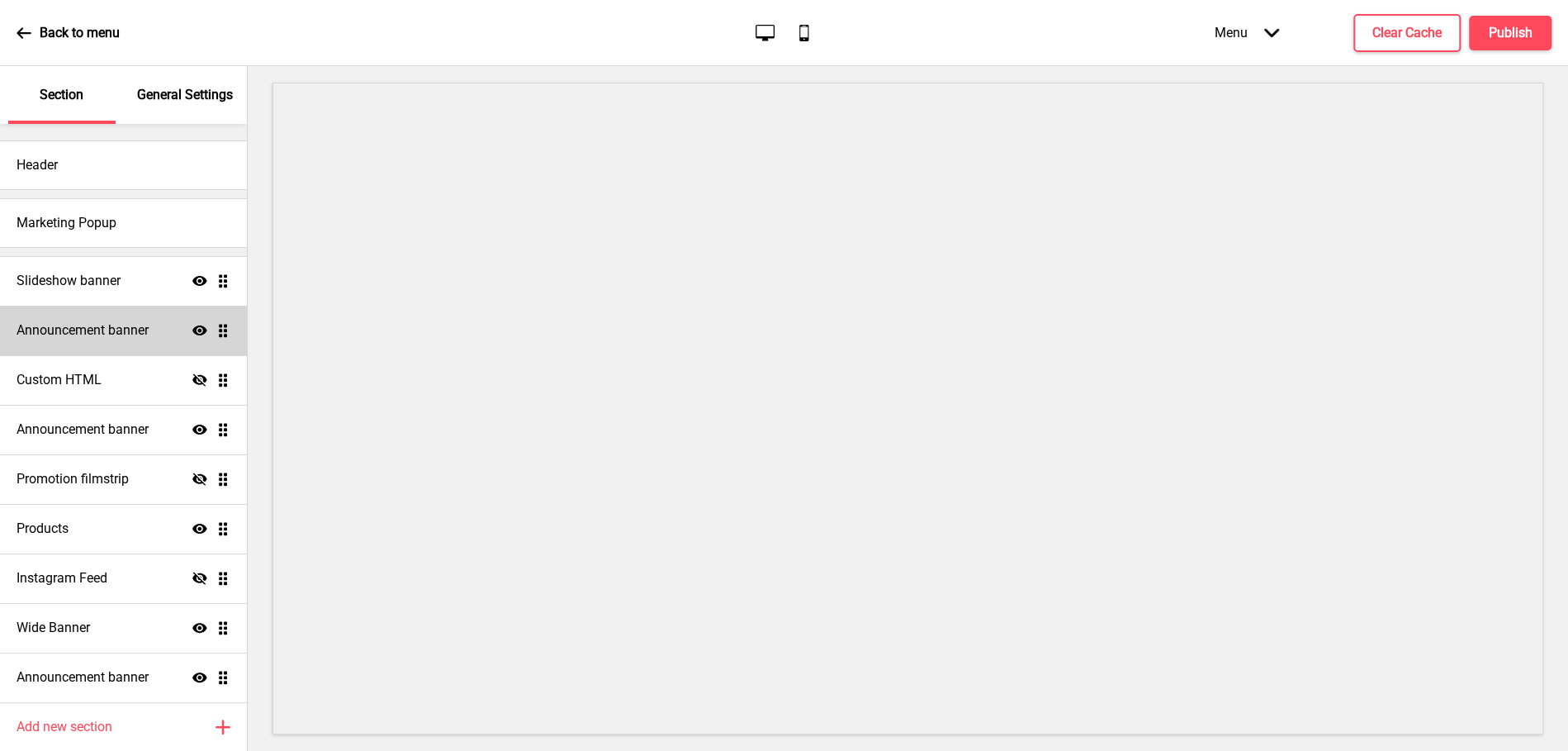
click at [80, 336] on h4 "Announcement banner" at bounding box center [82, 330] width 132 height 18
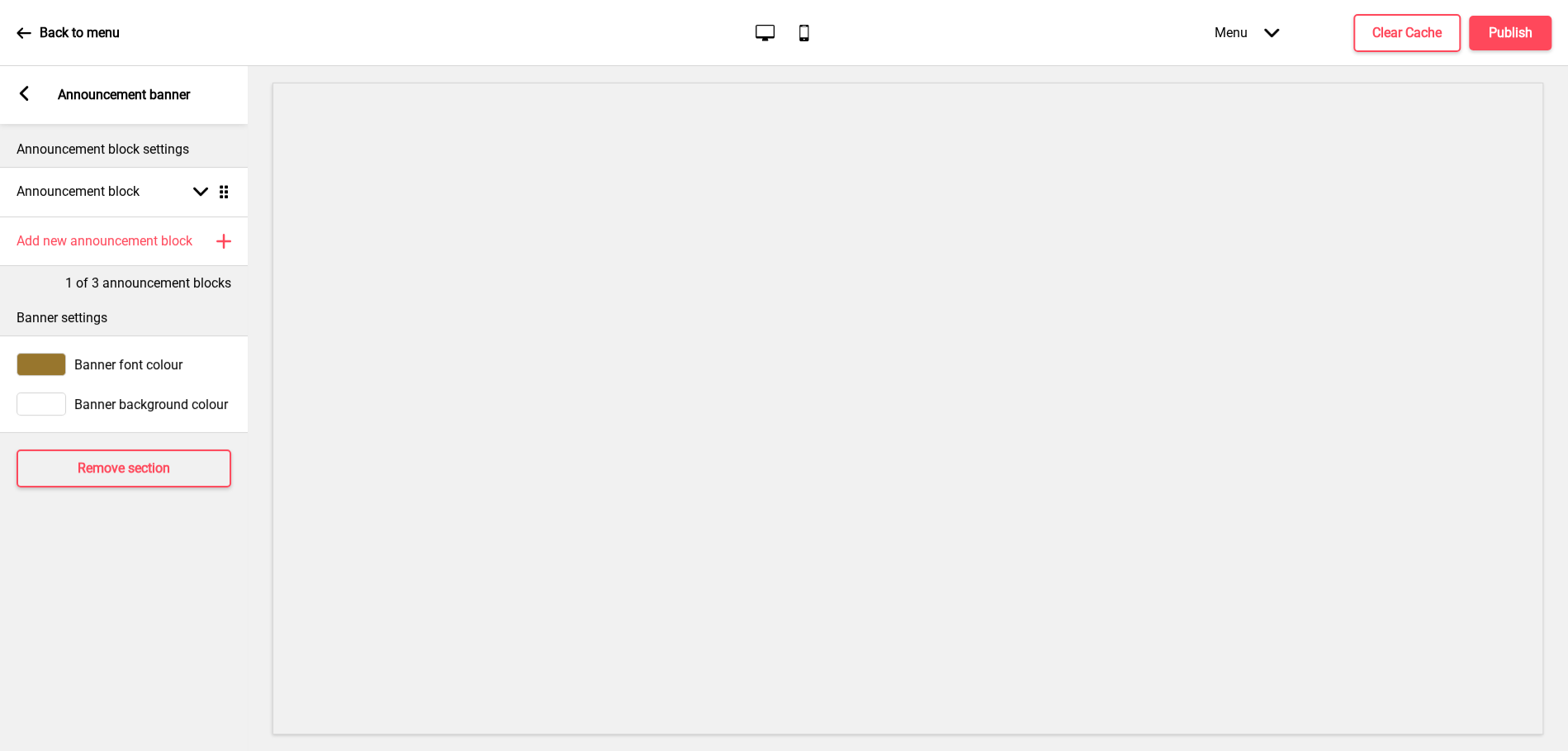
click at [23, 95] on icon at bounding box center [24, 93] width 9 height 15
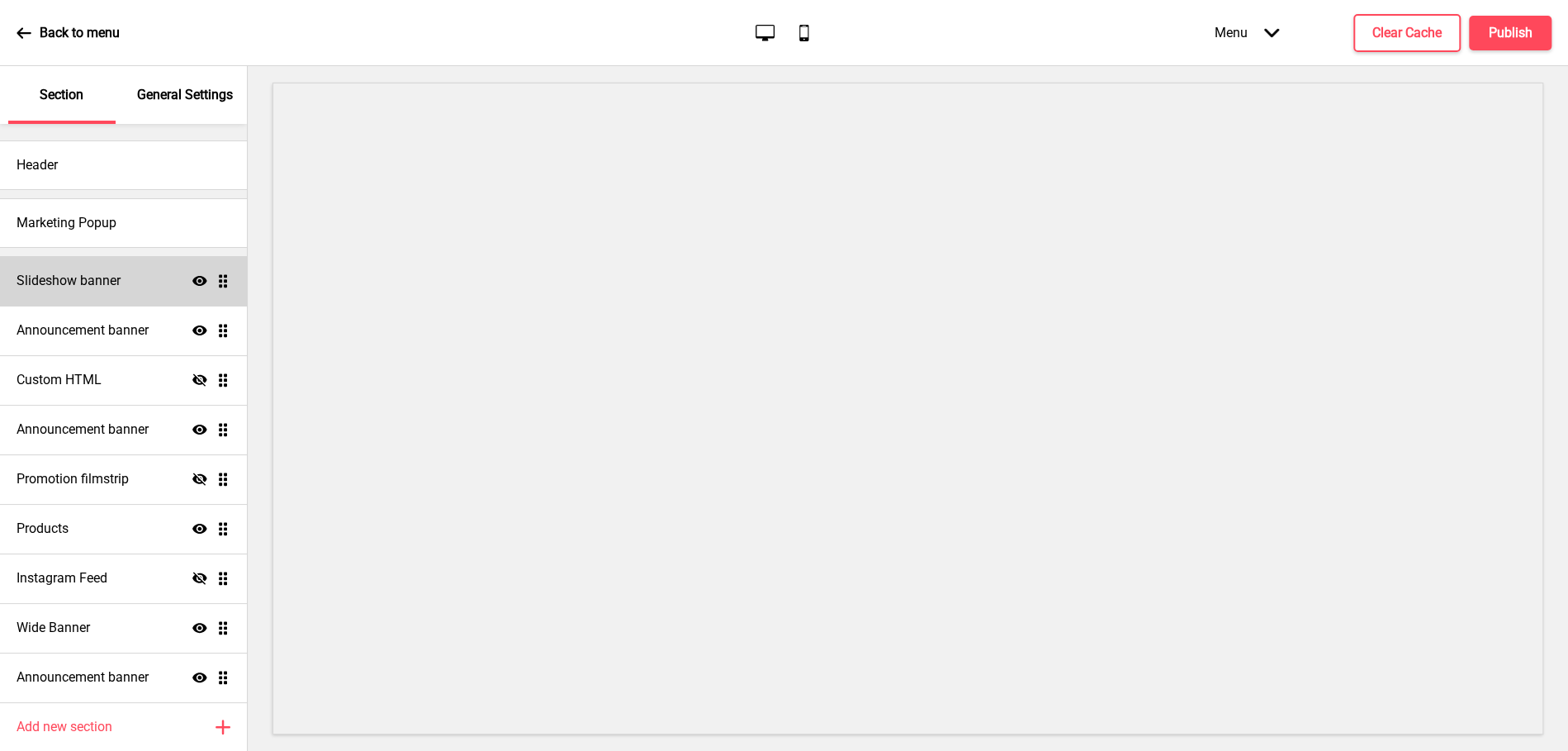
click at [50, 293] on div "Slideshow banner Show Drag" at bounding box center [123, 281] width 247 height 50
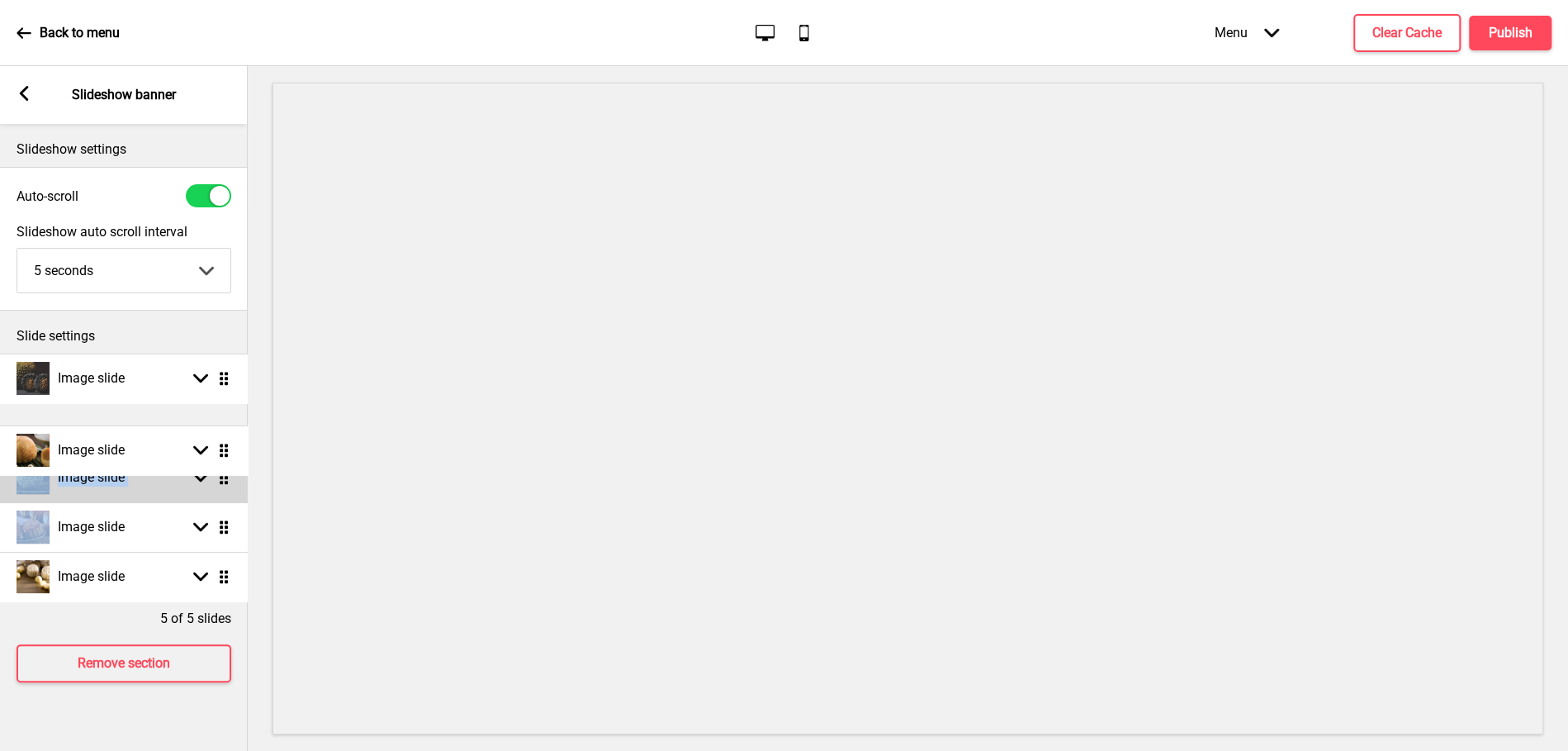
drag, startPoint x: 223, startPoint y: 382, endPoint x: 228, endPoint y: 455, distance: 73.2
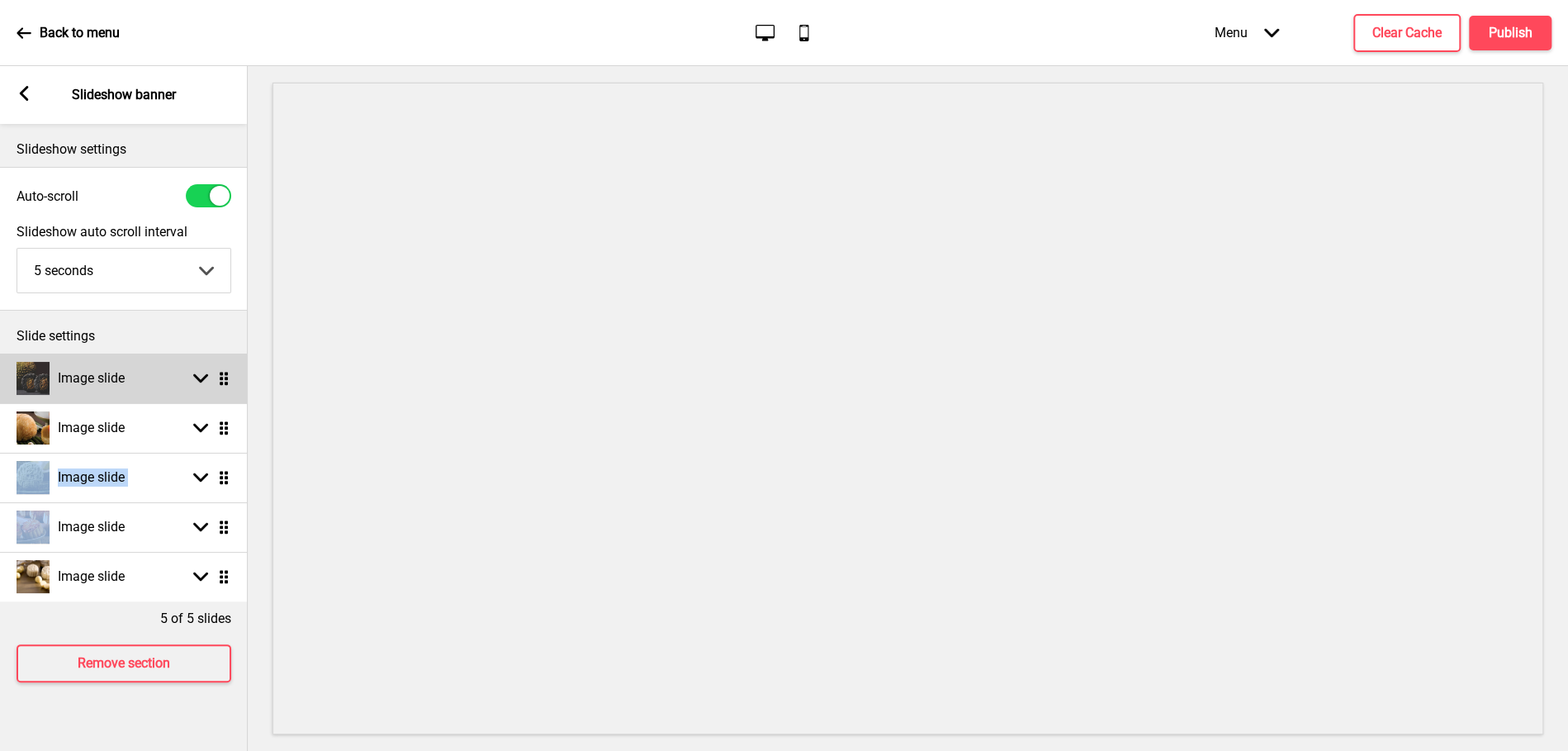
click at [23, 378] on img at bounding box center [33, 378] width 33 height 33
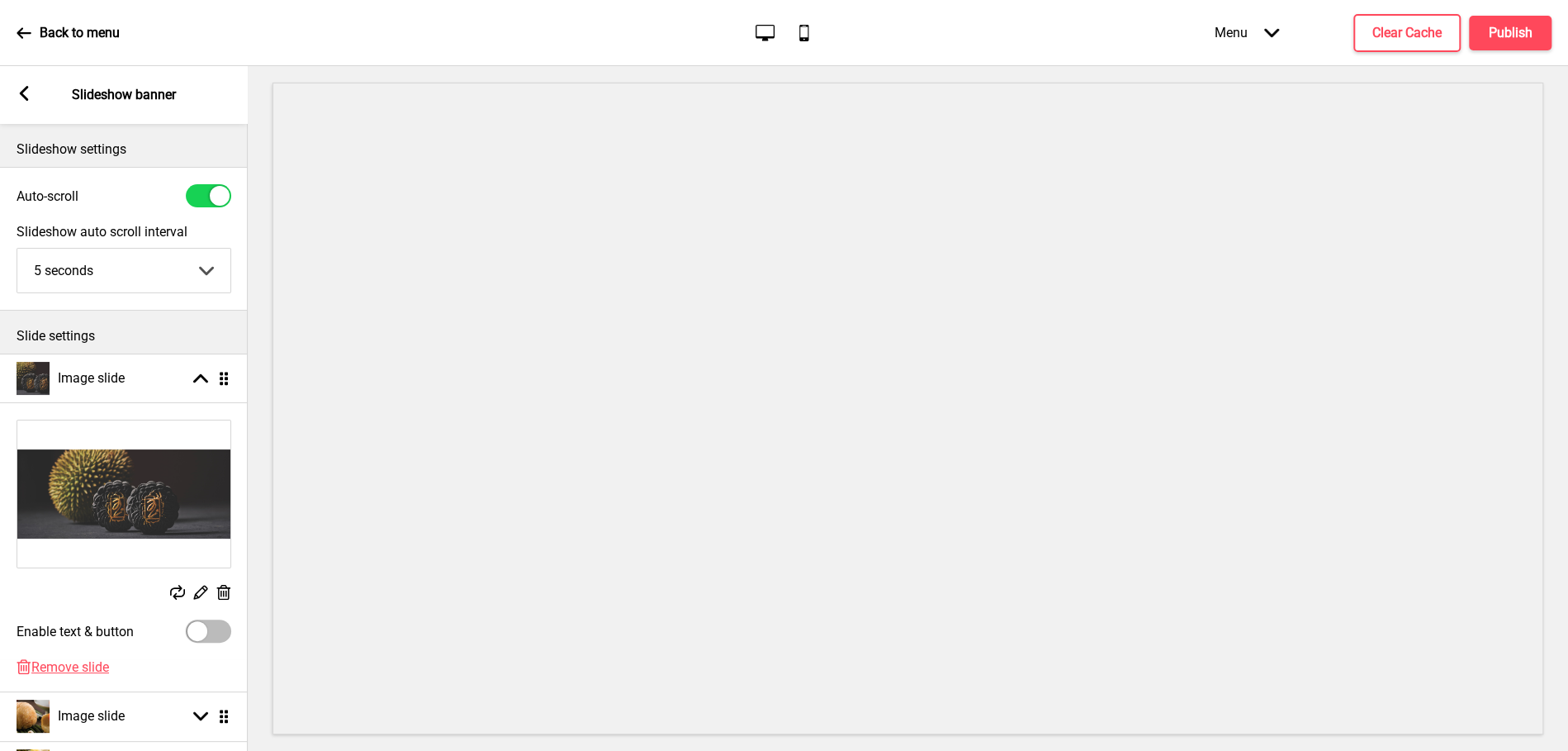
click at [177, 591] on rect at bounding box center [177, 591] width 15 height 15
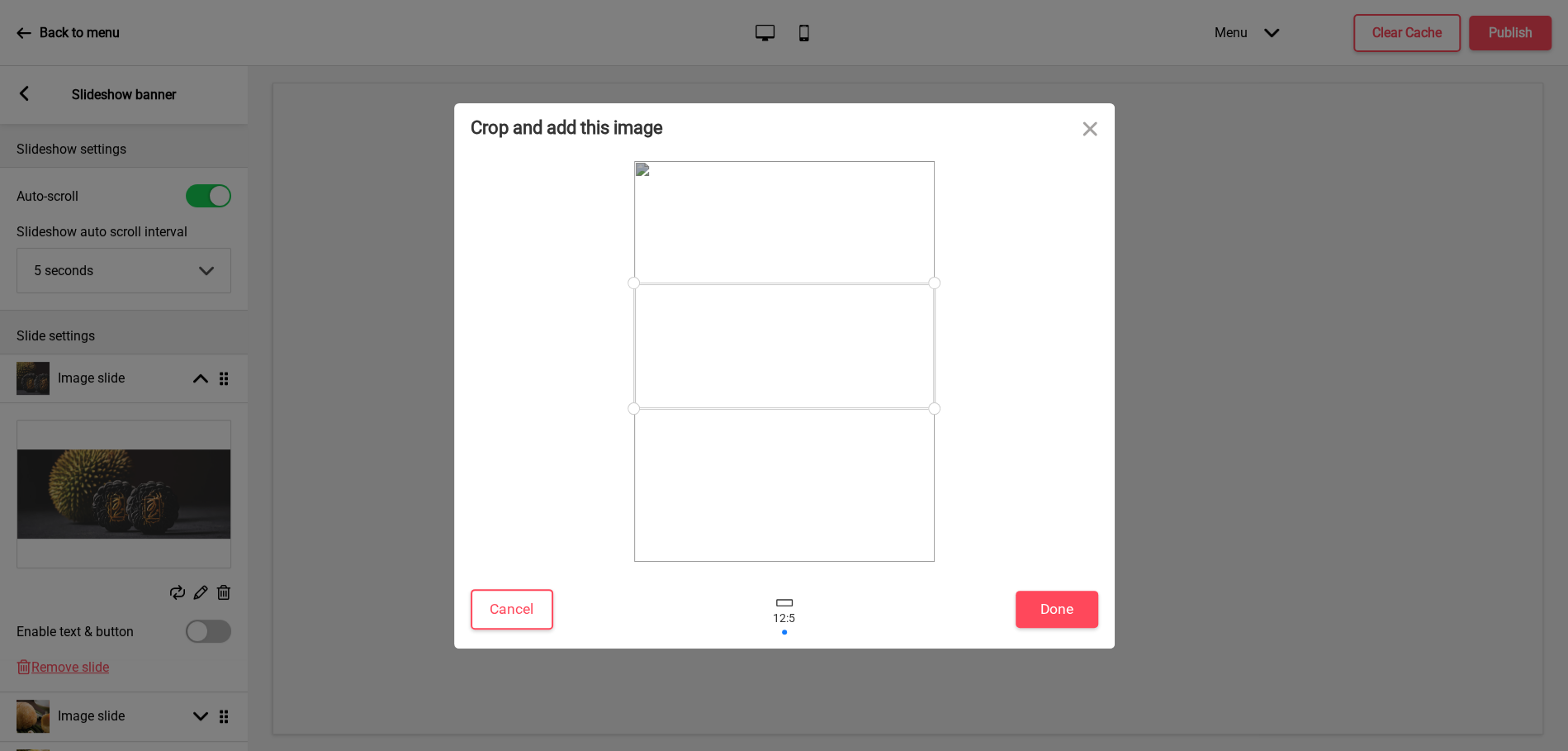
drag, startPoint x: 887, startPoint y: 358, endPoint x: 888, endPoint y: 343, distance: 15.0
click at [888, 343] on div at bounding box center [784, 346] width 301 height 125
click at [1058, 608] on button "Done" at bounding box center [1057, 608] width 82 height 37
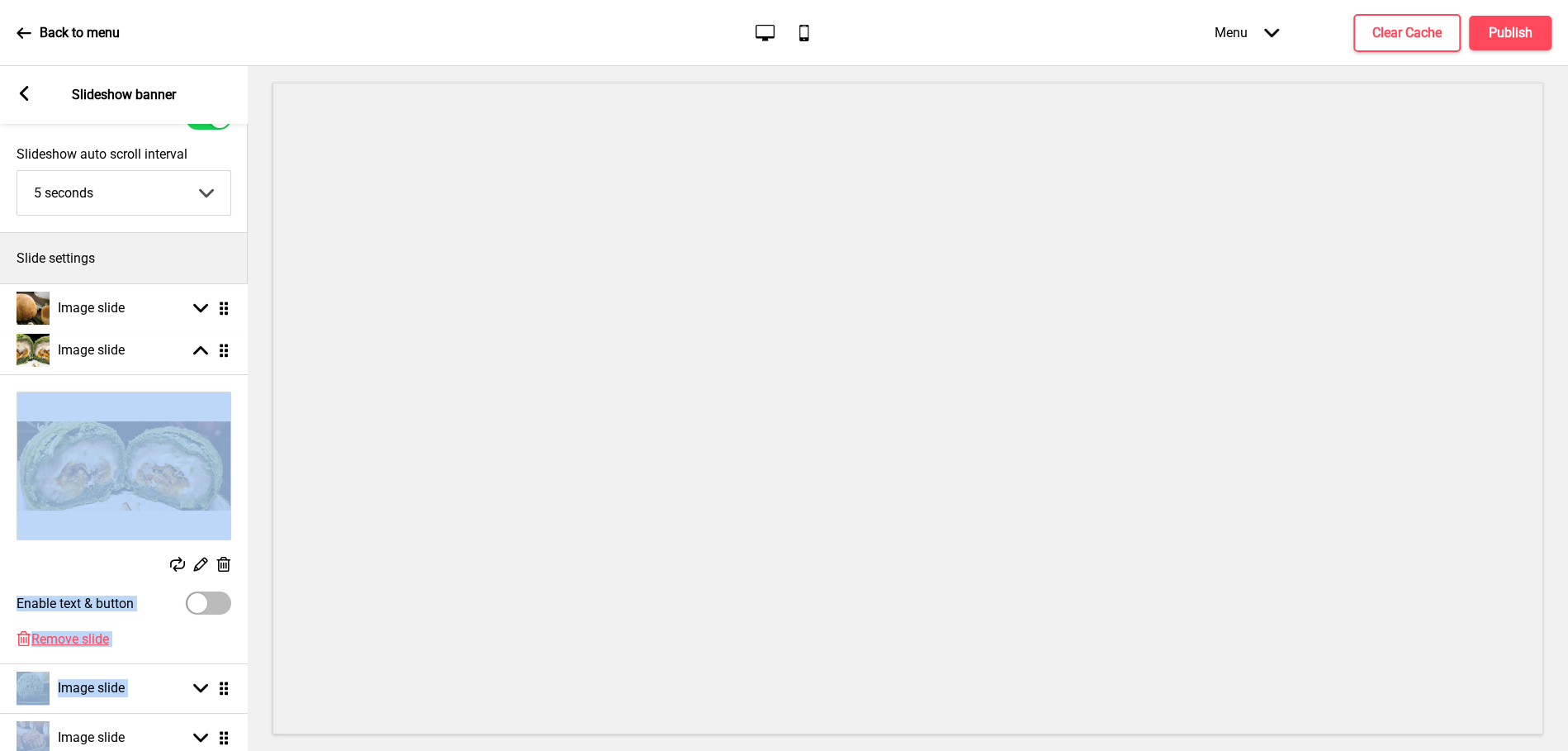
drag, startPoint x: 220, startPoint y: 638, endPoint x: 224, endPoint y: 309, distance: 329.0
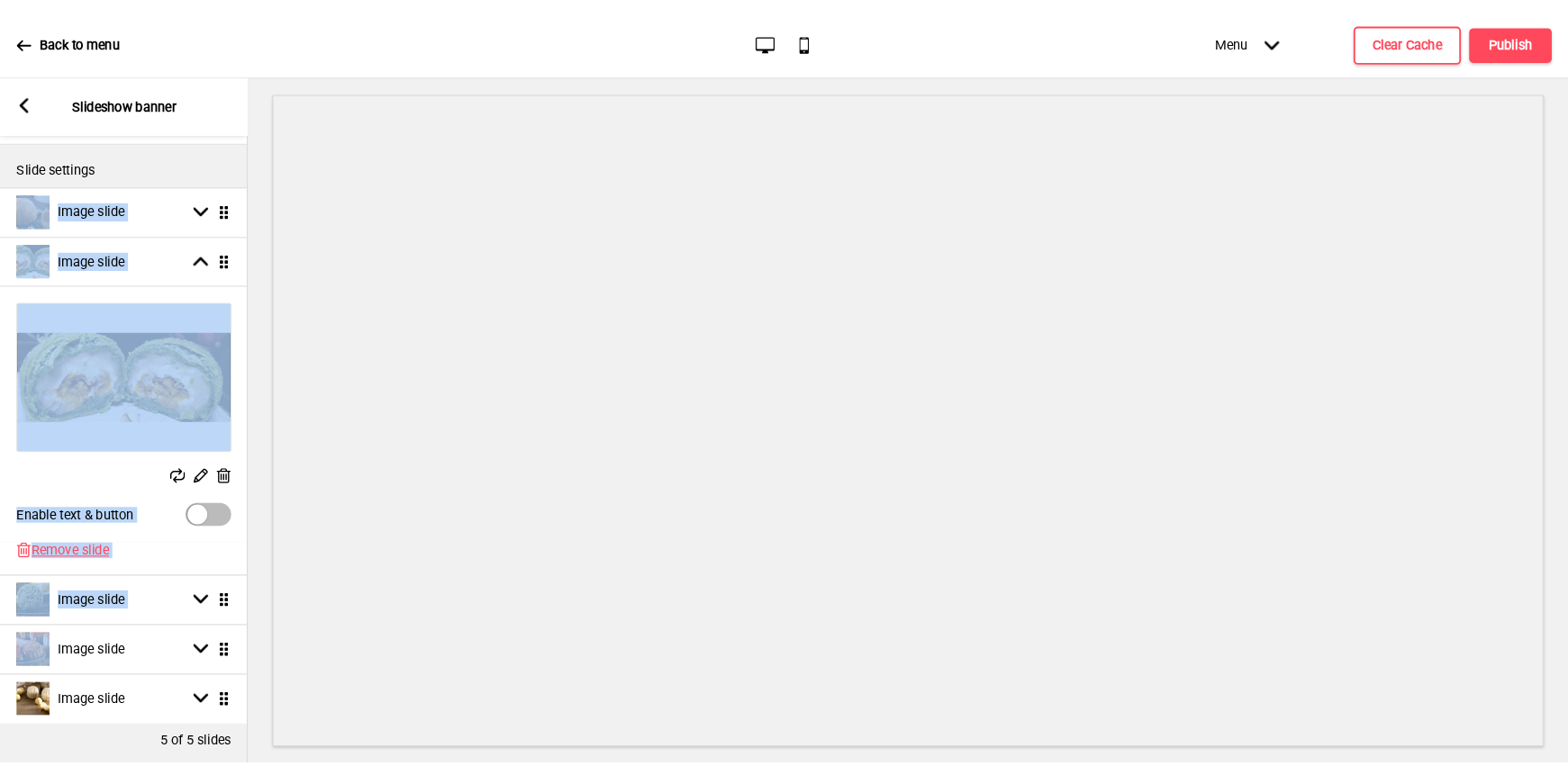
scroll to position [196, 0]
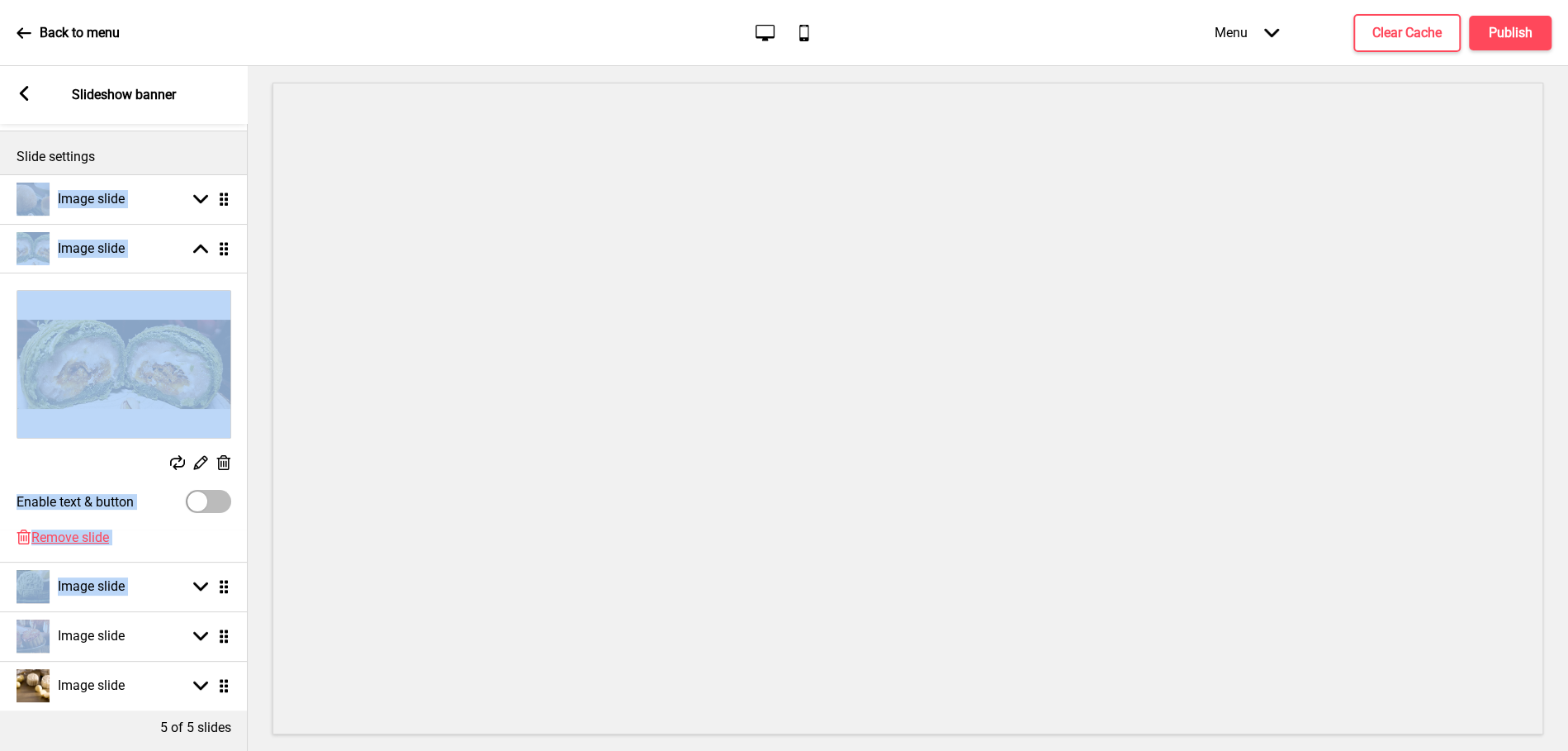
click at [222, 636] on ul "Image slide Arrow down Drag Image slide Arrow up Drag Replace Edit Delete Enabl…" at bounding box center [124, 443] width 247 height 536
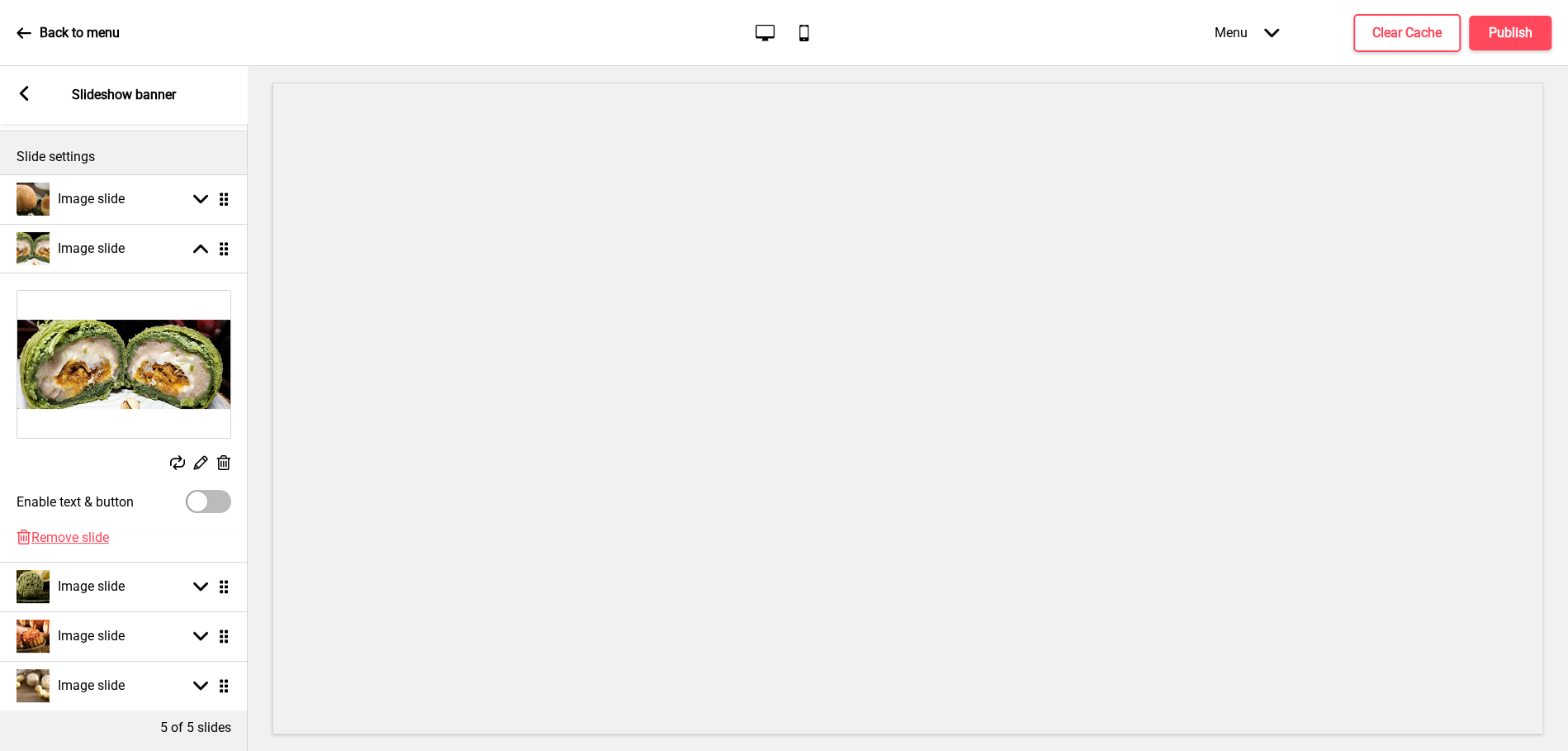
click at [203, 638] on rect at bounding box center [200, 635] width 15 height 15
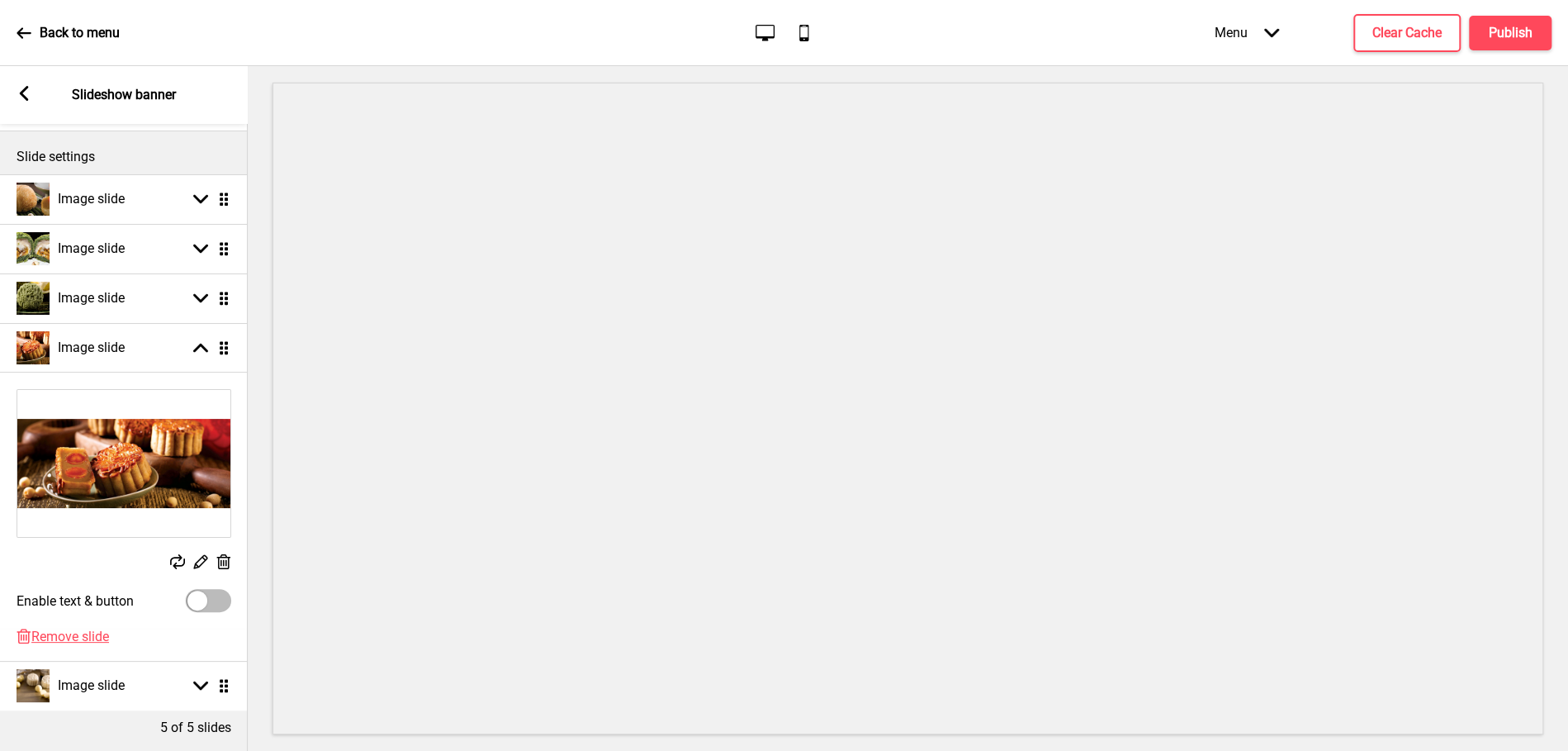
click at [172, 561] on rect at bounding box center [177, 561] width 15 height 15
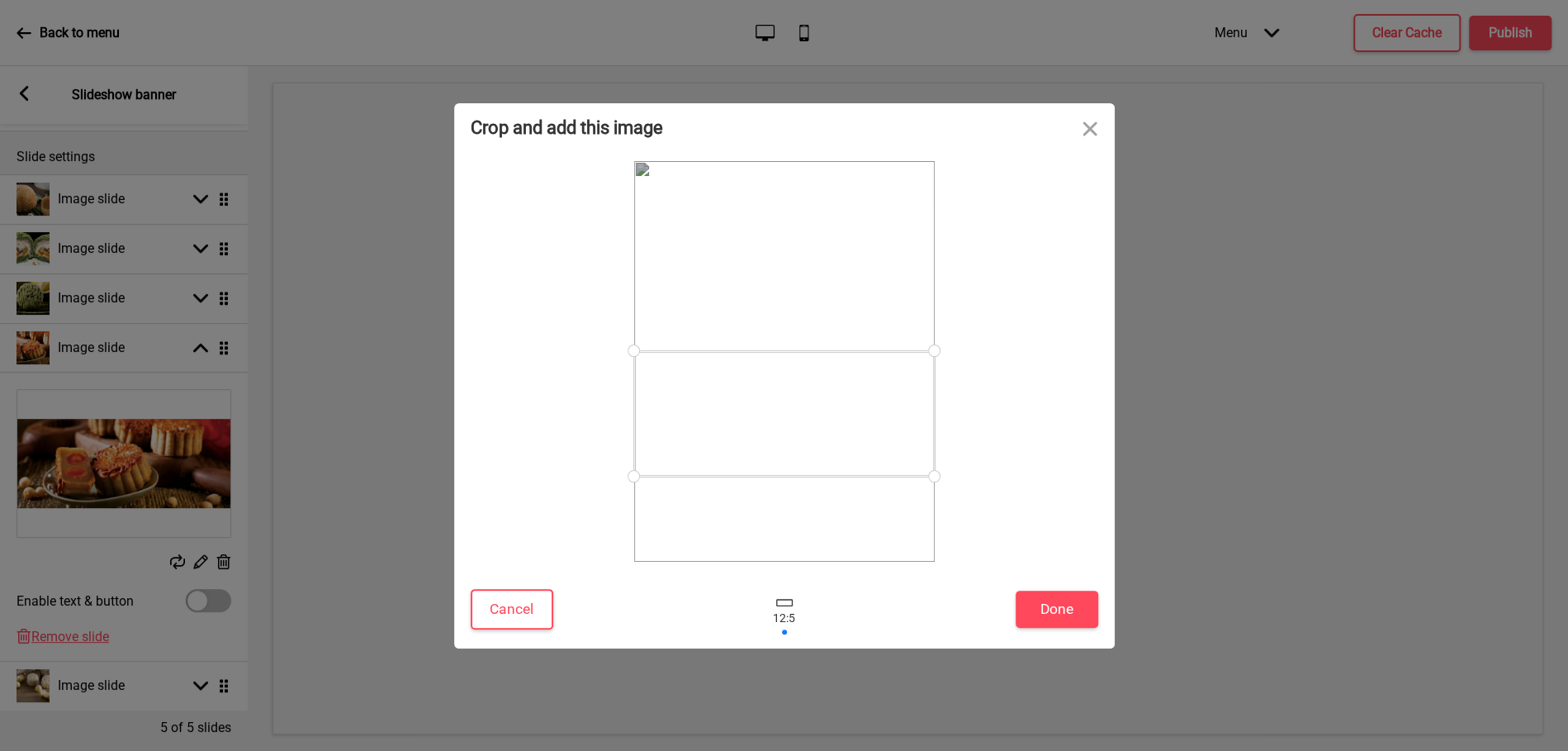
drag, startPoint x: 805, startPoint y: 367, endPoint x: 808, endPoint y: 418, distance: 51.1
click at [808, 418] on div at bounding box center [784, 413] width 301 height 125
click at [1052, 609] on button "Done" at bounding box center [1057, 608] width 82 height 37
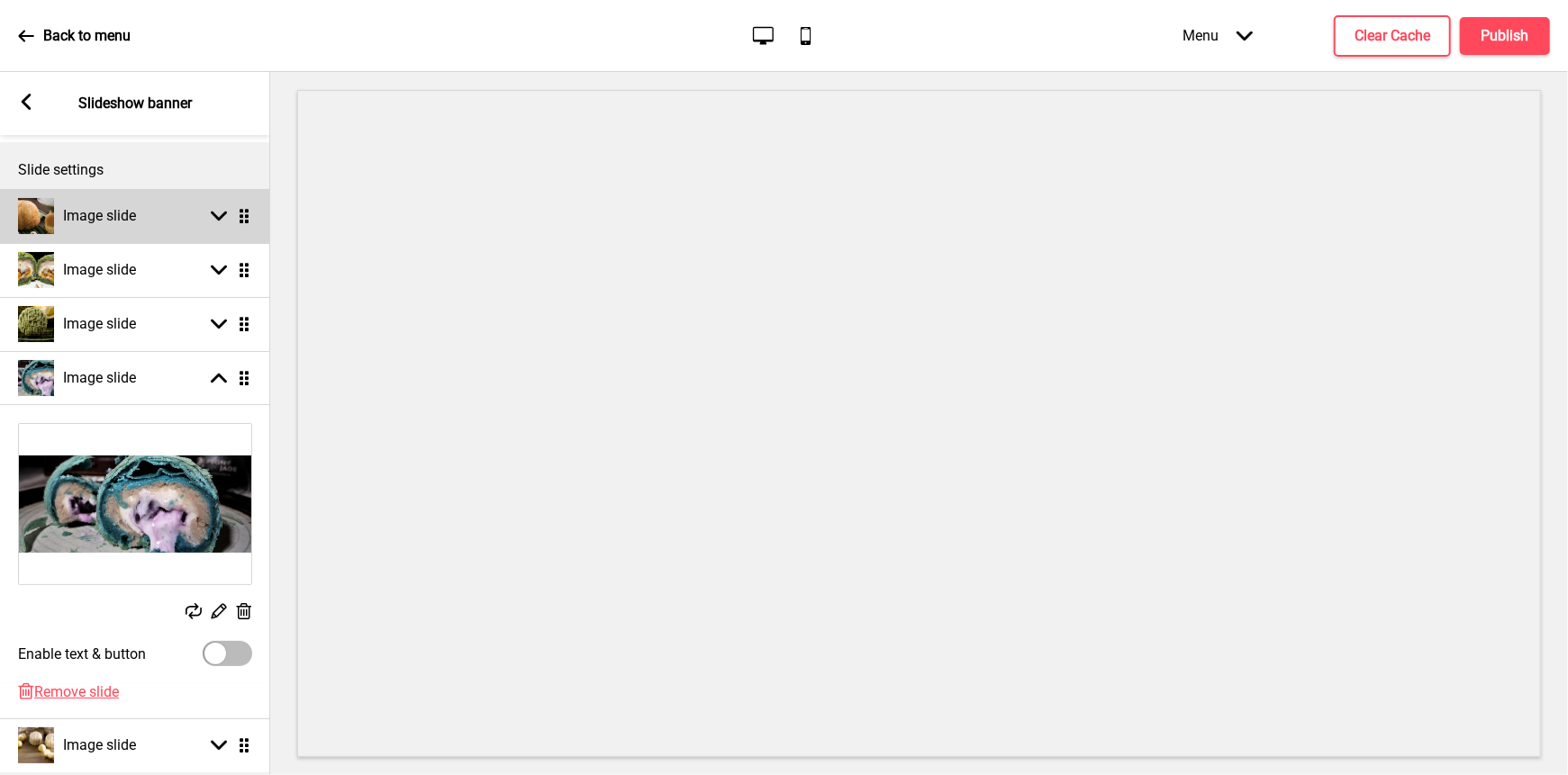
click at [214, 216] on icon at bounding box center [218, 216] width 16 height 10
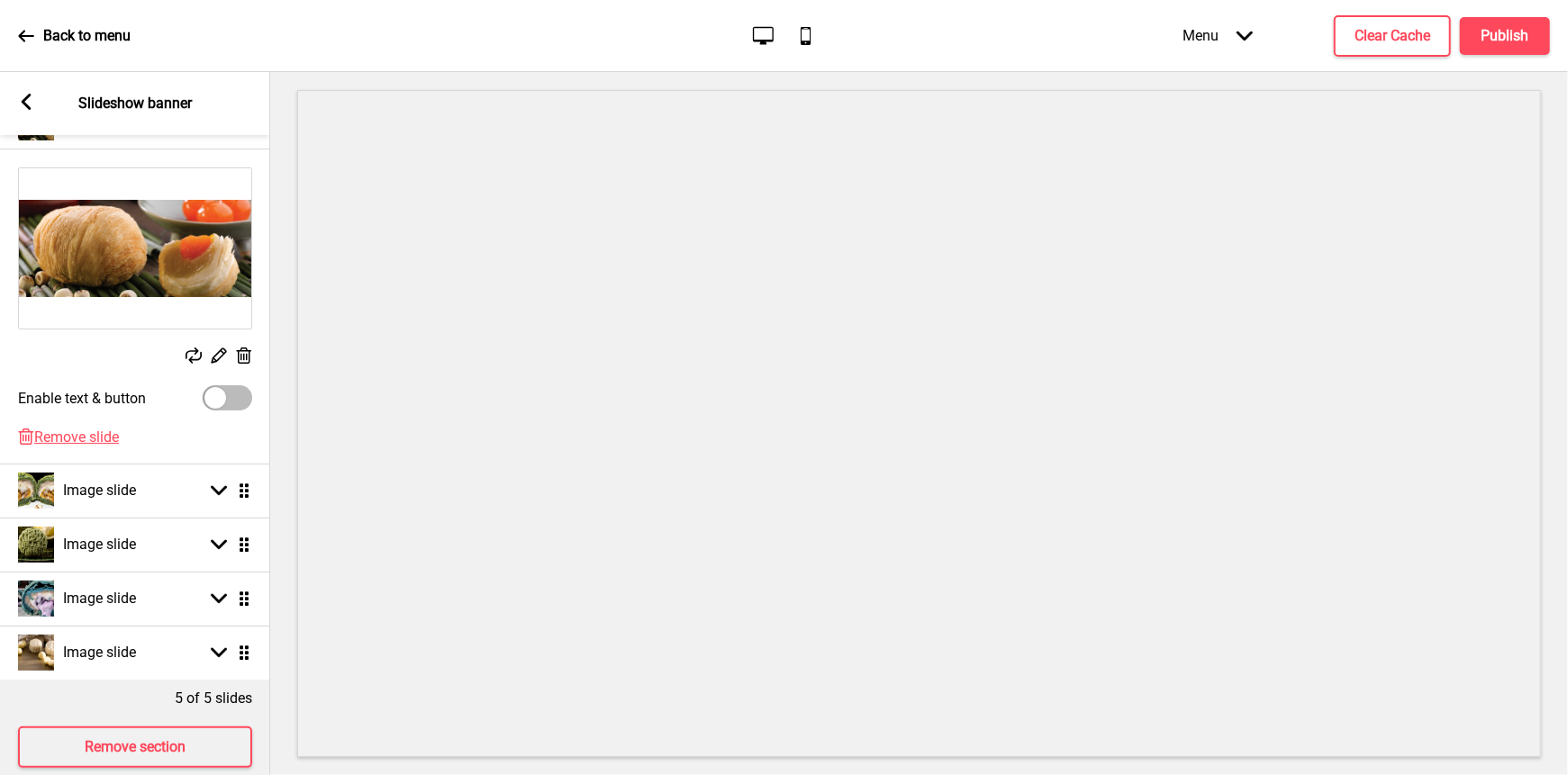
scroll to position [307, 0]
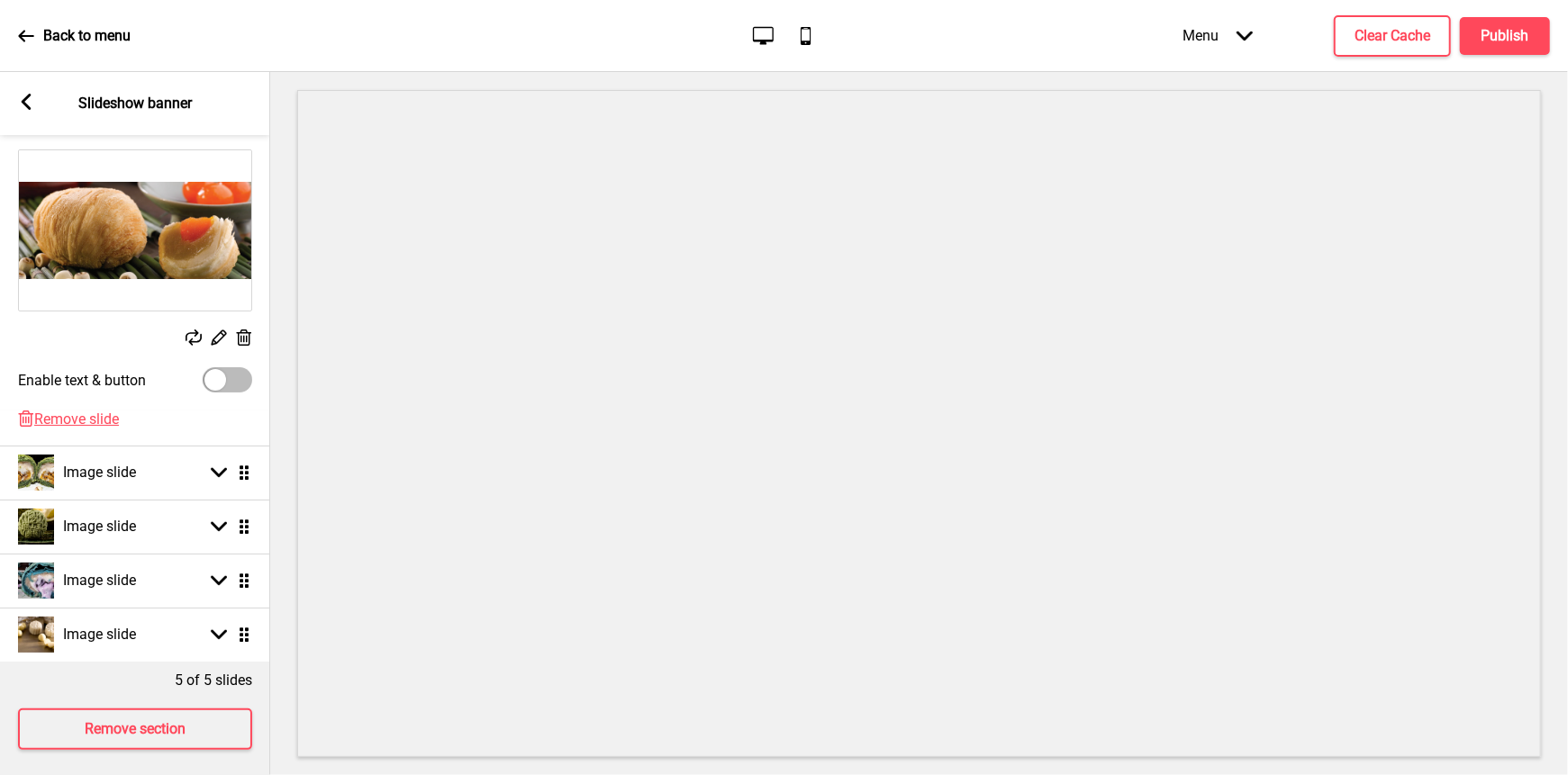
click at [243, 378] on div at bounding box center [227, 380] width 50 height 25
checkbox input "true"
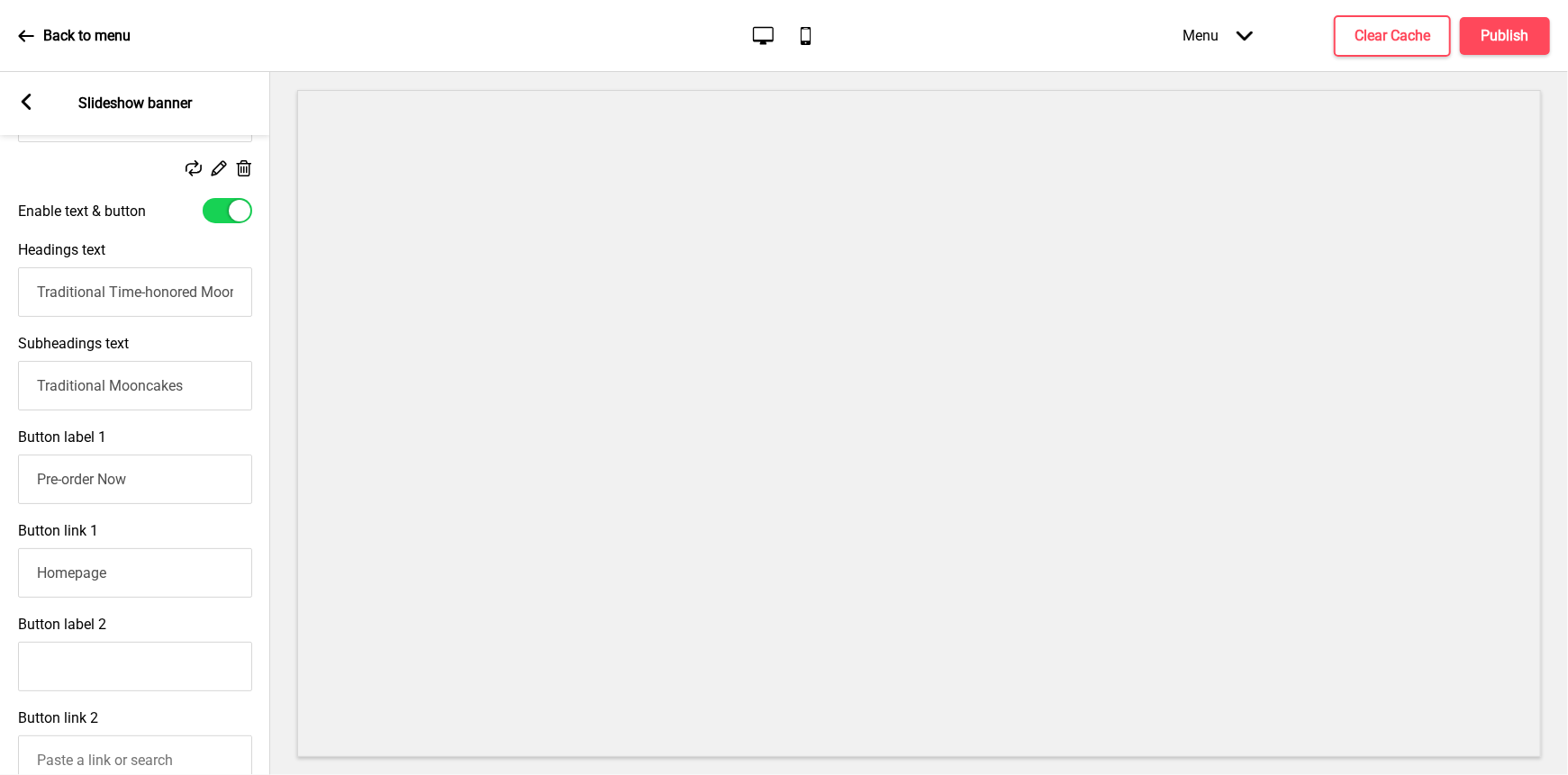
scroll to position [526, 0]
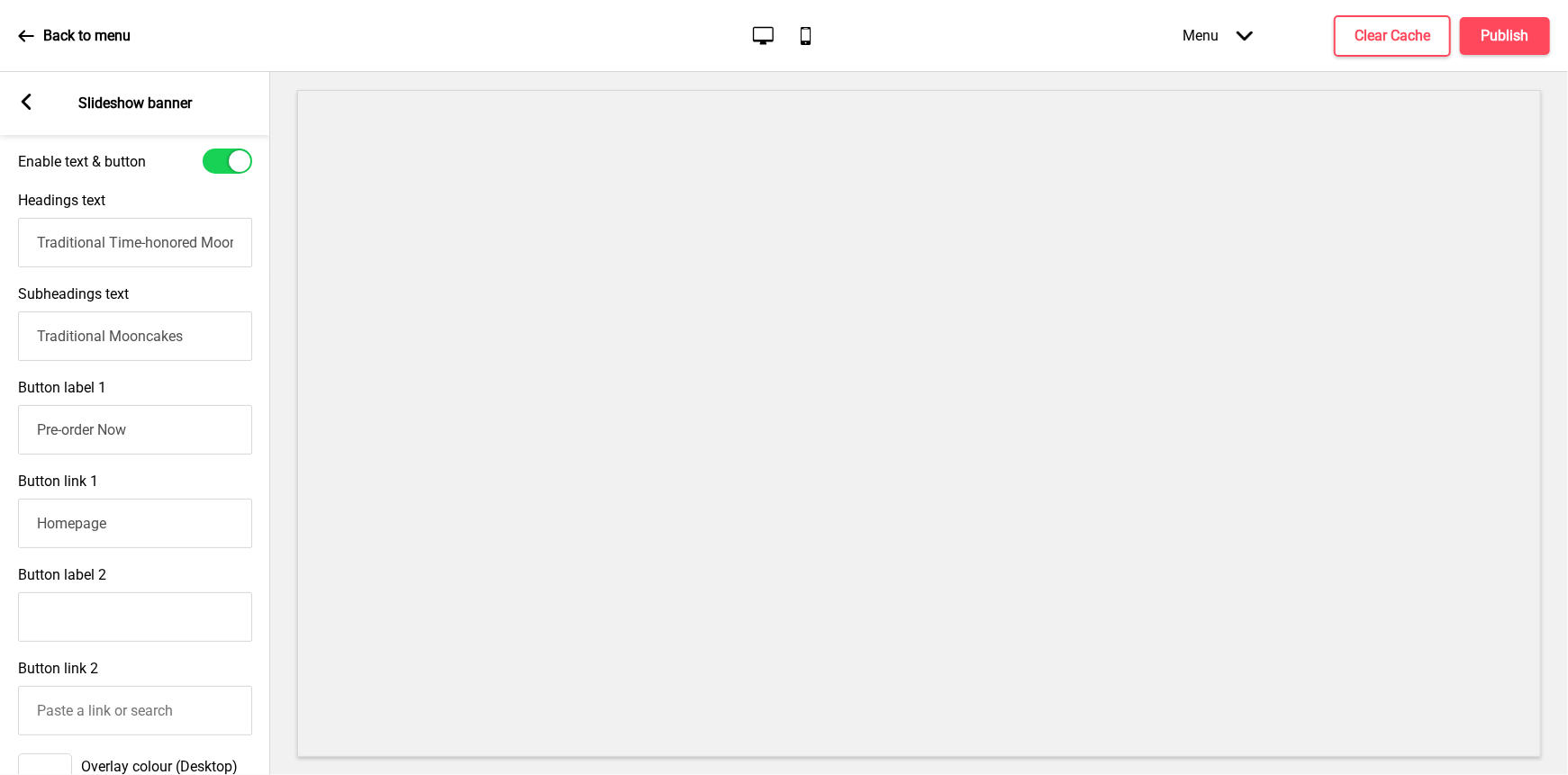
click at [45, 246] on input "Traditional Time-honored Mooncakes. Handcrafted in 🇸🇬! Support Homegrown Brand." at bounding box center [135, 243] width 234 height 50
click at [47, 330] on input "Traditional Mooncakes" at bounding box center [135, 336] width 234 height 50
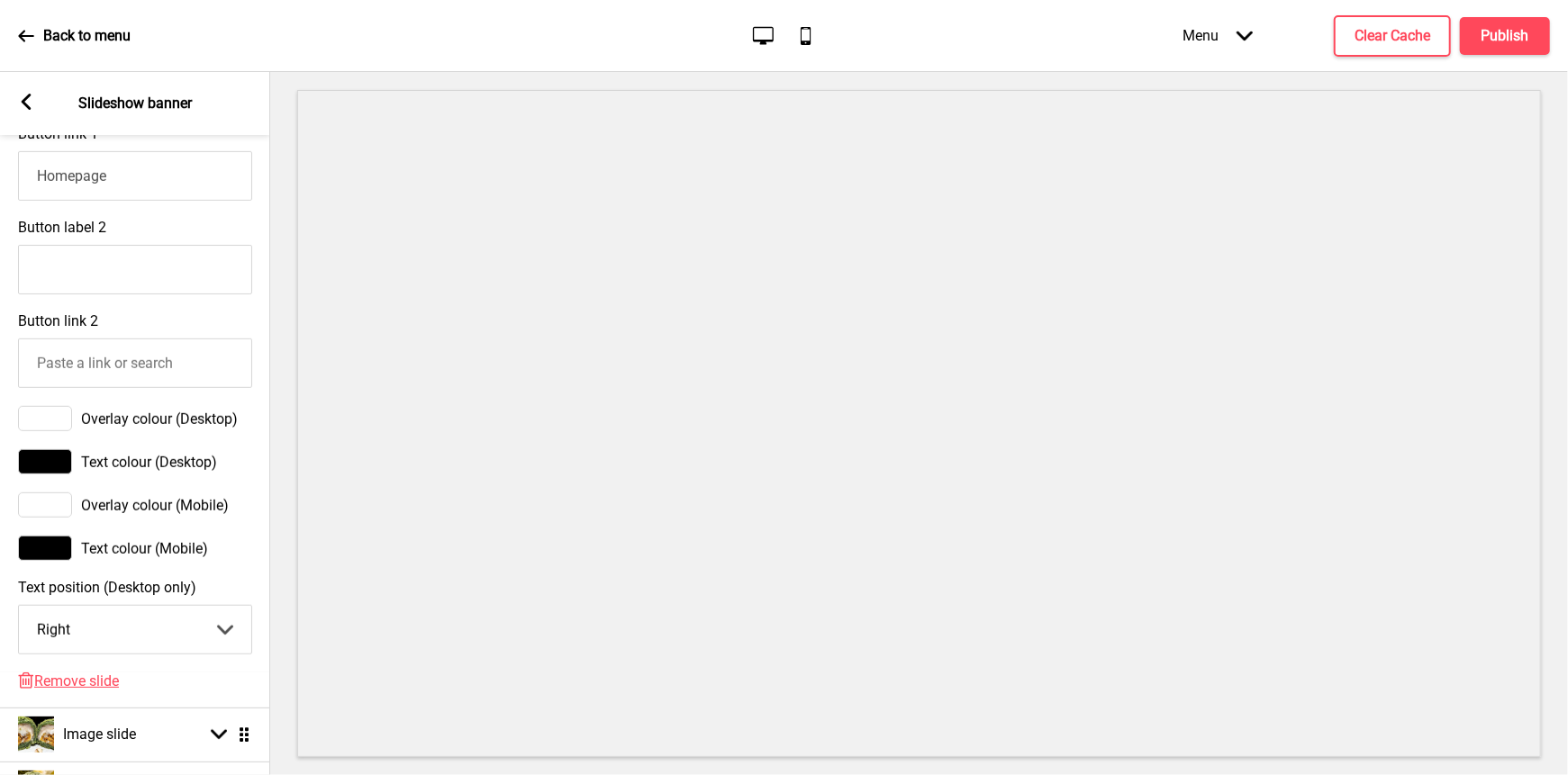
scroll to position [952, 0]
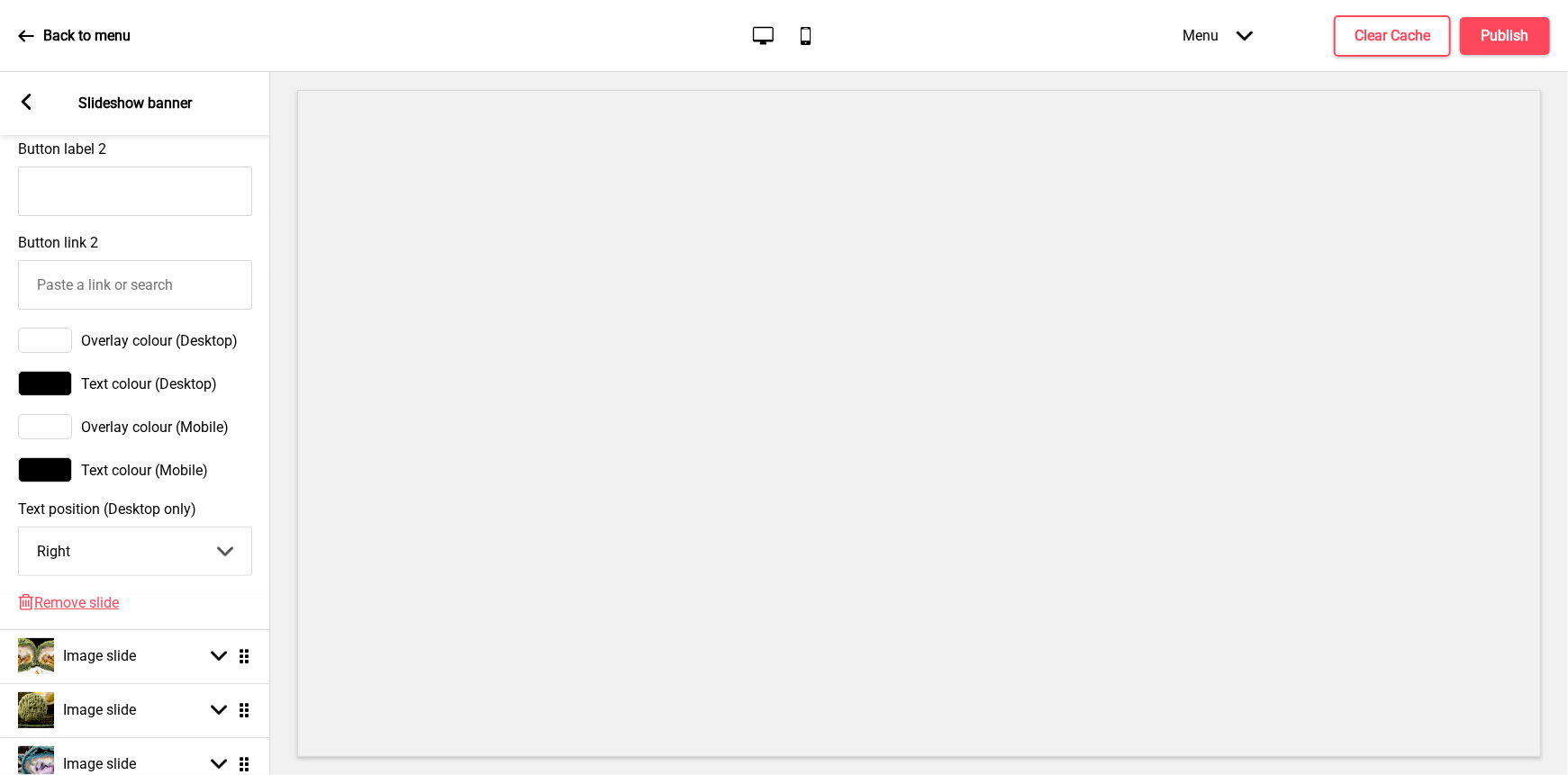
click at [224, 552] on select "Center Left Right" at bounding box center [135, 551] width 232 height 48
select select "left"
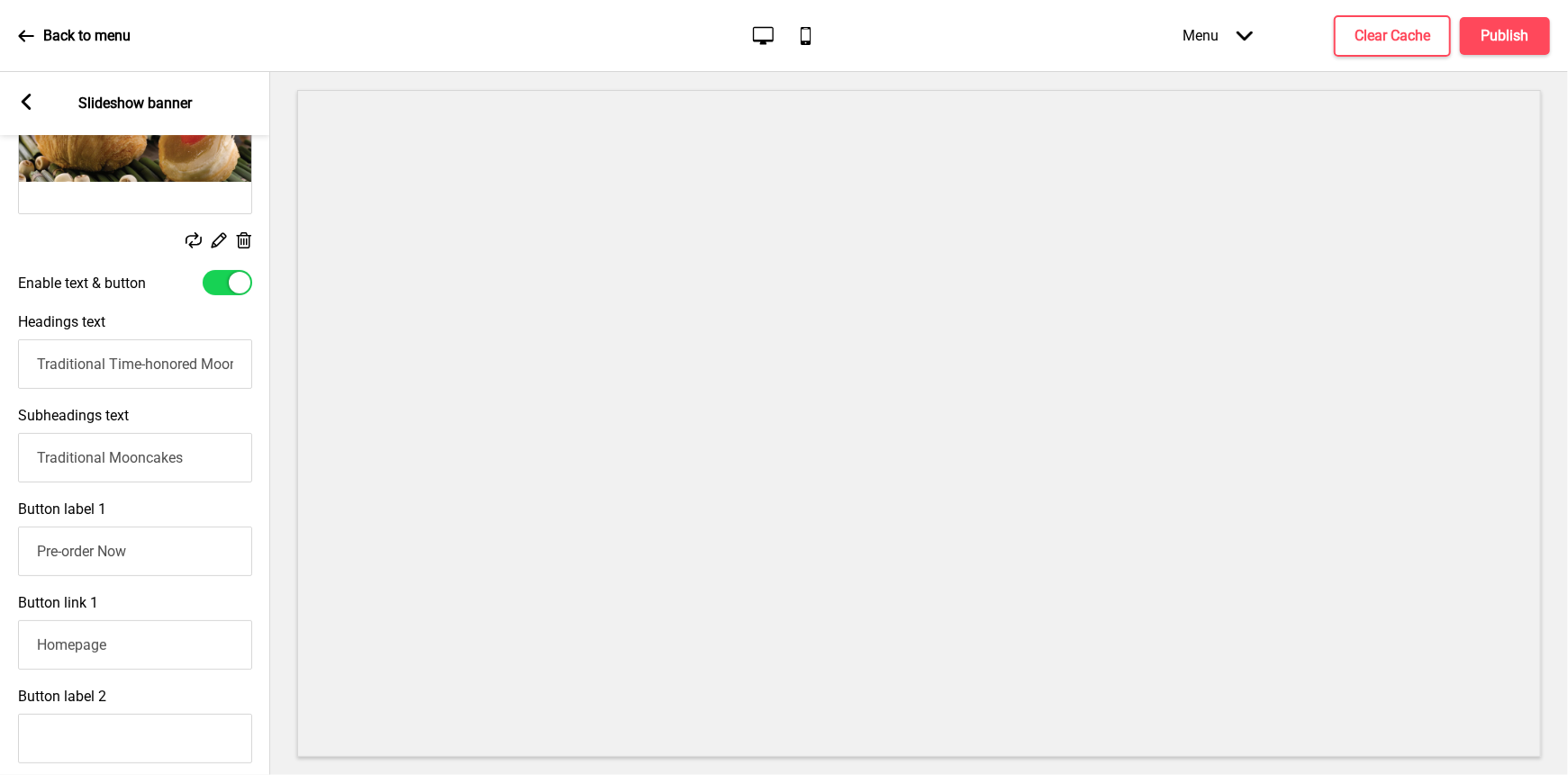
scroll to position [369, 0]
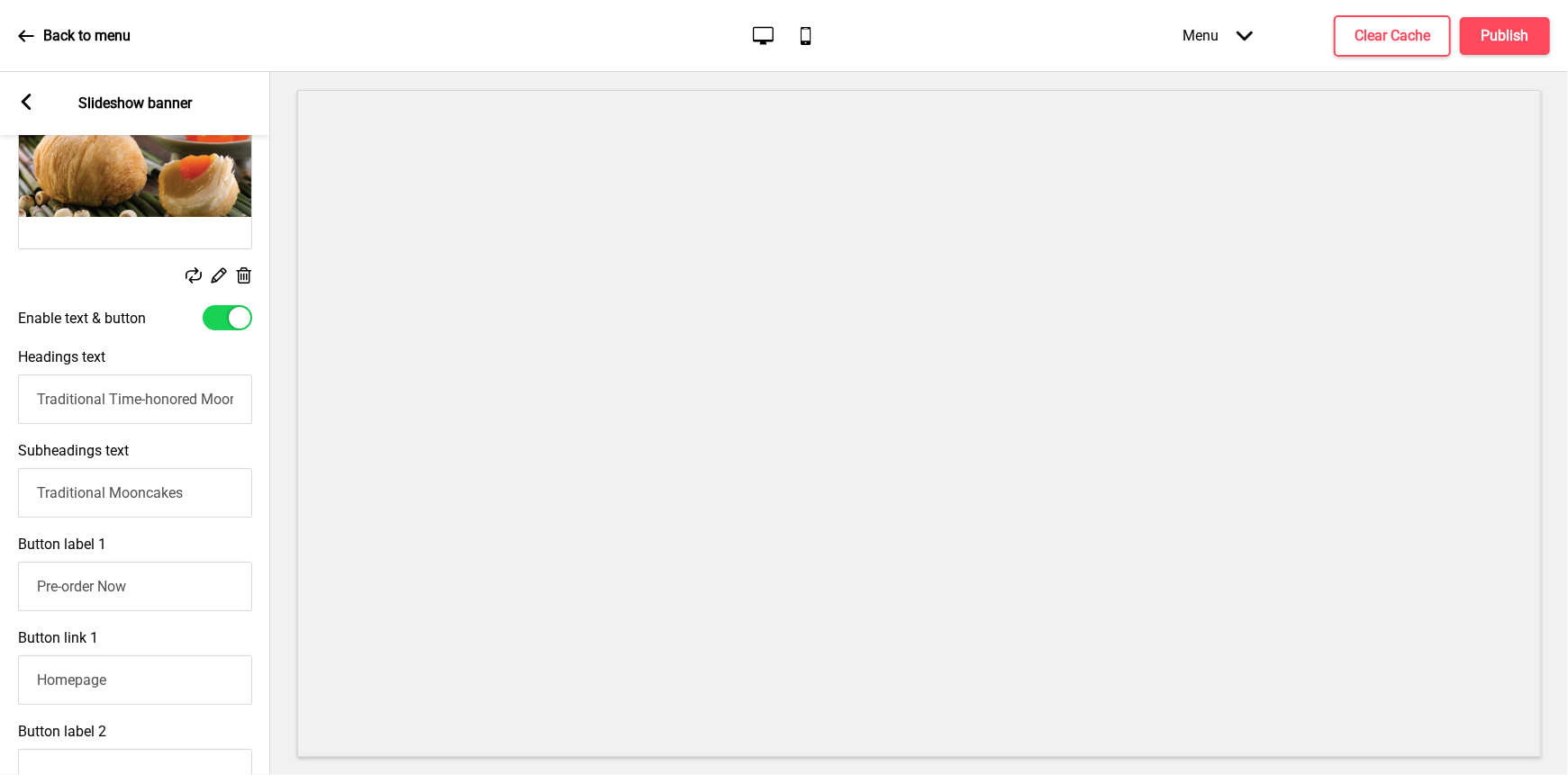
click at [42, 395] on input "Traditional Time-honored Mooncakes. Handcrafted in 🇸🇬! Support Homegrown Brand." at bounding box center [135, 399] width 234 height 50
click at [65, 396] on input "Original Flaky Teochew Traditional Time-honored Mooncakes. Handcrafted in 🇸🇬! S…" at bounding box center [135, 399] width 234 height 50
click at [148, 400] on input "Original Flaky Teochew Traditional Time-honored Mooncakes. Handcrafted in 🇸🇬! S…" at bounding box center [135, 399] width 234 height 50
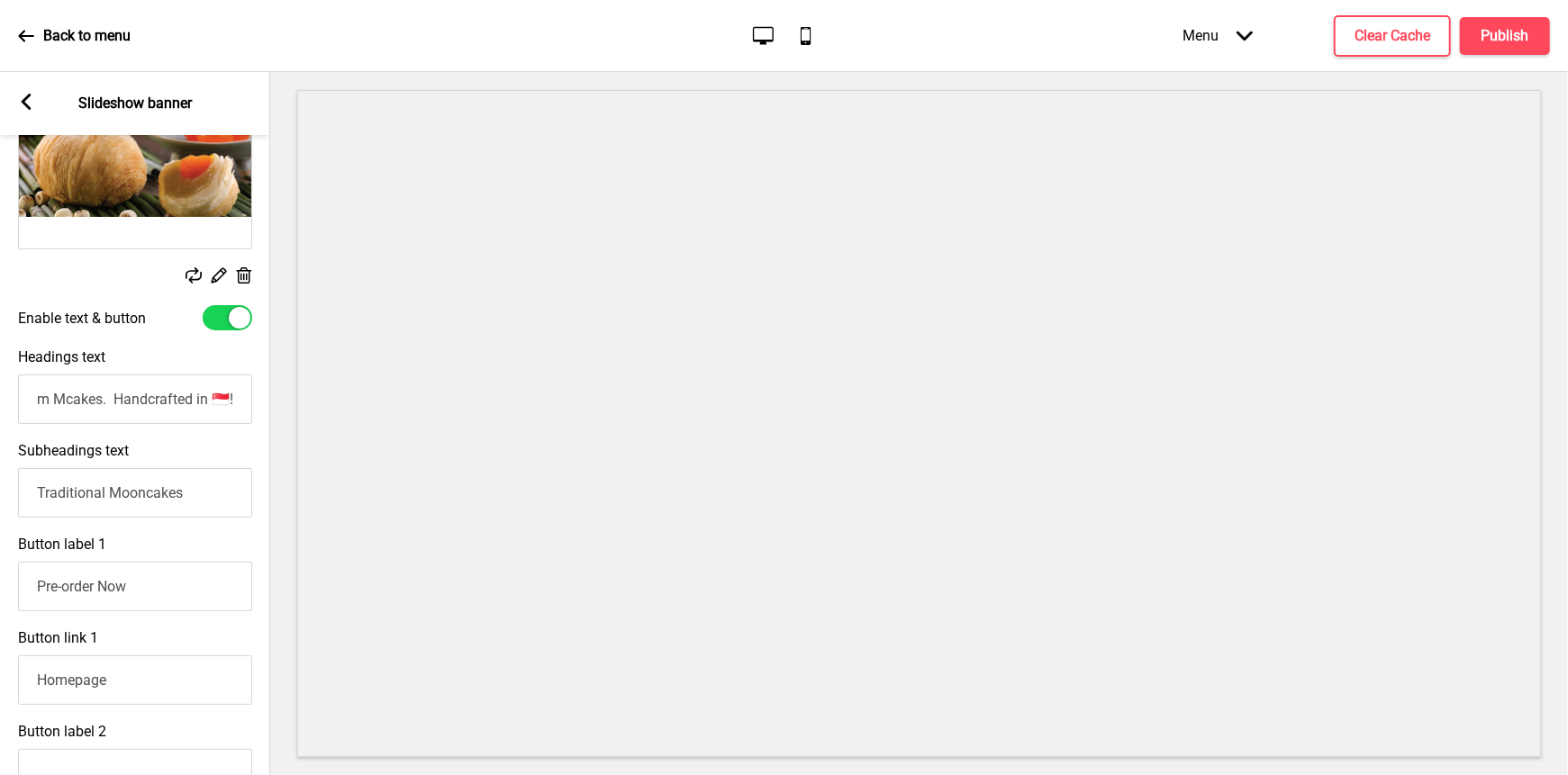
click at [112, 399] on input "Original Flaky Teochew Orhni/Yam Mcakes. Handcrafted in 🇸🇬!" at bounding box center [135, 399] width 234 height 50
click at [96, 492] on input "Traditional Mooncakes" at bounding box center [135, 493] width 234 height 50
click at [159, 390] on input "Original Flaky Teochew Orhni/Yam Mcakes. Freshly Handcrafted in 🇸🇬!" at bounding box center [135, 399] width 234 height 50
click at [190, 399] on input "Original Flaky Teochew Orhni/Yam Mcakes. Freshly Handcrafted in 🇸🇬!" at bounding box center [135, 399] width 234 height 50
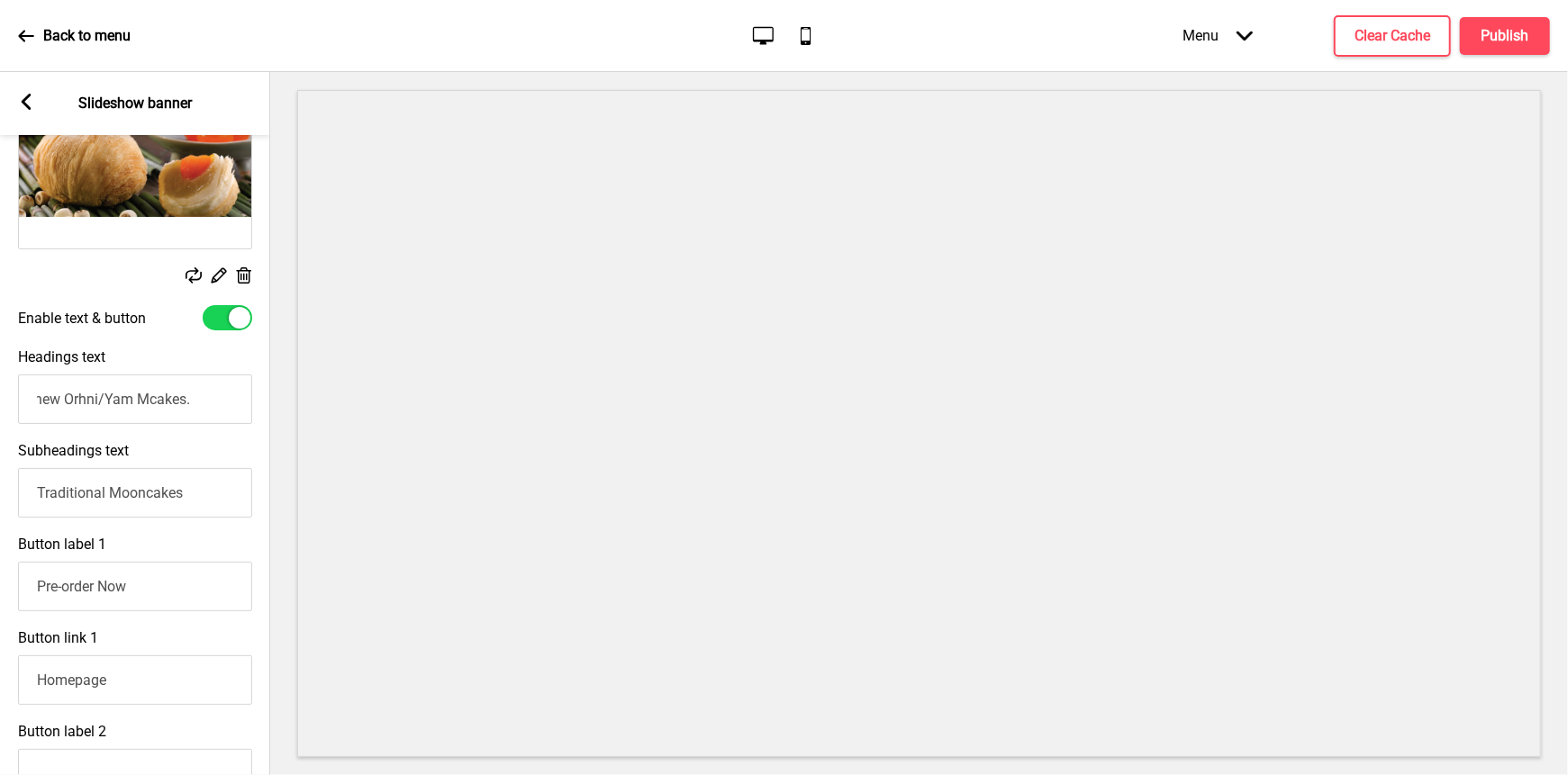
scroll to position [0, 127]
type input "Original Flaky Teochew Orhni/Yam Mcakes. Freshly Handcrafted in 🇸🇬!"
click at [77, 490] on input "Traditional Mooncakes" at bounding box center [135, 493] width 234 height 50
click at [32, 493] on input "Traditional Mooncakes" at bounding box center [135, 493] width 234 height 50
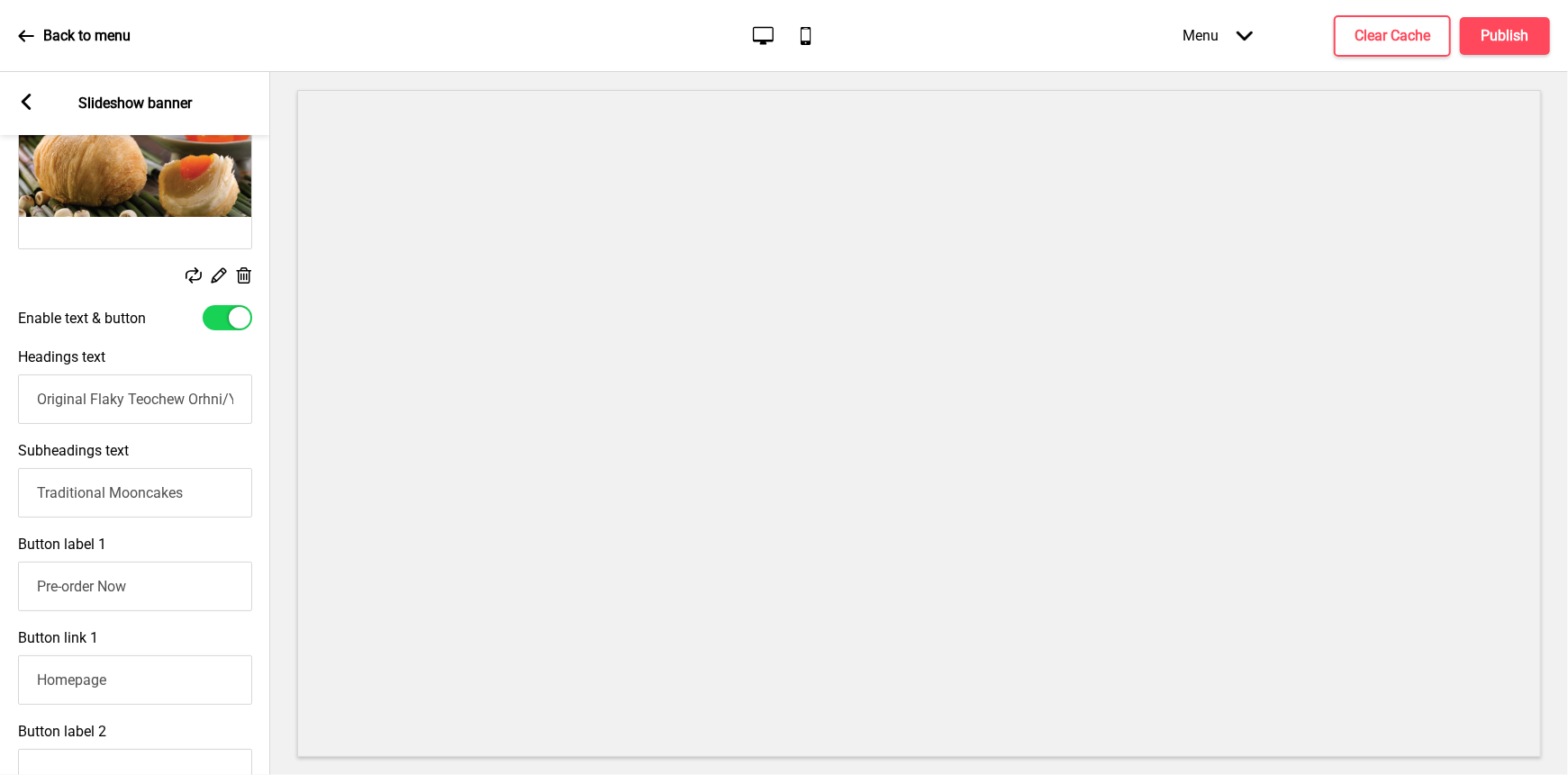
drag, startPoint x: 32, startPoint y: 493, endPoint x: 165, endPoint y: 501, distance: 133.2
click at [165, 501] on input "Traditional Mooncakes" at bounding box center [135, 493] width 234 height 50
type input "H"
type input "Daily Handcrafted & Preservative-free"
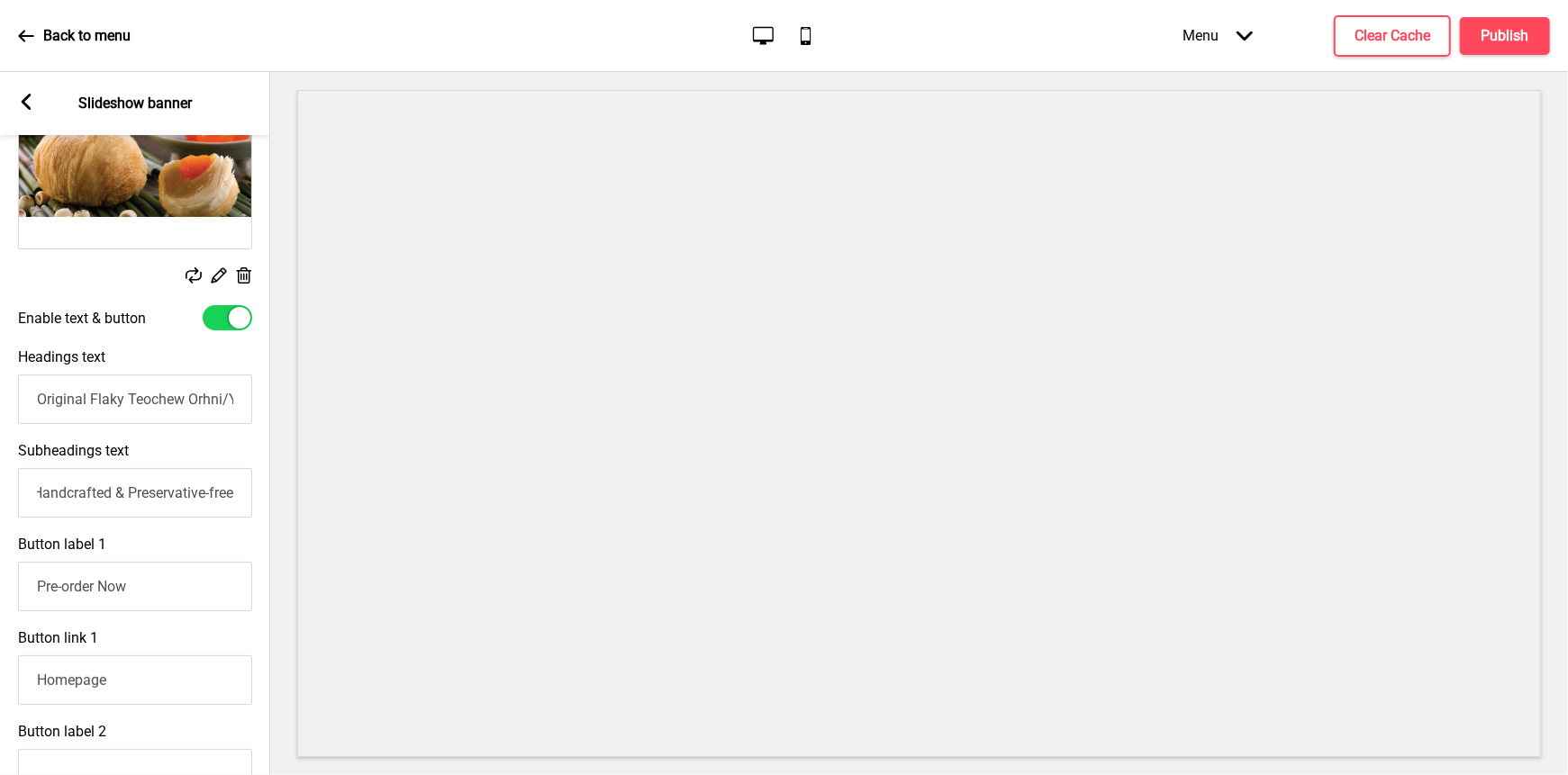
scroll to position [0, 0]
click at [87, 614] on div "Button label 1 Pre-order Now" at bounding box center [135, 574] width 270 height 94
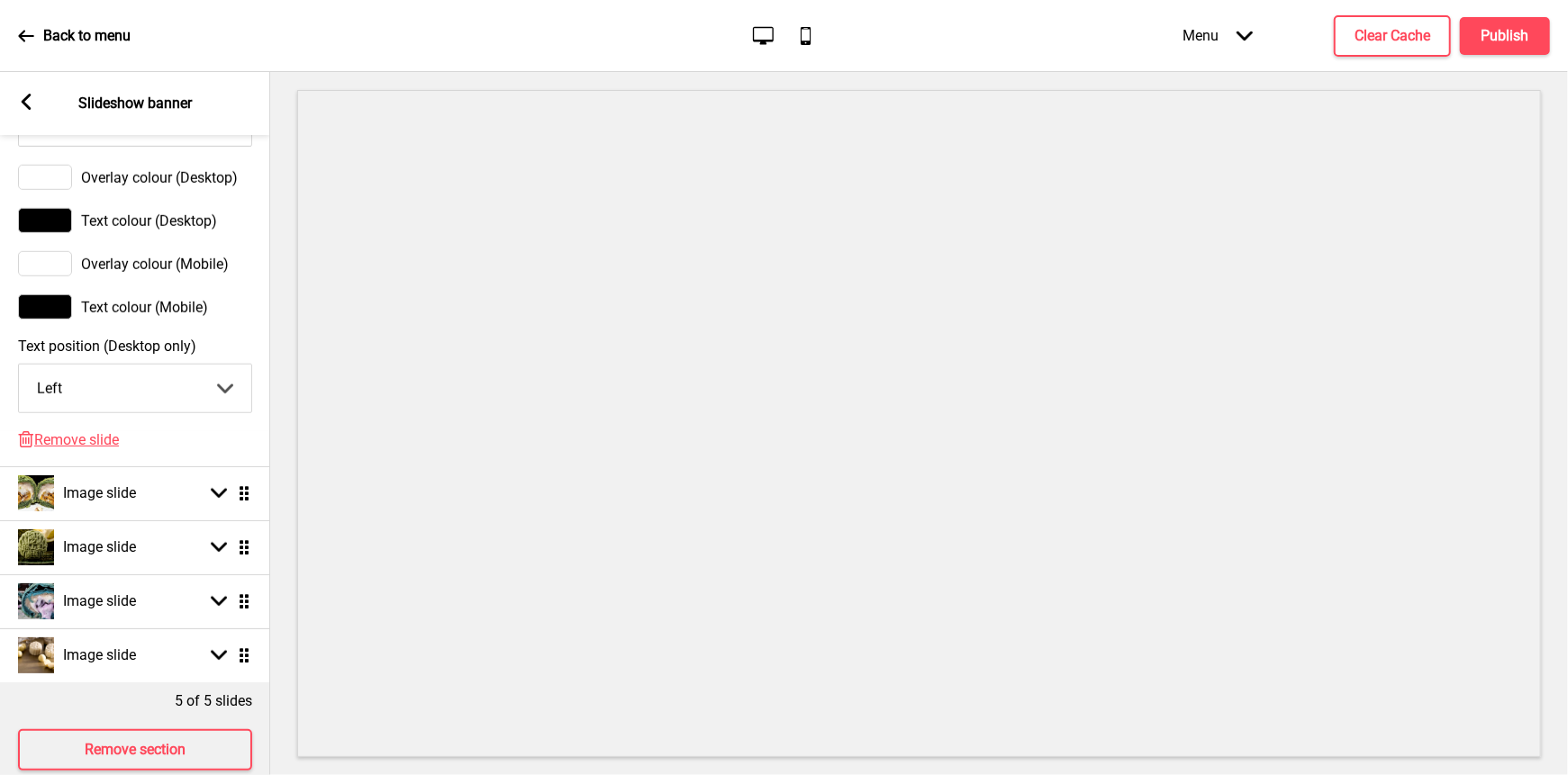
scroll to position [1146, 0]
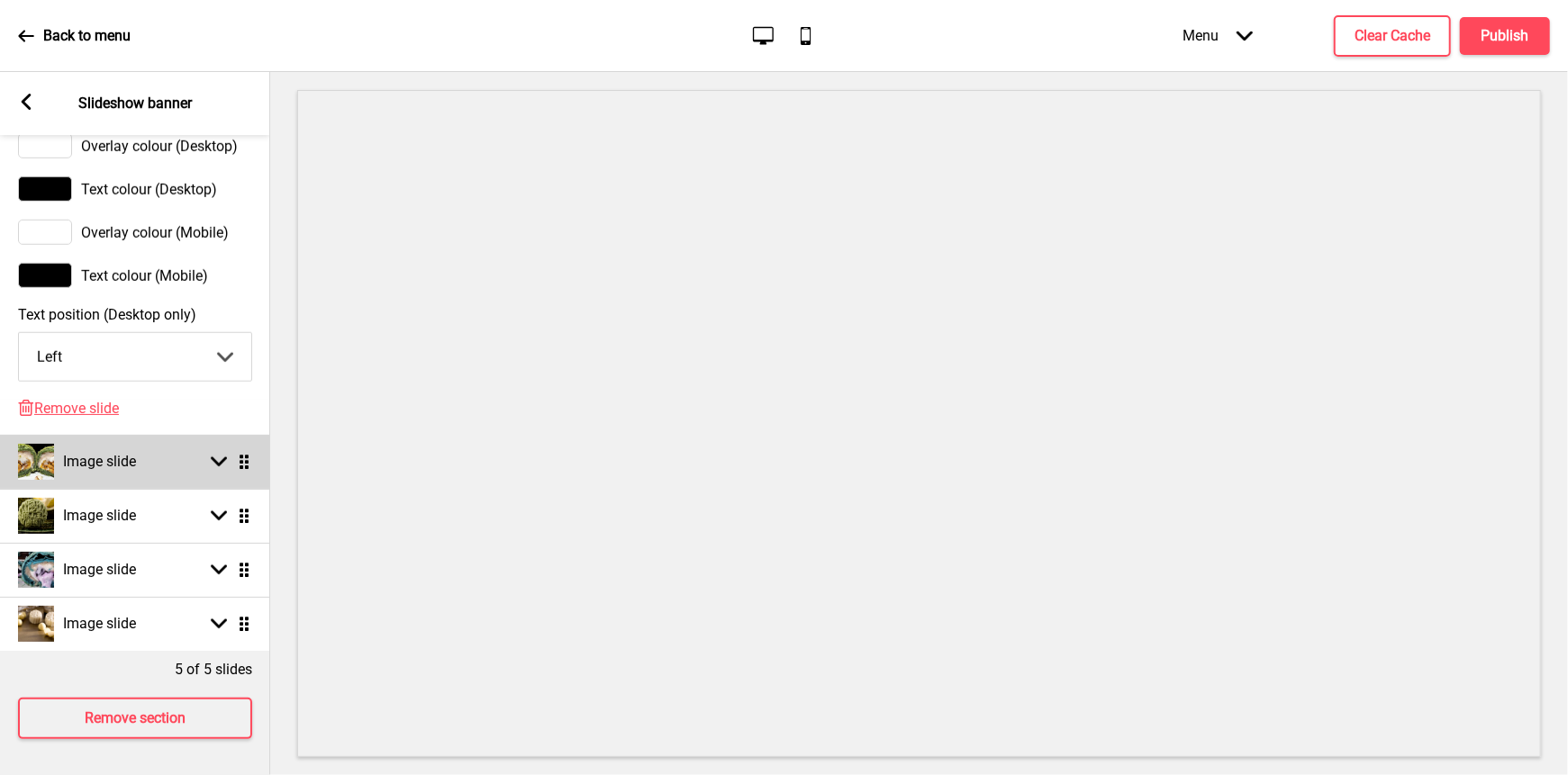
click at [222, 468] on rect at bounding box center [218, 461] width 16 height 16
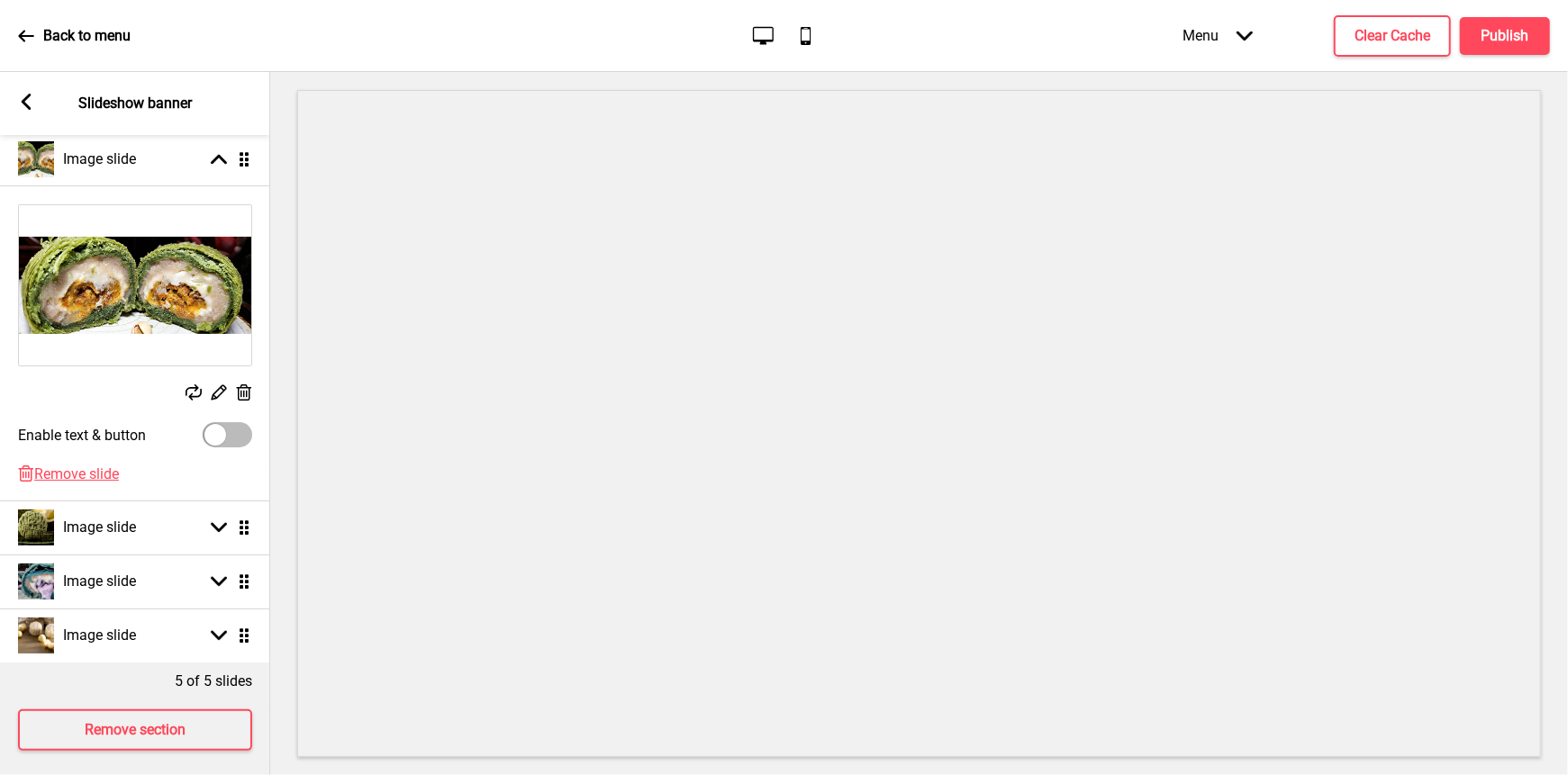
scroll to position [317, 0]
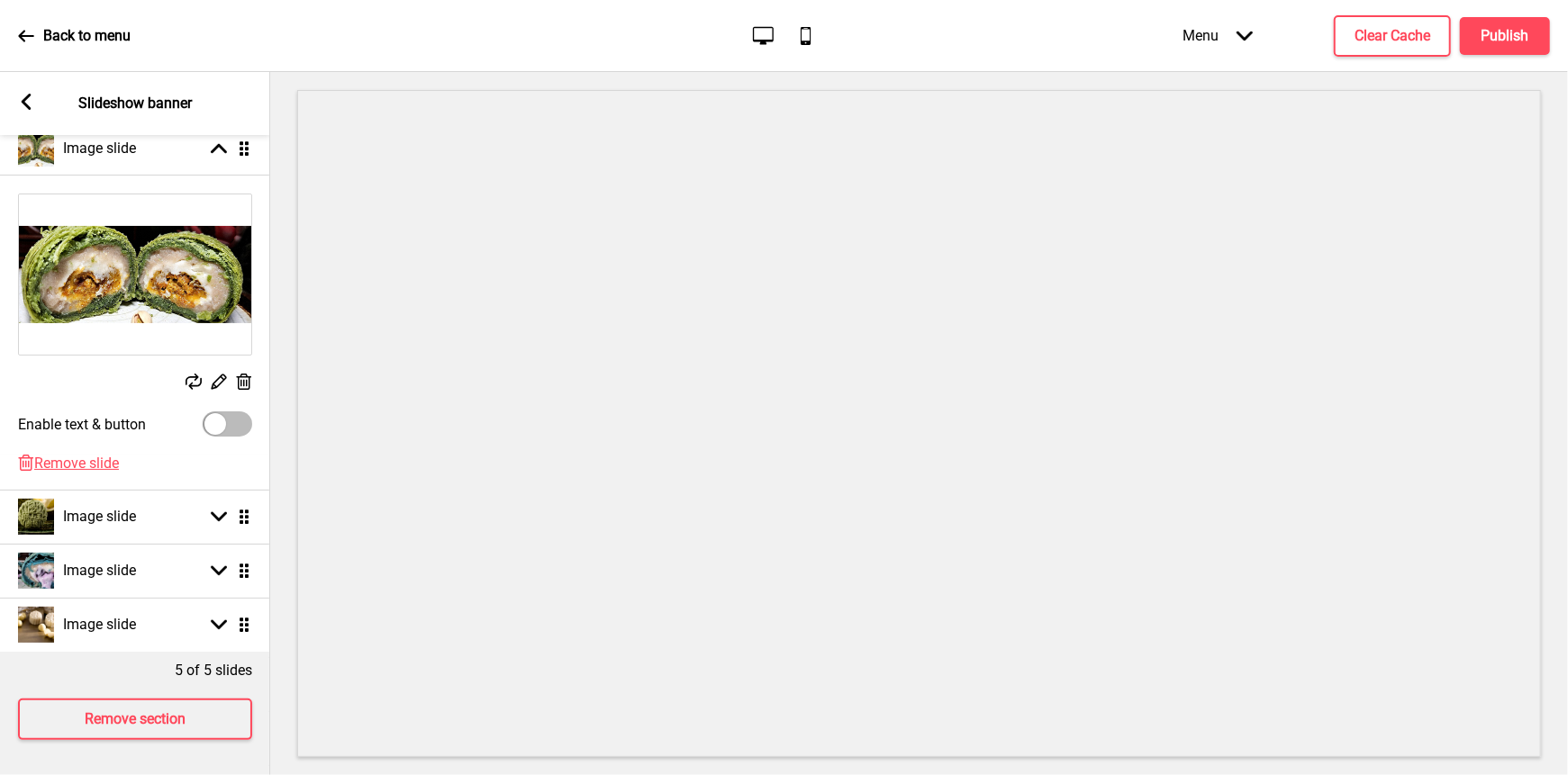
click at [230, 429] on div at bounding box center [227, 424] width 50 height 25
checkbox input "true"
select select "right"
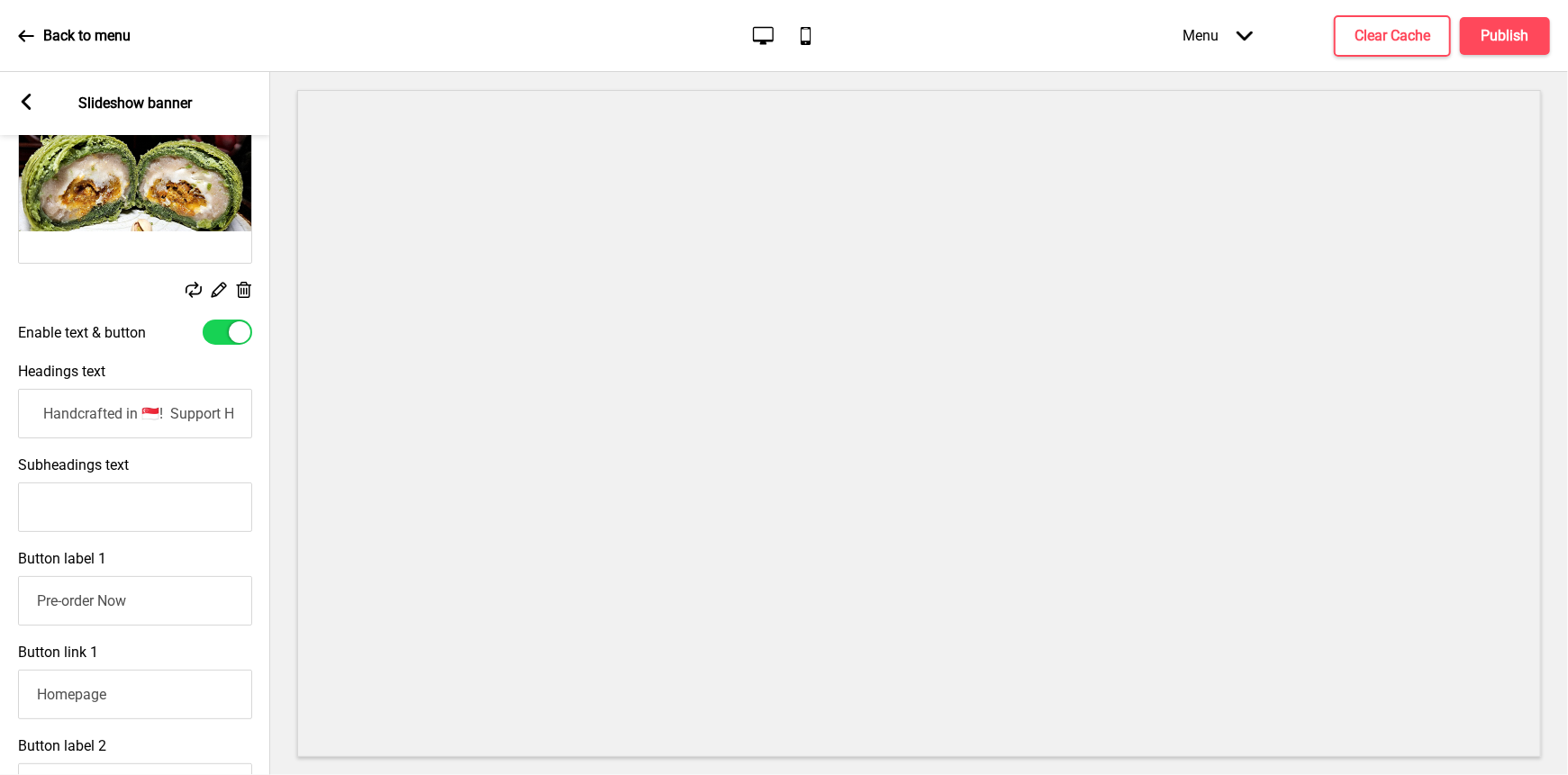
scroll to position [0, 507]
drag, startPoint x: 35, startPoint y: 410, endPoint x: 258, endPoint y: 414, distance: 223.0
click at [258, 414] on div "Headings text Peony [PERSON_NAME]'s Legendary Flaky Teochew Orh Ni Mooncakes. H…" at bounding box center [135, 401] width 270 height 94
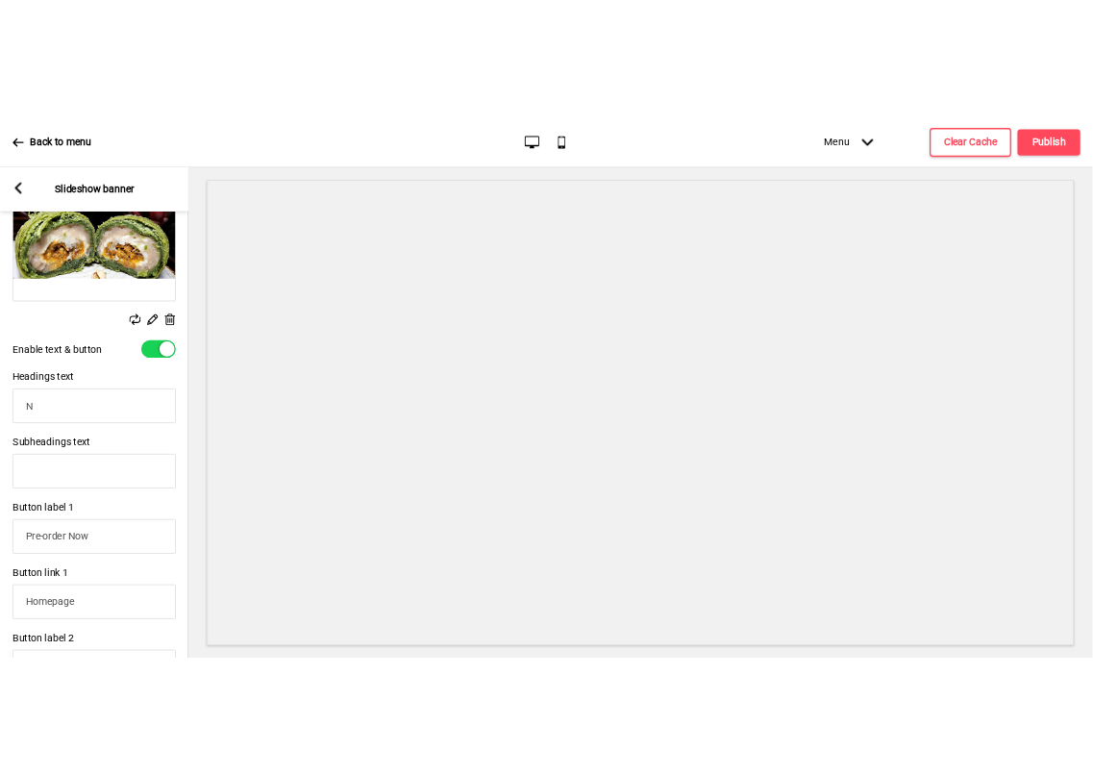
scroll to position [0, 0]
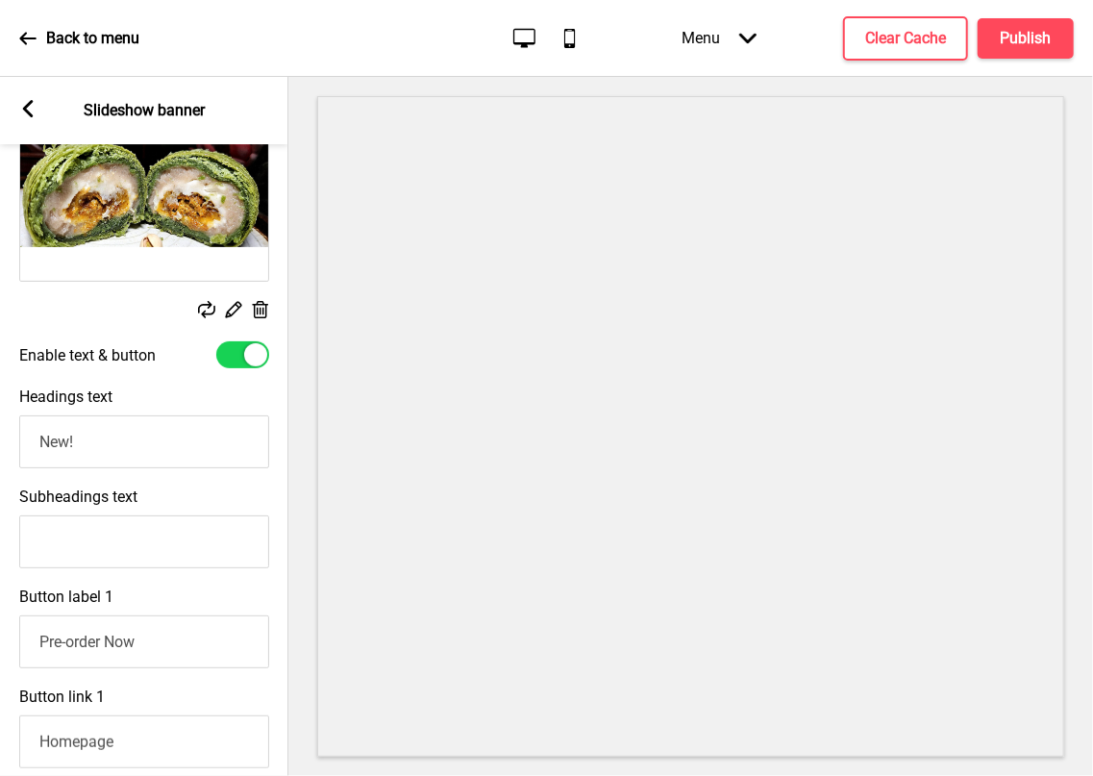
paste input "Peony Jade Best Teochew Flaky Orhni Yam Mooncake Pistachio Kunafa Orhni [Teoche…"
type input "New! Flaky Teochew Orhni/Yam Mcake Salted Pistachio Kunafa Orhni Diplomat & Cru…"
click at [76, 535] on input "Subheadings text" at bounding box center [144, 541] width 250 height 53
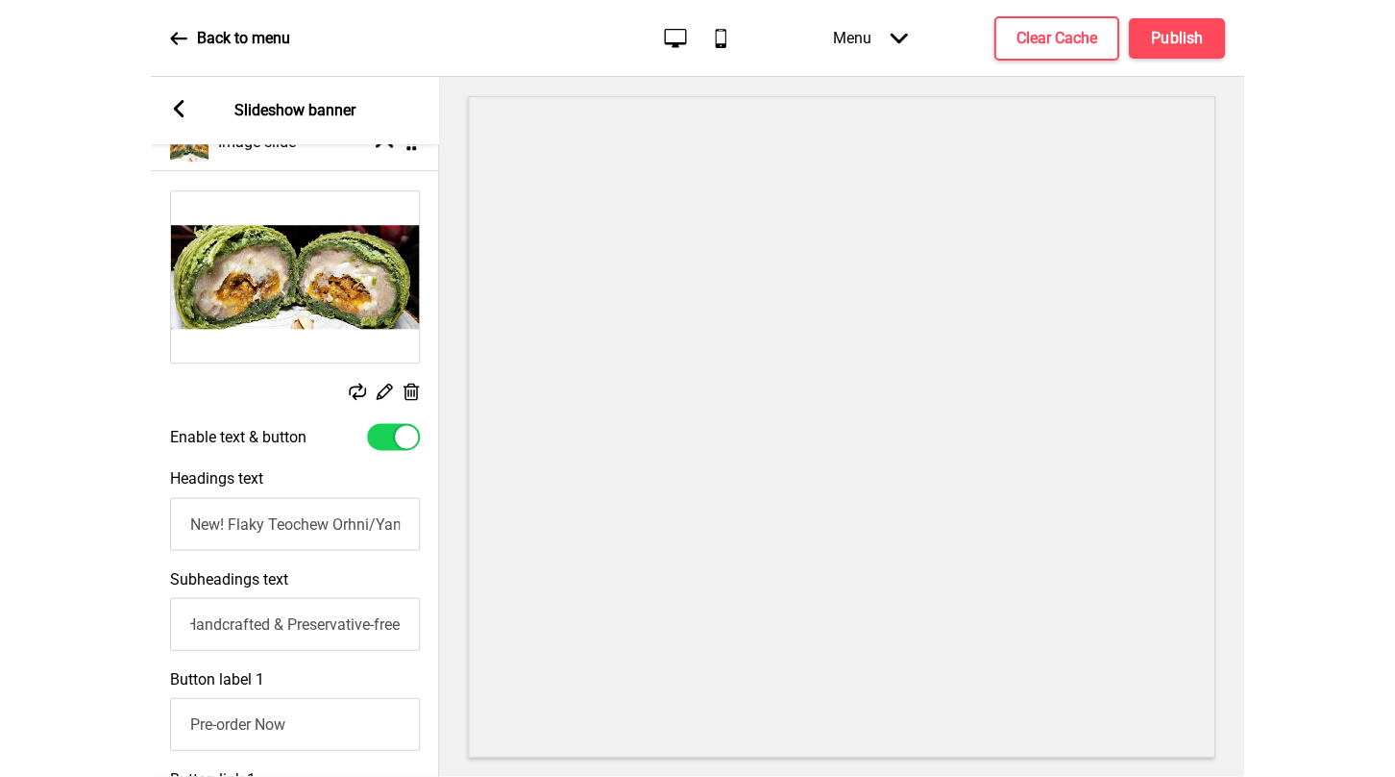
scroll to position [236, 0]
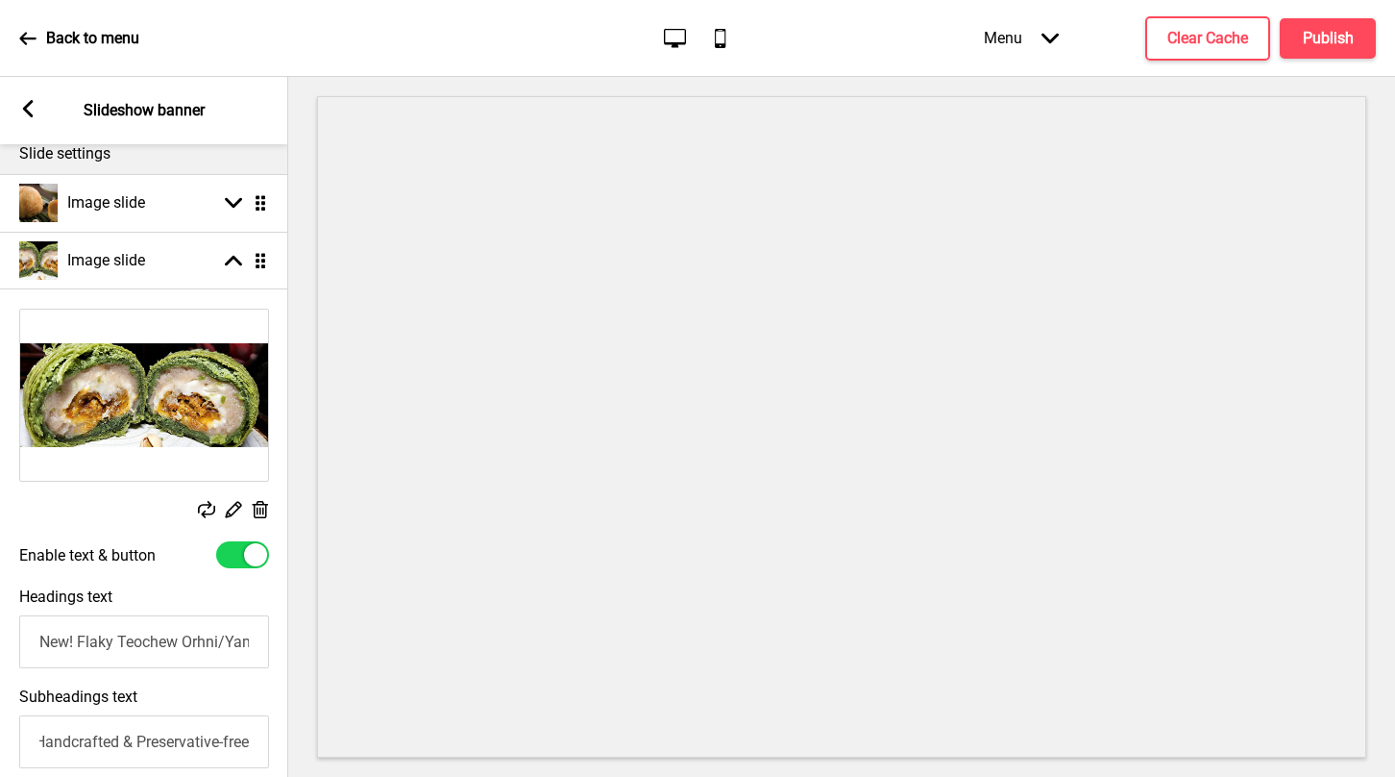
type input "Freshly Handcrafted & Preservative-free"
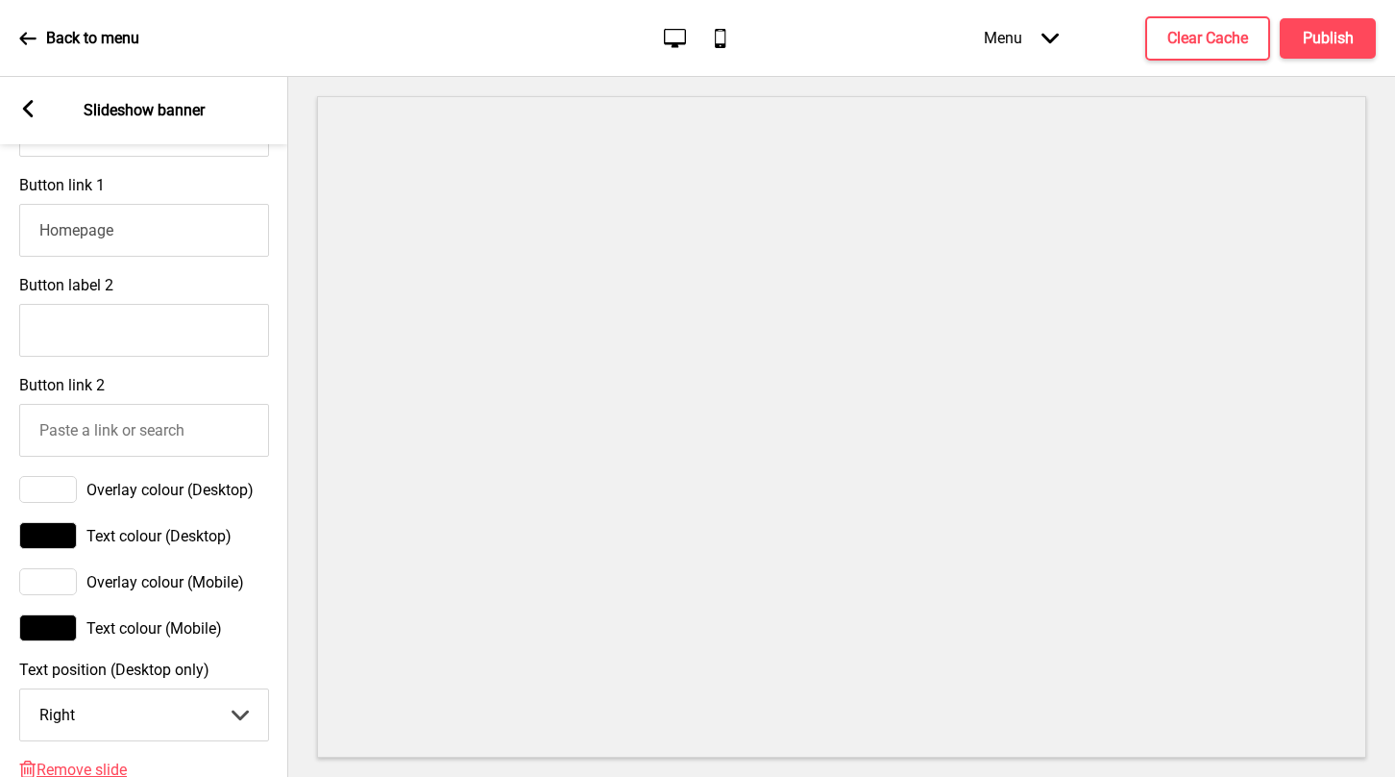
scroll to position [1050, 0]
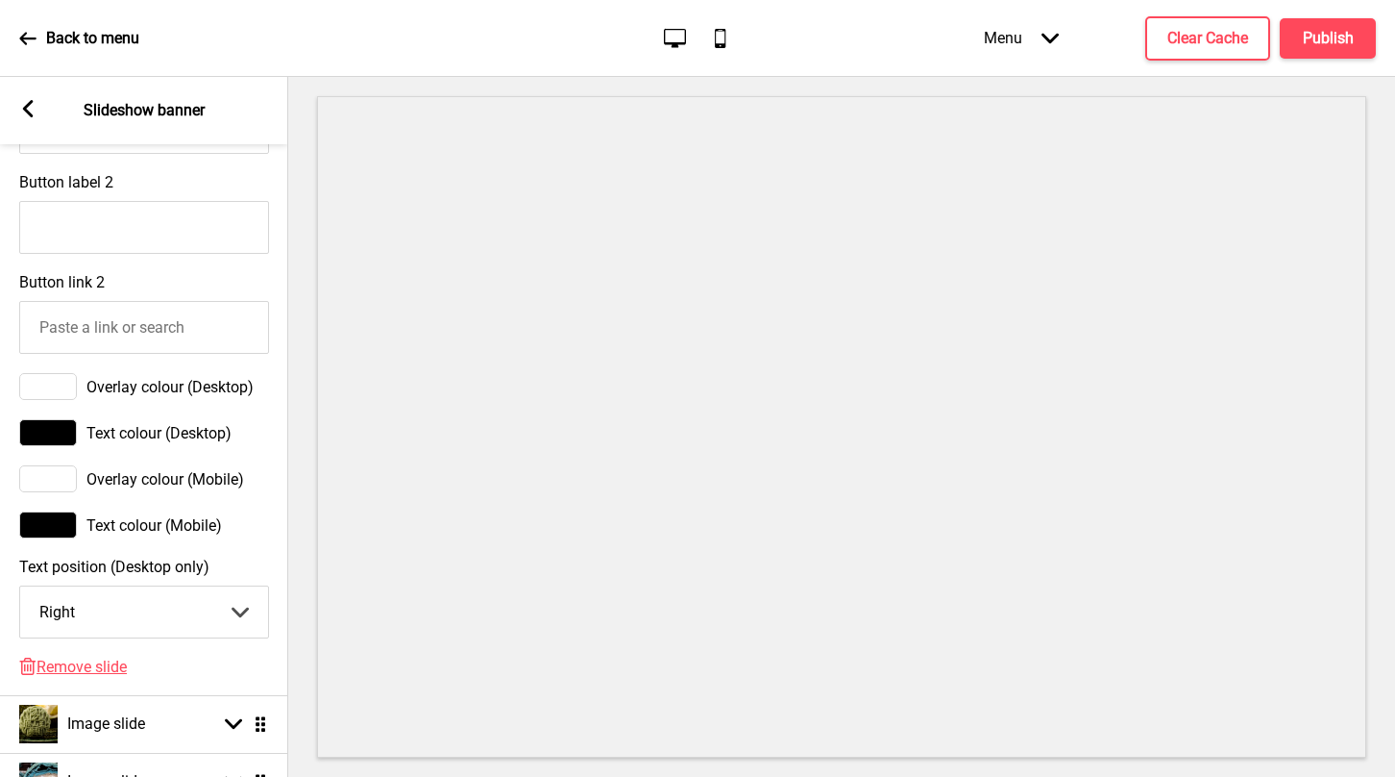
click at [241, 609] on select "Center Left Right" at bounding box center [144, 611] width 248 height 51
select select "left"
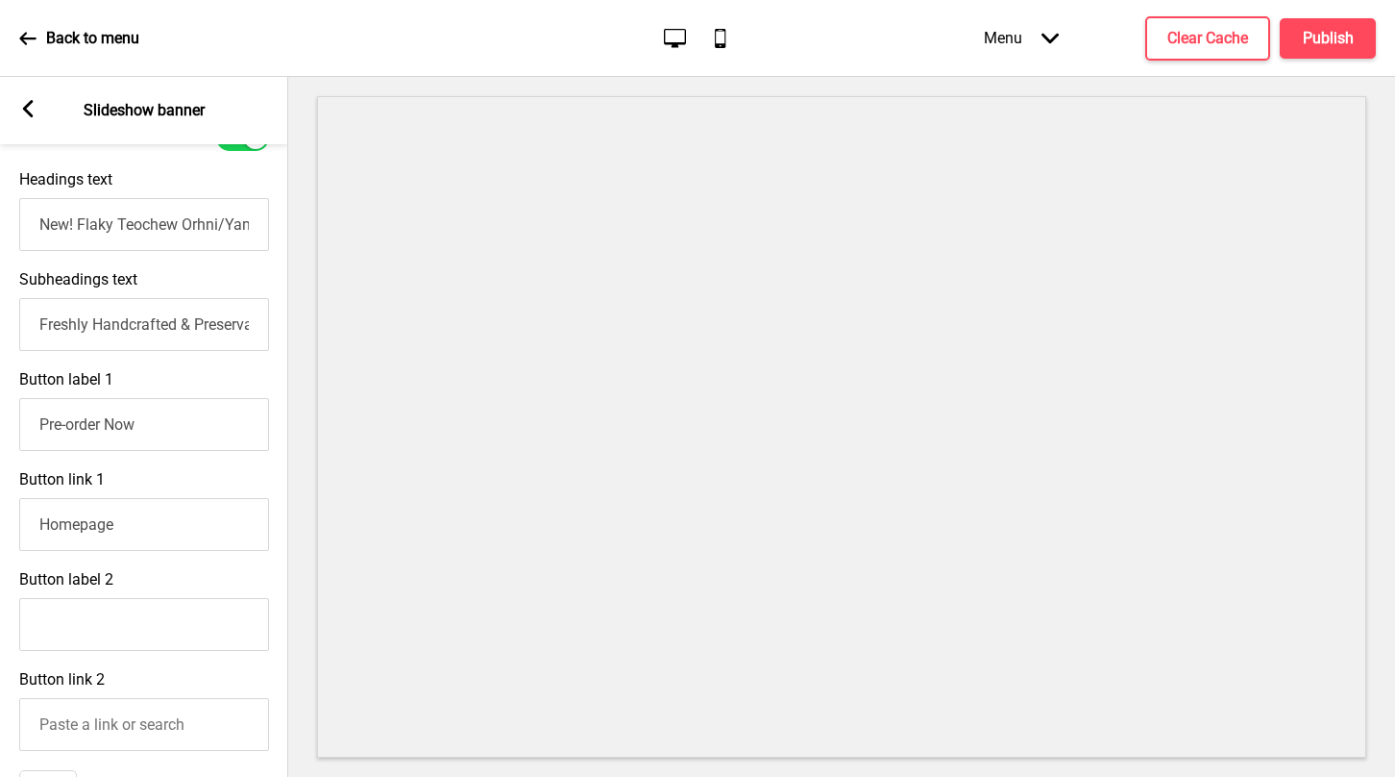
scroll to position [621, 0]
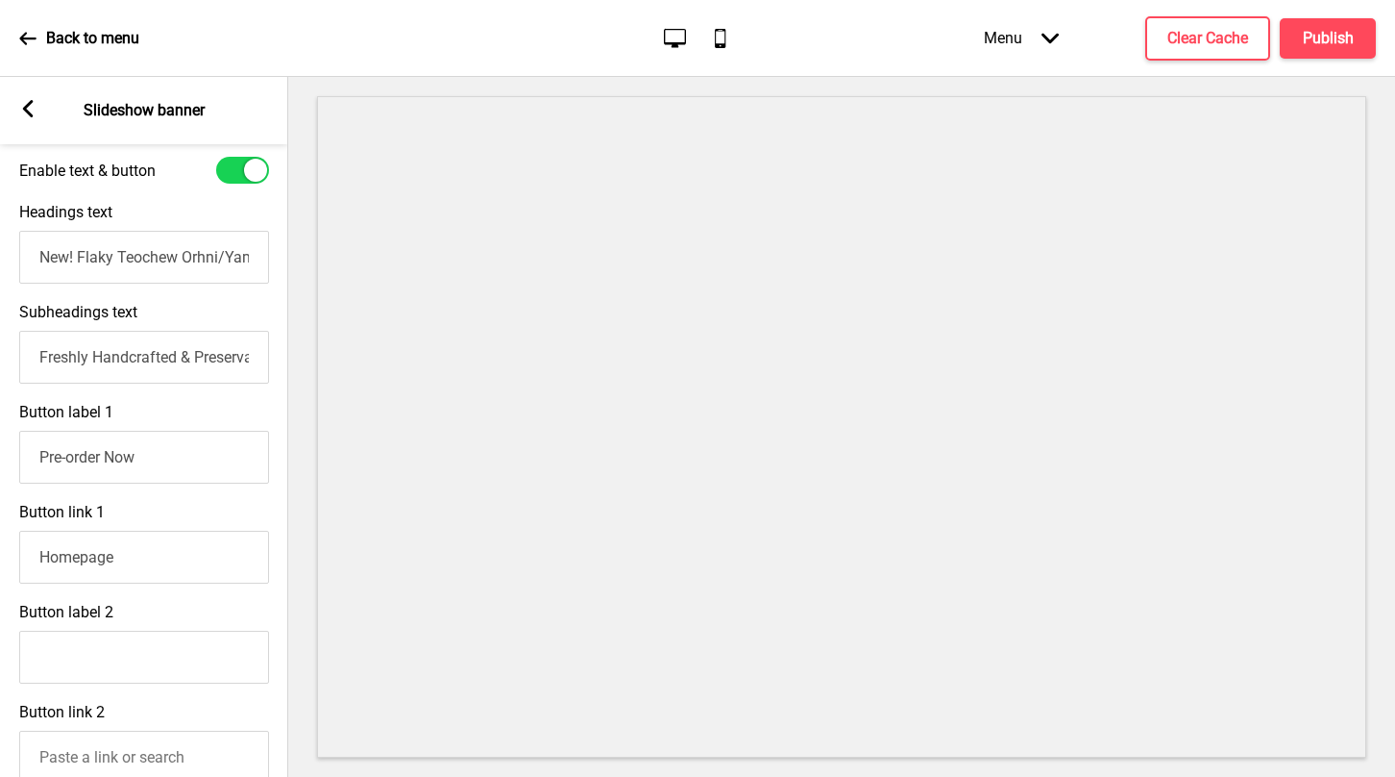
click at [89, 353] on input "Freshly Handcrafted & Preservative-free" at bounding box center [144, 357] width 250 height 53
drag, startPoint x: 89, startPoint y: 353, endPoint x: 26, endPoint y: 352, distance: 63.4
click at [26, 352] on input "Freshly Handcrafted & Preservative-free" at bounding box center [144, 357] width 250 height 53
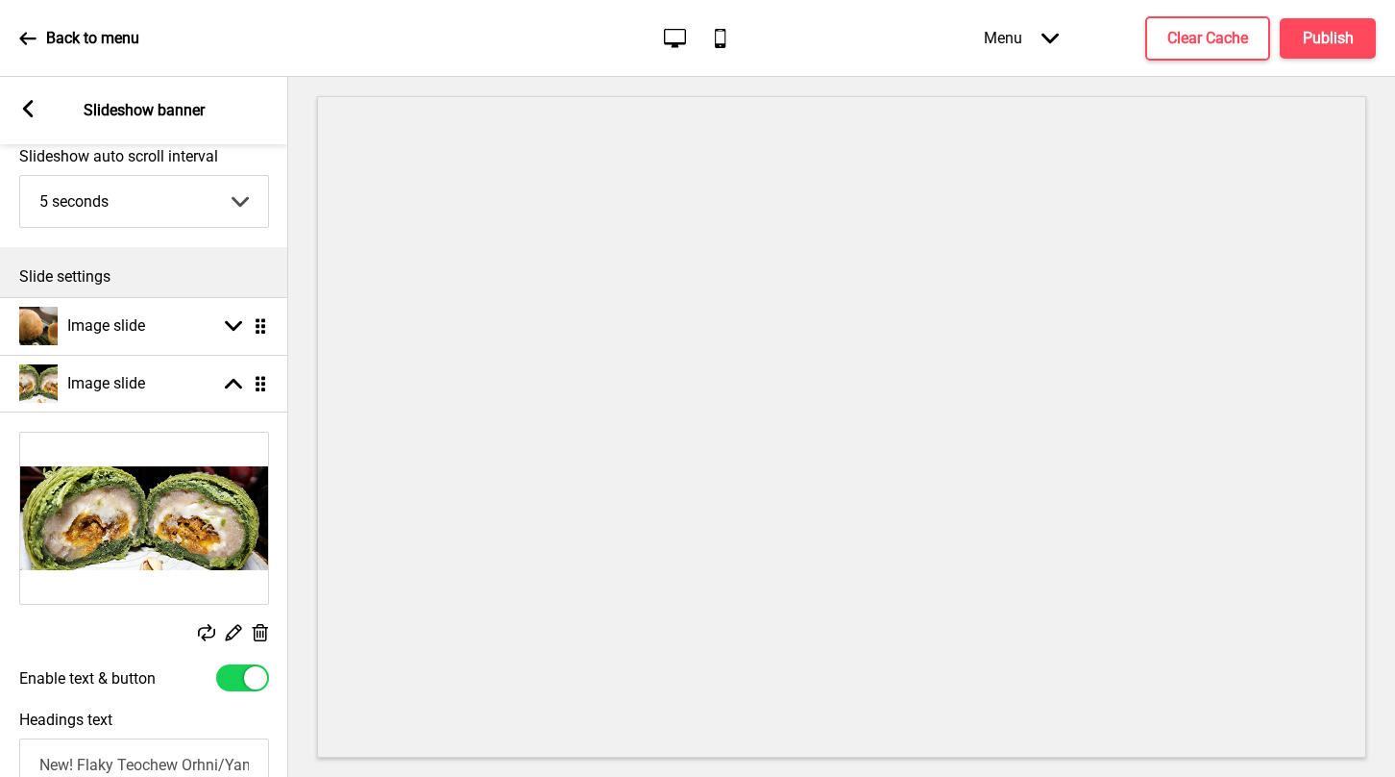
scroll to position [96, 0]
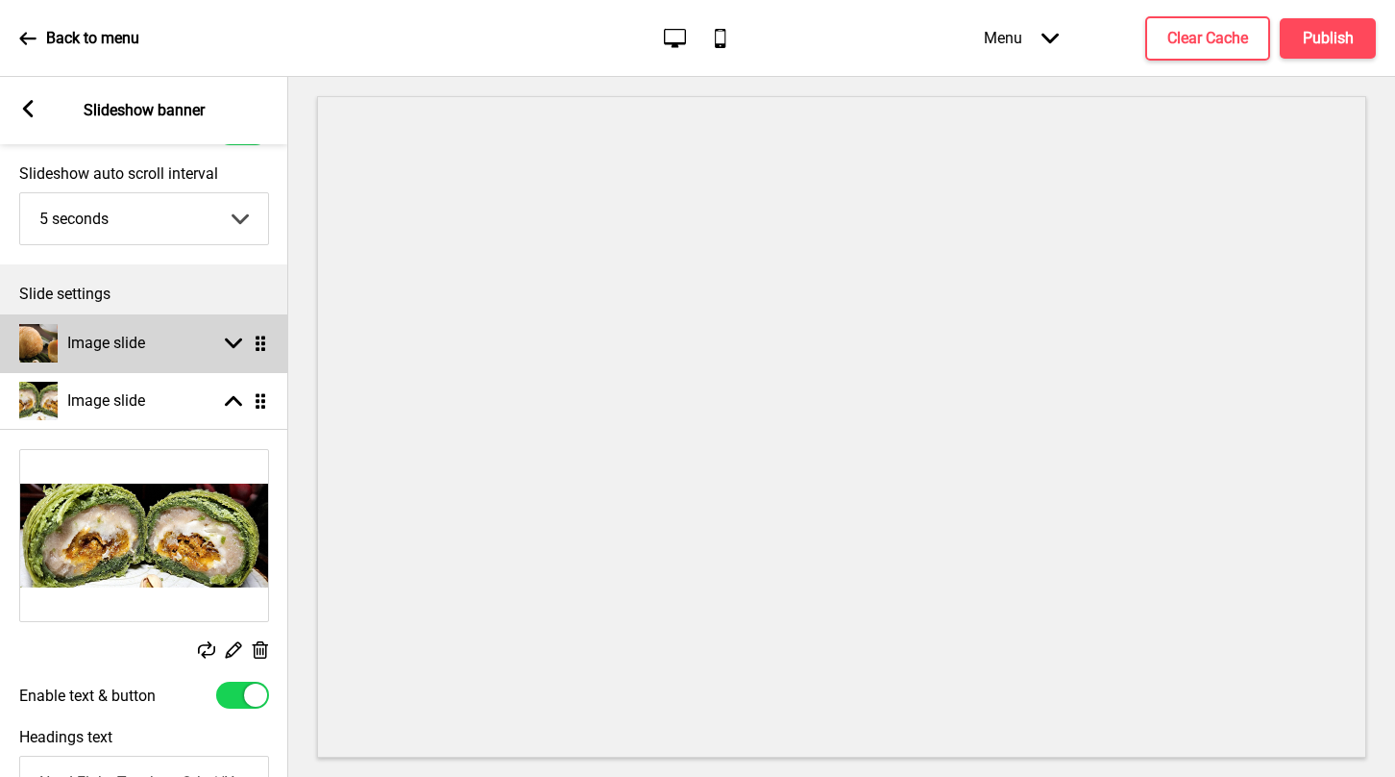
type input "Daily Handcrafted in 🇸🇬 & Preservative-free"
click at [232, 347] on icon at bounding box center [233, 343] width 17 height 11
select select "left"
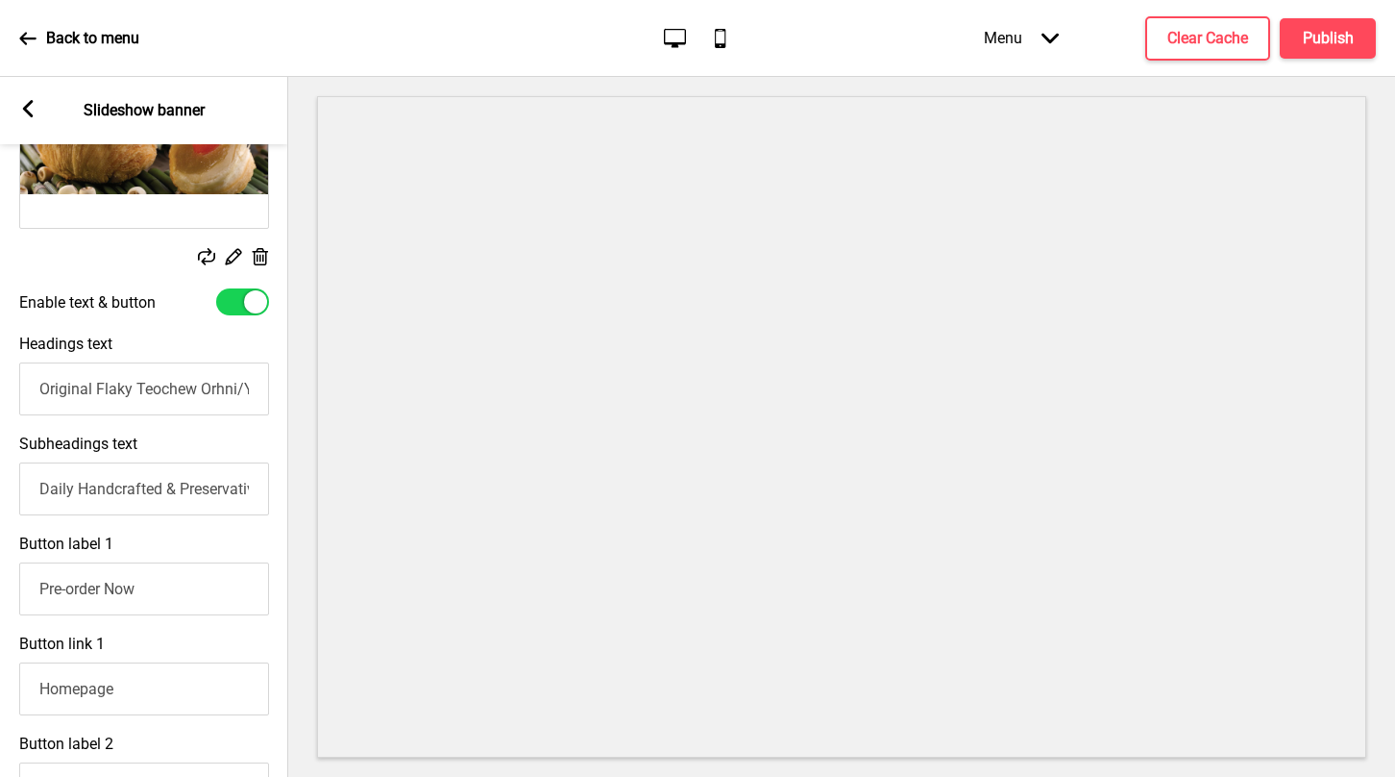
scroll to position [454, 0]
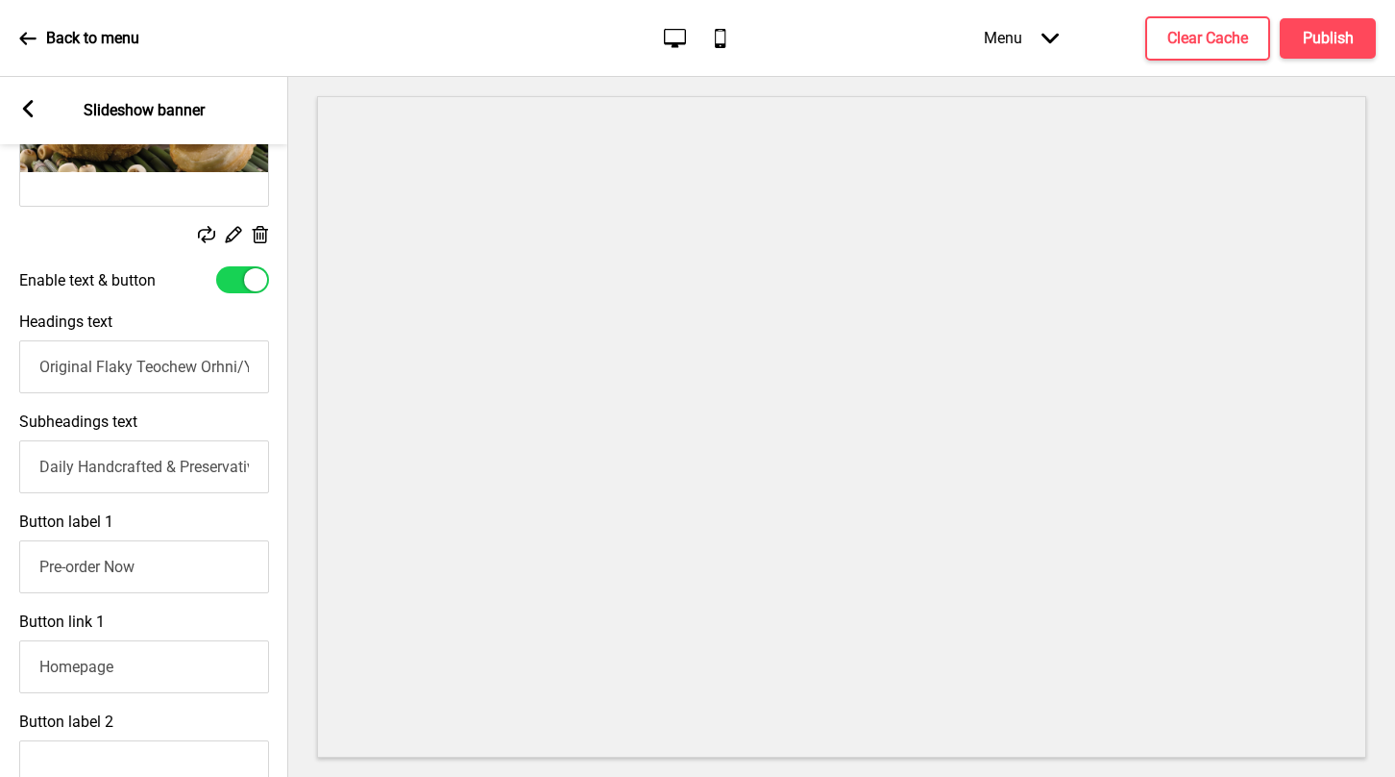
click at [48, 469] on input "Daily Handcrafted & Preservative-free" at bounding box center [144, 466] width 250 height 53
click at [42, 466] on input "Daily Handcrafted & Preservative-free" at bounding box center [144, 466] width 250 height 53
paste input "in 🇸🇬 & Preservative-free"
type input "Daily Handcrafted in 🇸🇬 & Preservative-free"
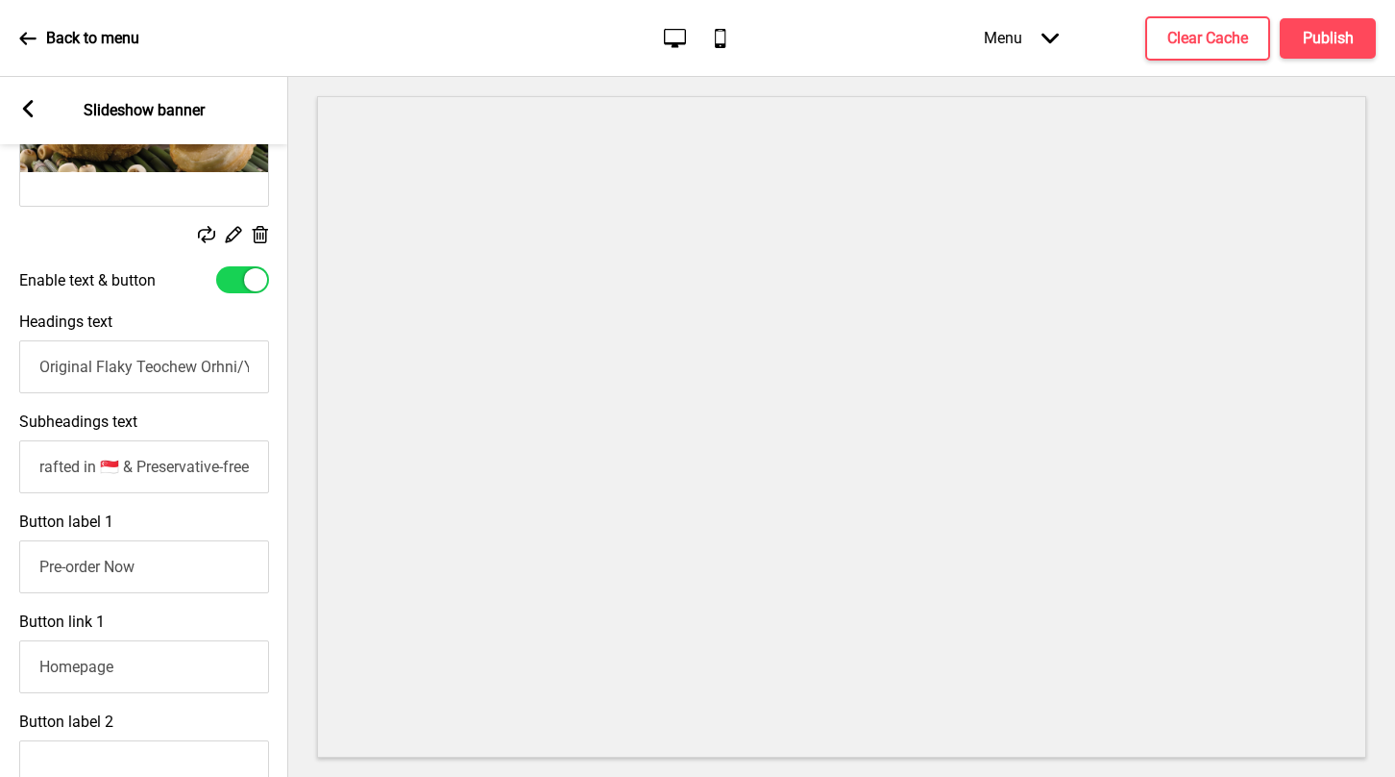
click at [124, 366] on input "Original Flaky Teochew Orhni/Yam Mcakes. Freshly Handcrafted in 🇸🇬!" at bounding box center [144, 366] width 250 height 53
type input "Original Ex-Crown Prince Hotel's Flaky Teochew Orhni/Yam Mcakes."
click at [232, 470] on input "Daily Handcrafted in 🇸🇬 & Preservative-free" at bounding box center [144, 466] width 250 height 53
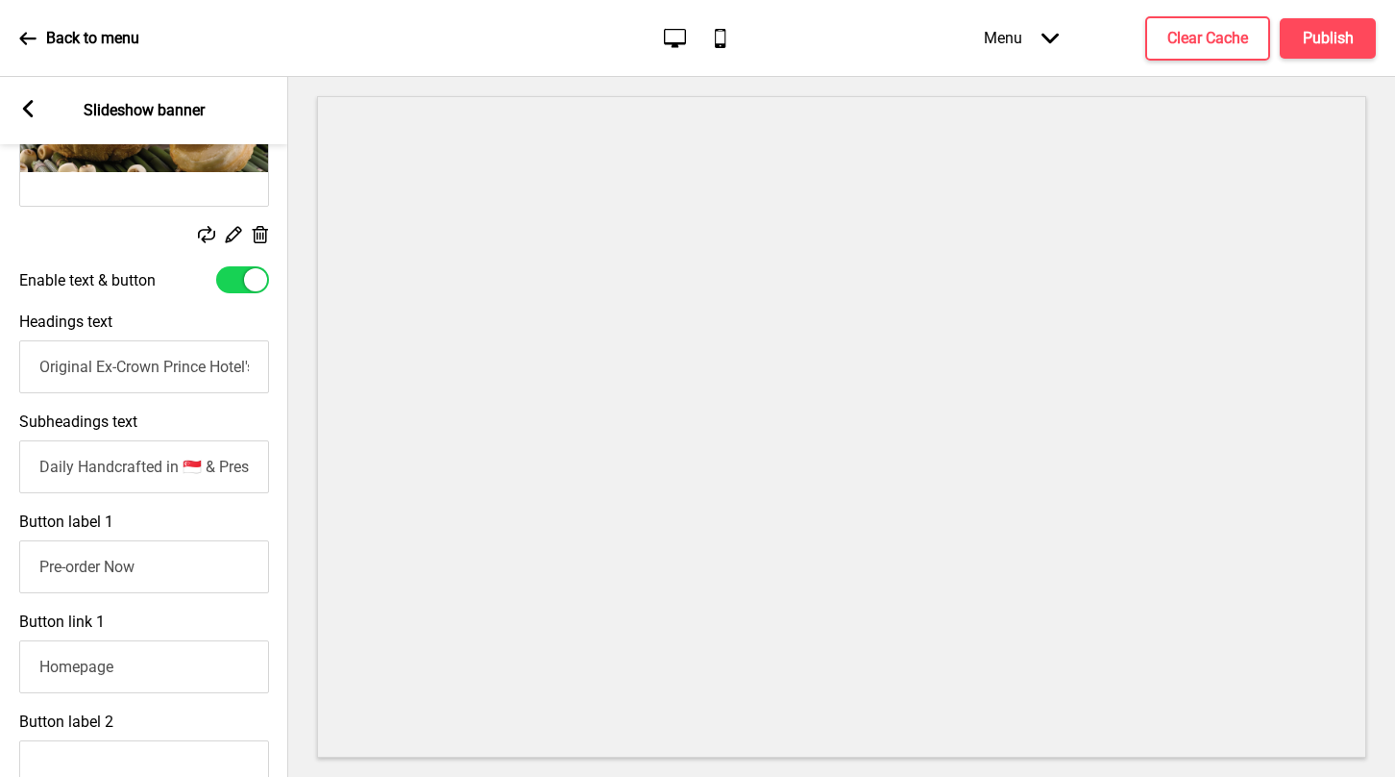
type input "Daily Handcrafted in 🇸🇬 & Preservative-free!"
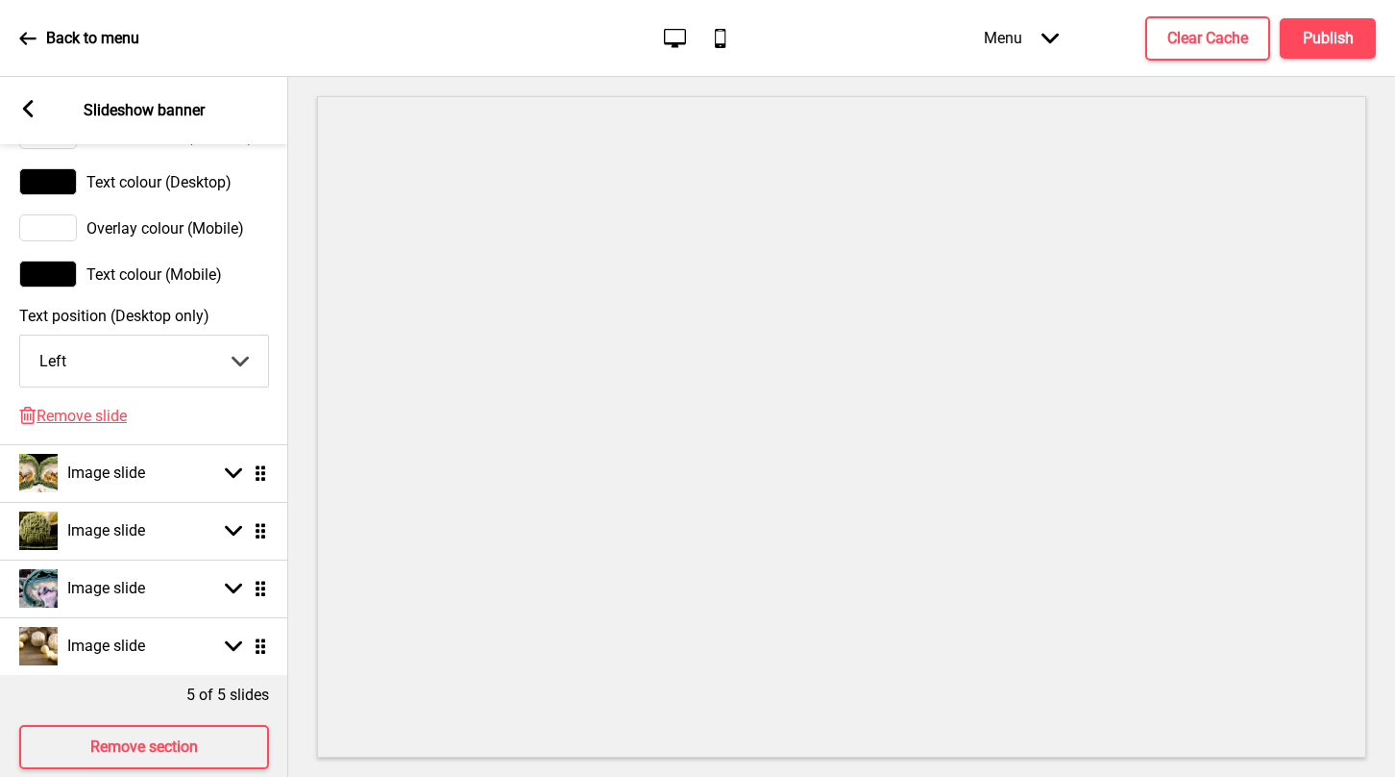
scroll to position [1274, 0]
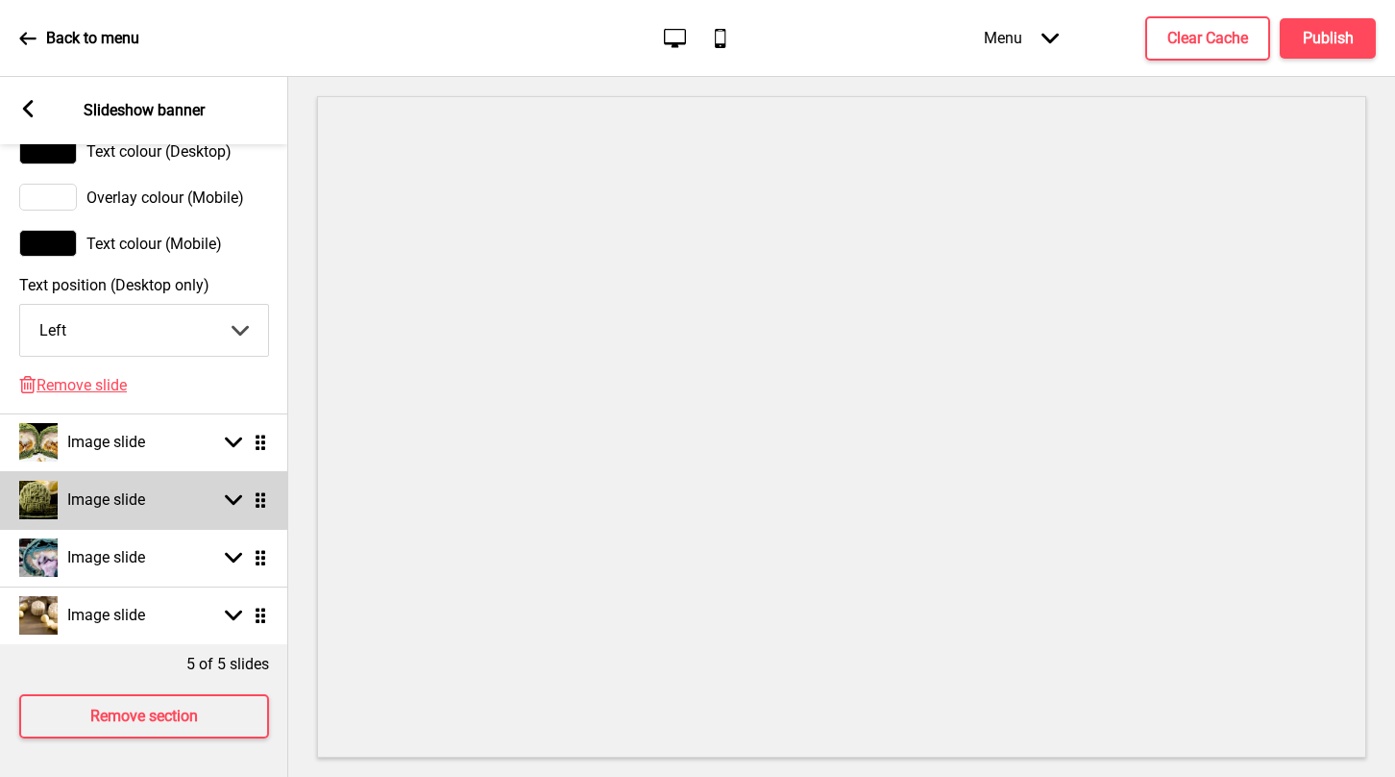
click at [234, 503] on icon at bounding box center [233, 500] width 17 height 11
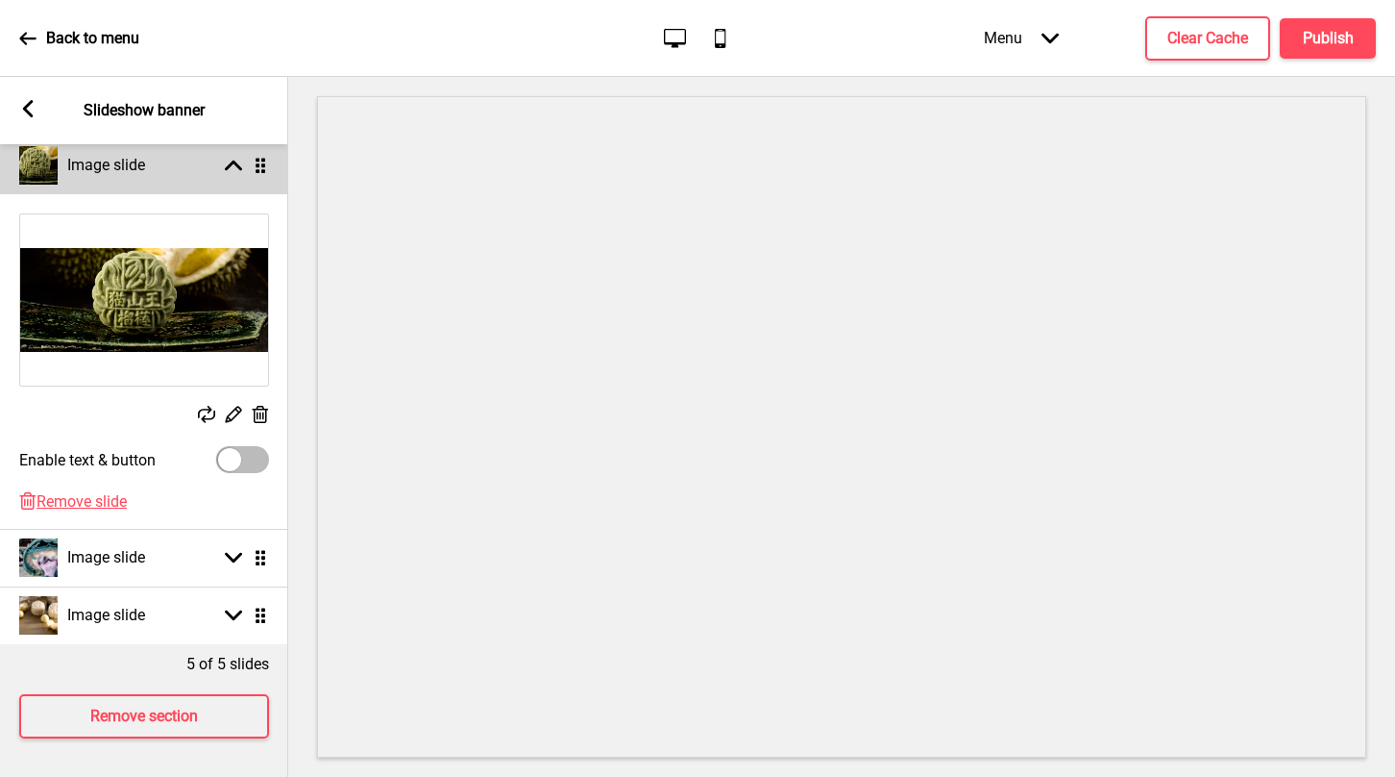
scroll to position [327, 0]
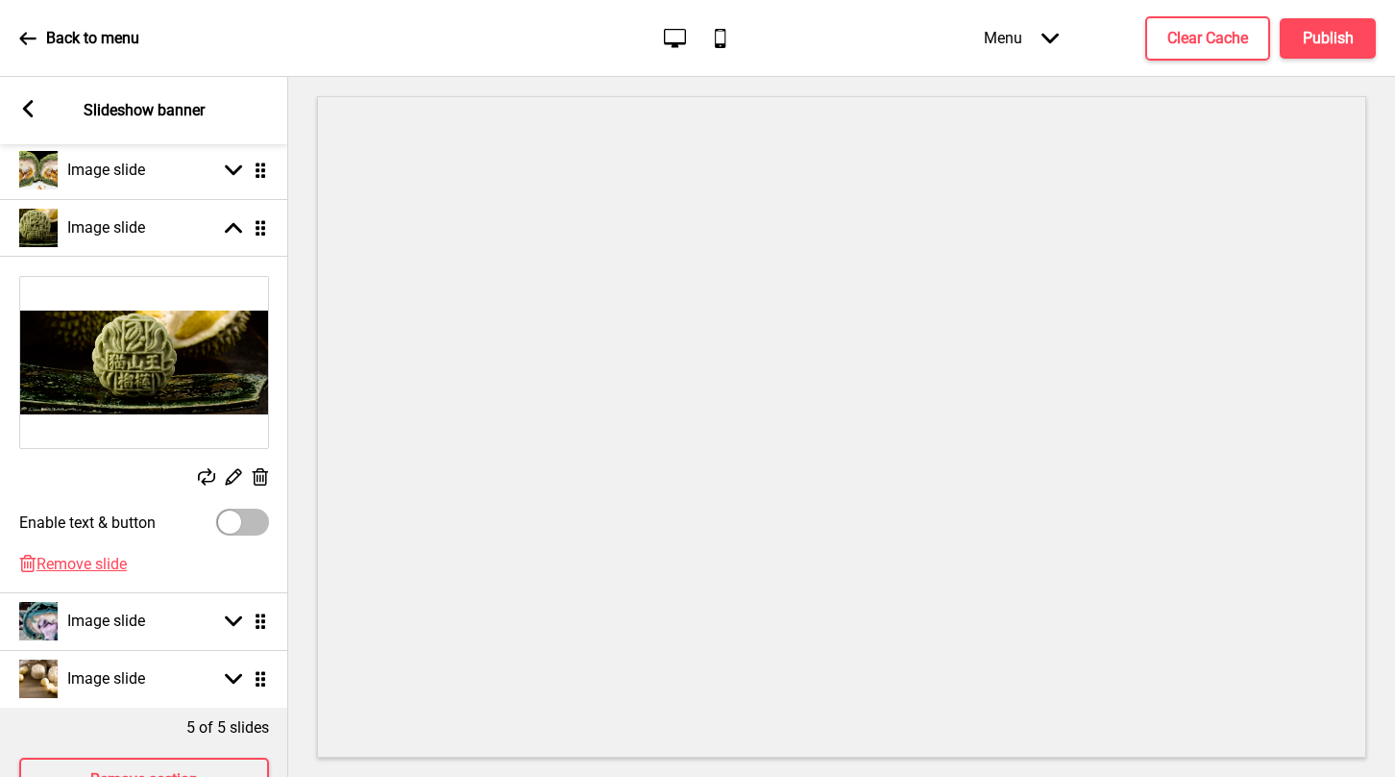
click at [245, 527] on div at bounding box center [242, 521] width 53 height 27
checkbox input "true"
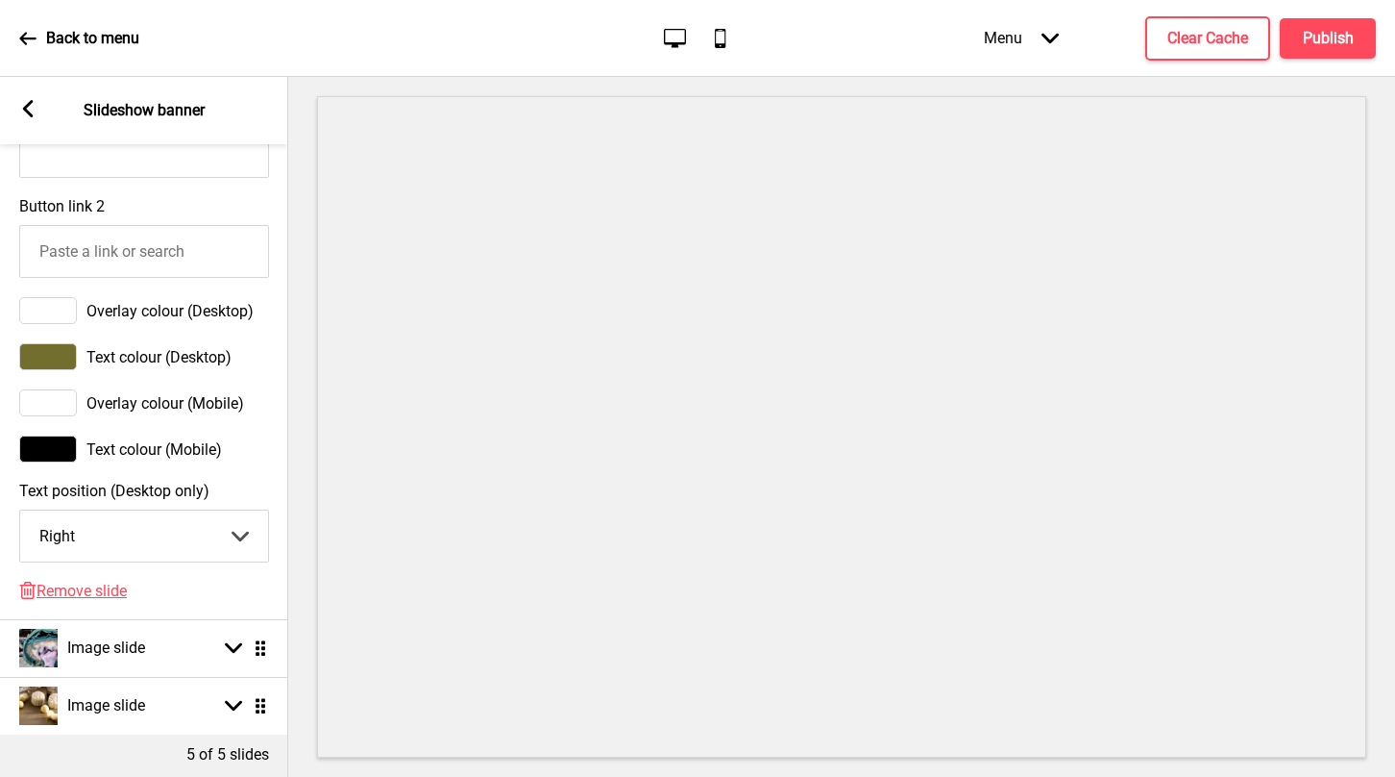
scroll to position [1194, 0]
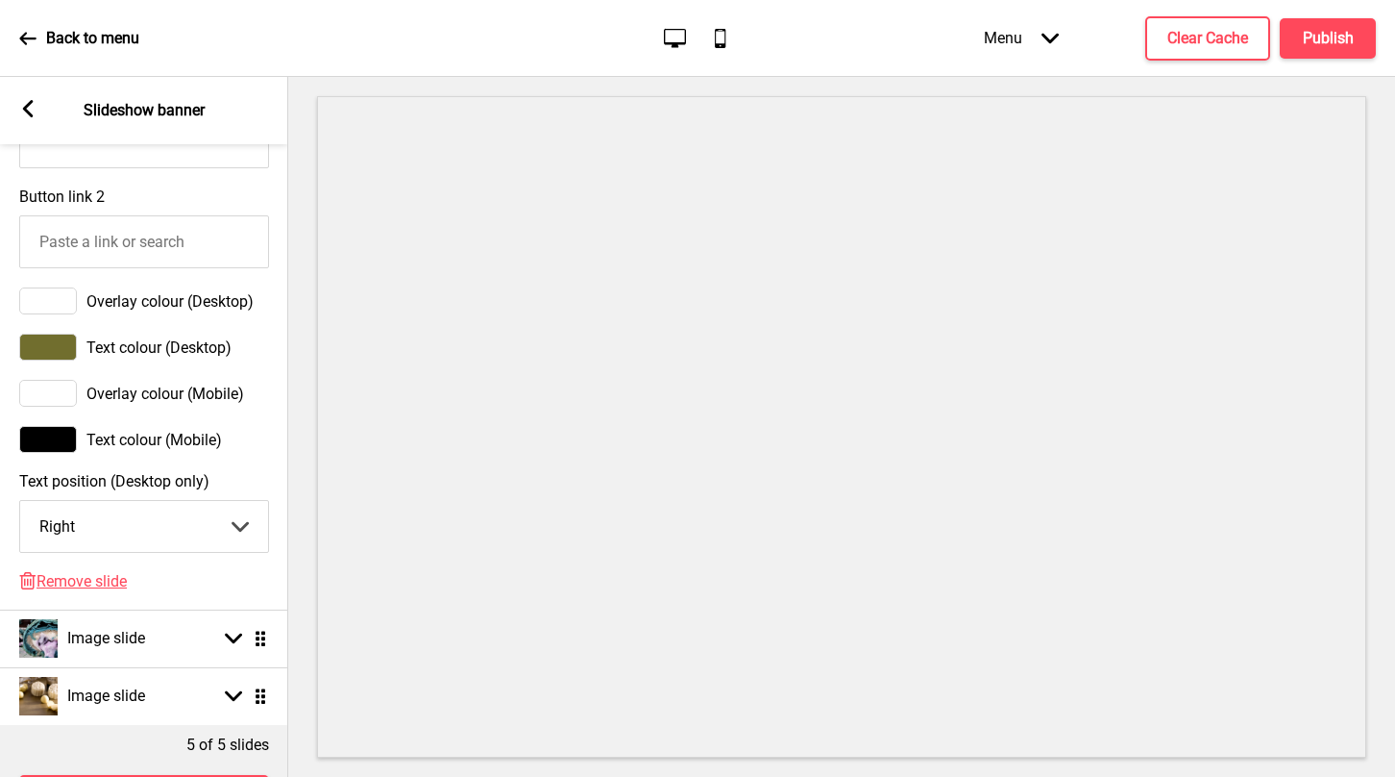
click at [245, 524] on select "Center Left Right" at bounding box center [144, 526] width 248 height 51
click at [238, 527] on select "Center Left Right" at bounding box center [144, 526] width 248 height 51
select select "right"
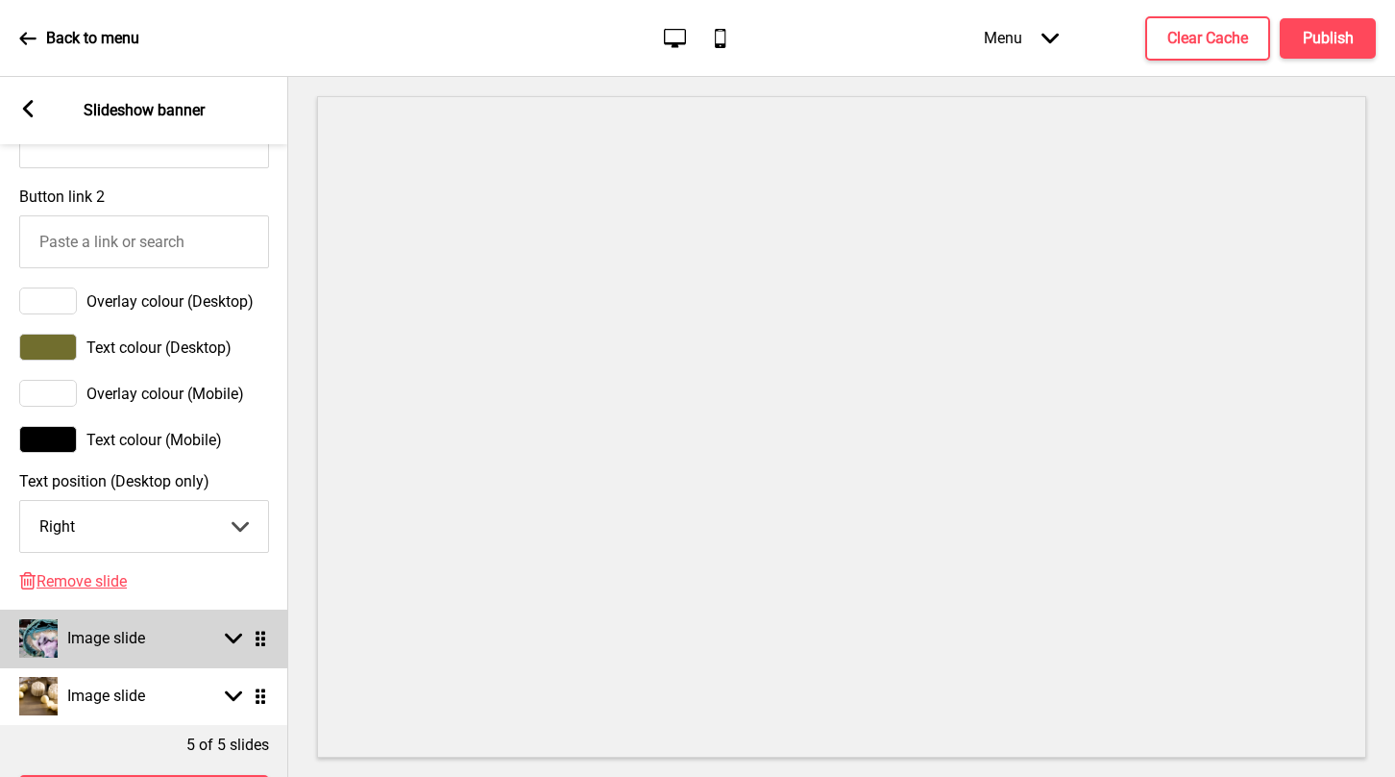
click at [231, 642] on icon at bounding box center [233, 638] width 17 height 11
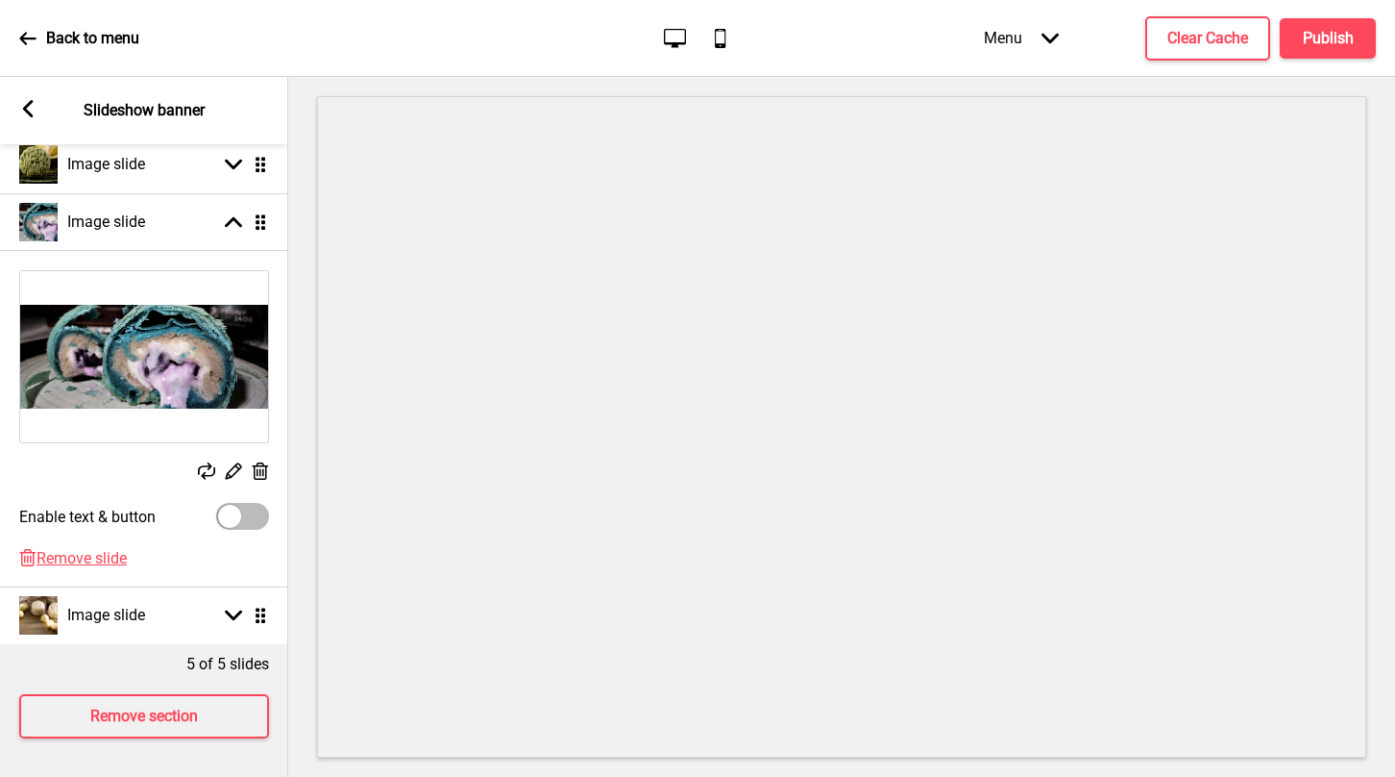
scroll to position [389, 0]
click at [242, 513] on div at bounding box center [242, 517] width 53 height 27
checkbox input "true"
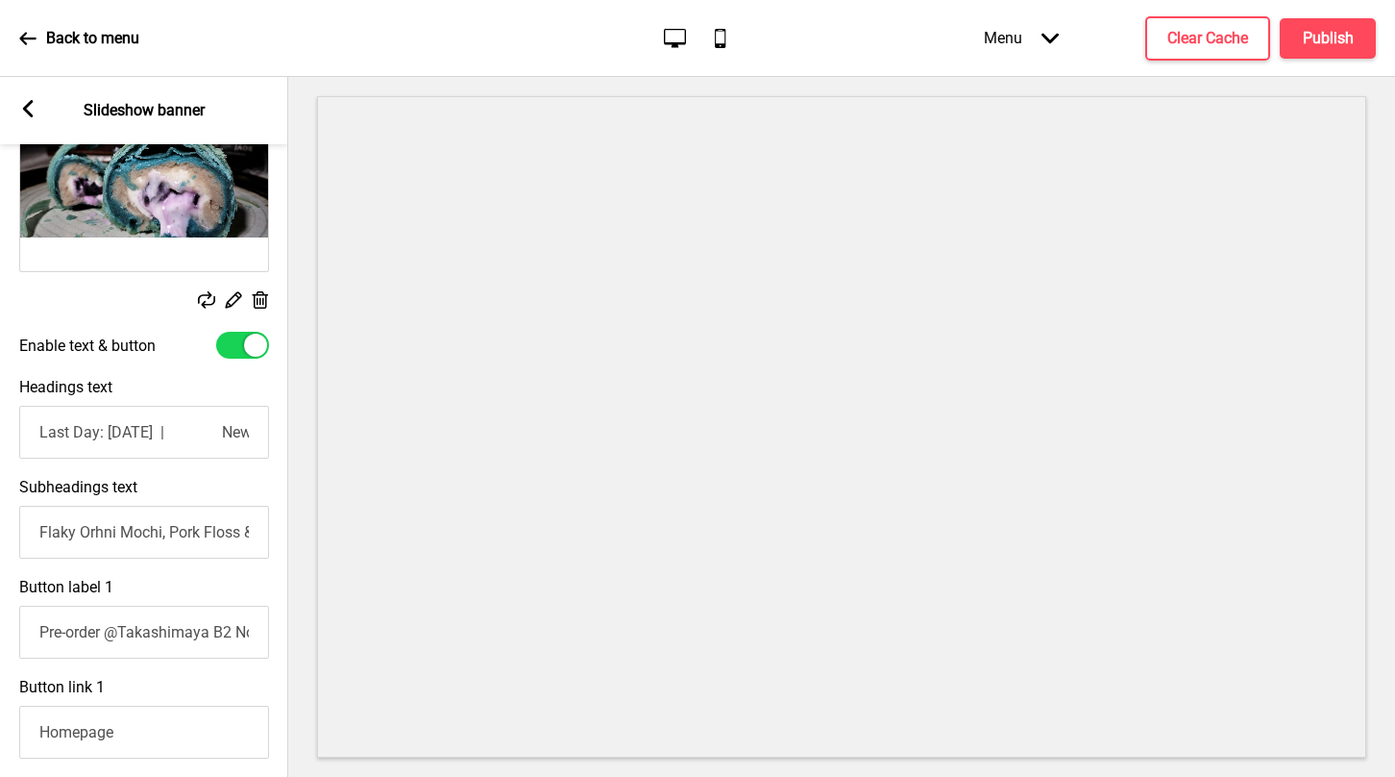
scroll to position [565, 0]
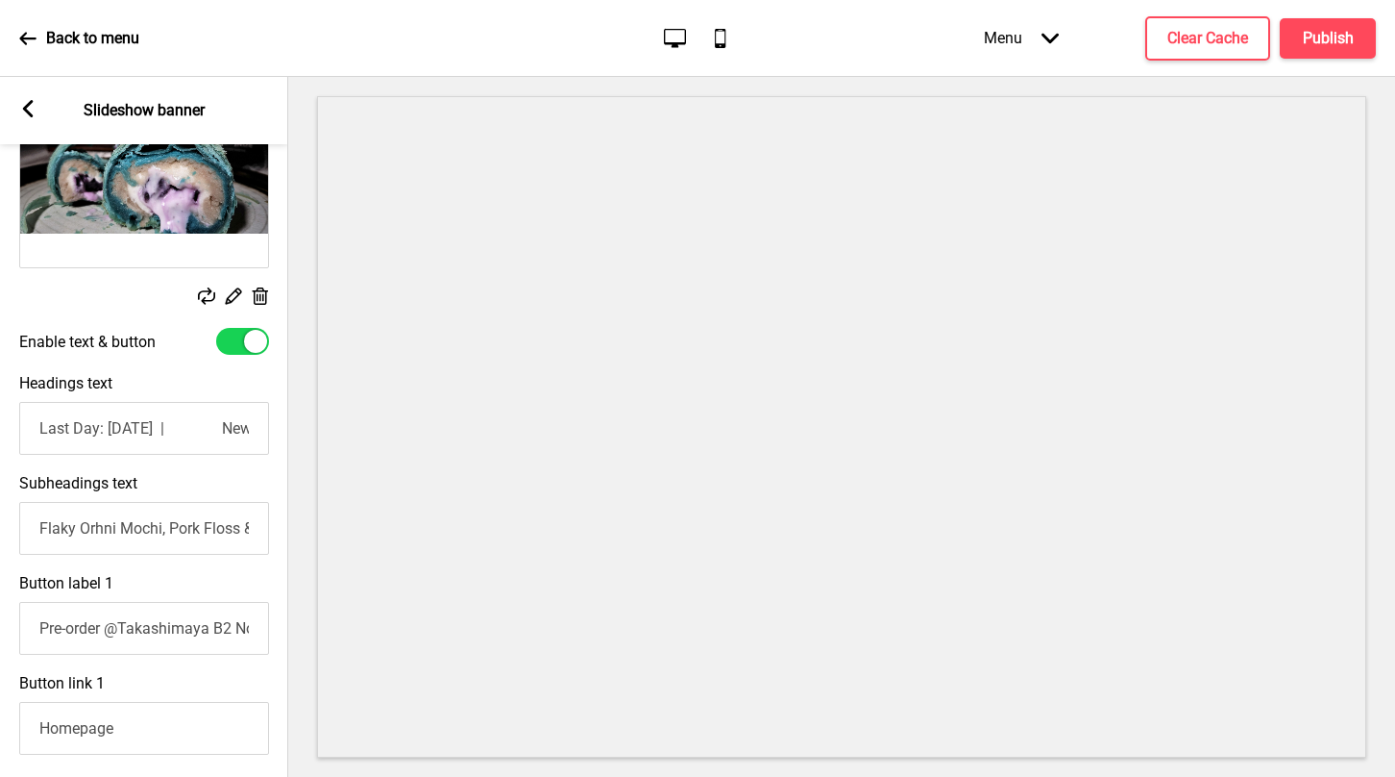
click at [45, 428] on input "Last Day: [DATE] | New! Peony [PERSON_NAME]'s DIVINE MOON GODDESSES [PERSON_NAM…" at bounding box center [144, 428] width 250 height 53
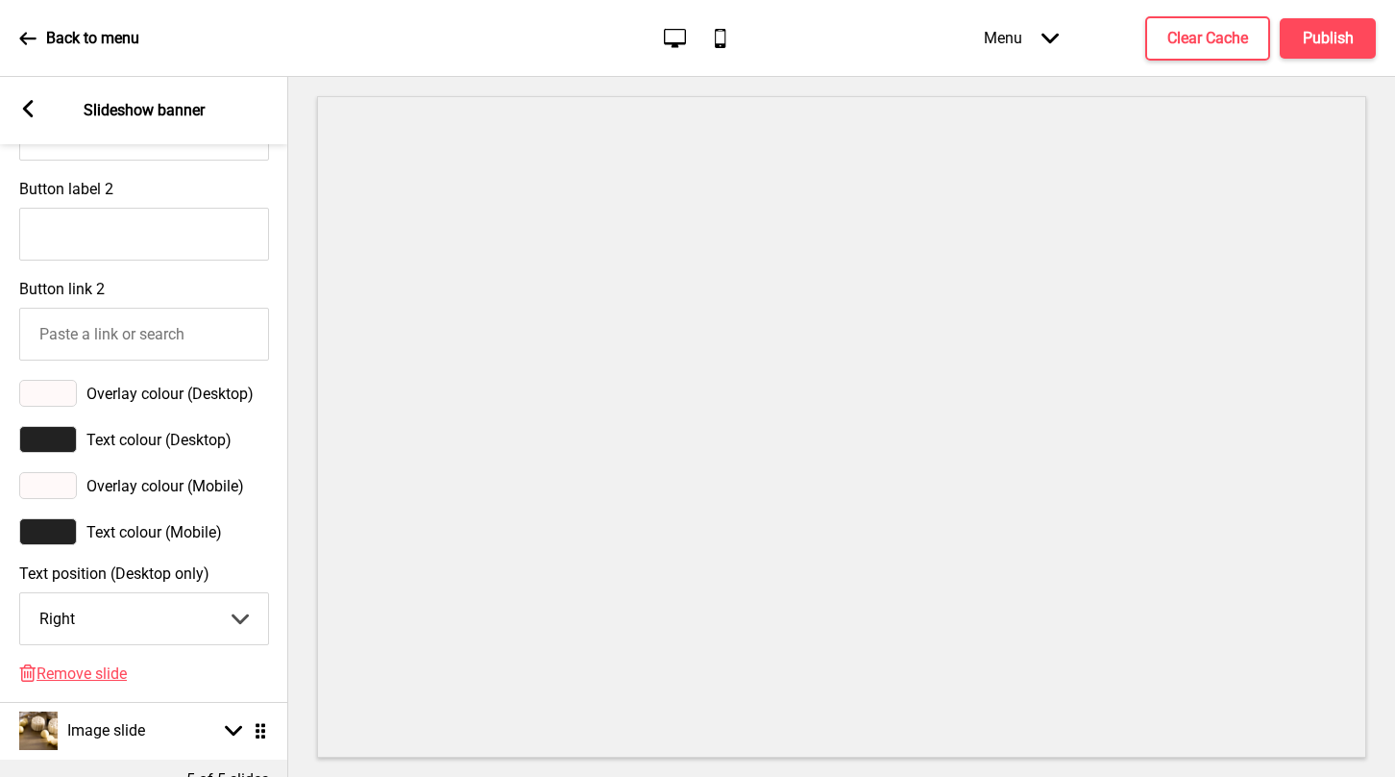
scroll to position [1167, 0]
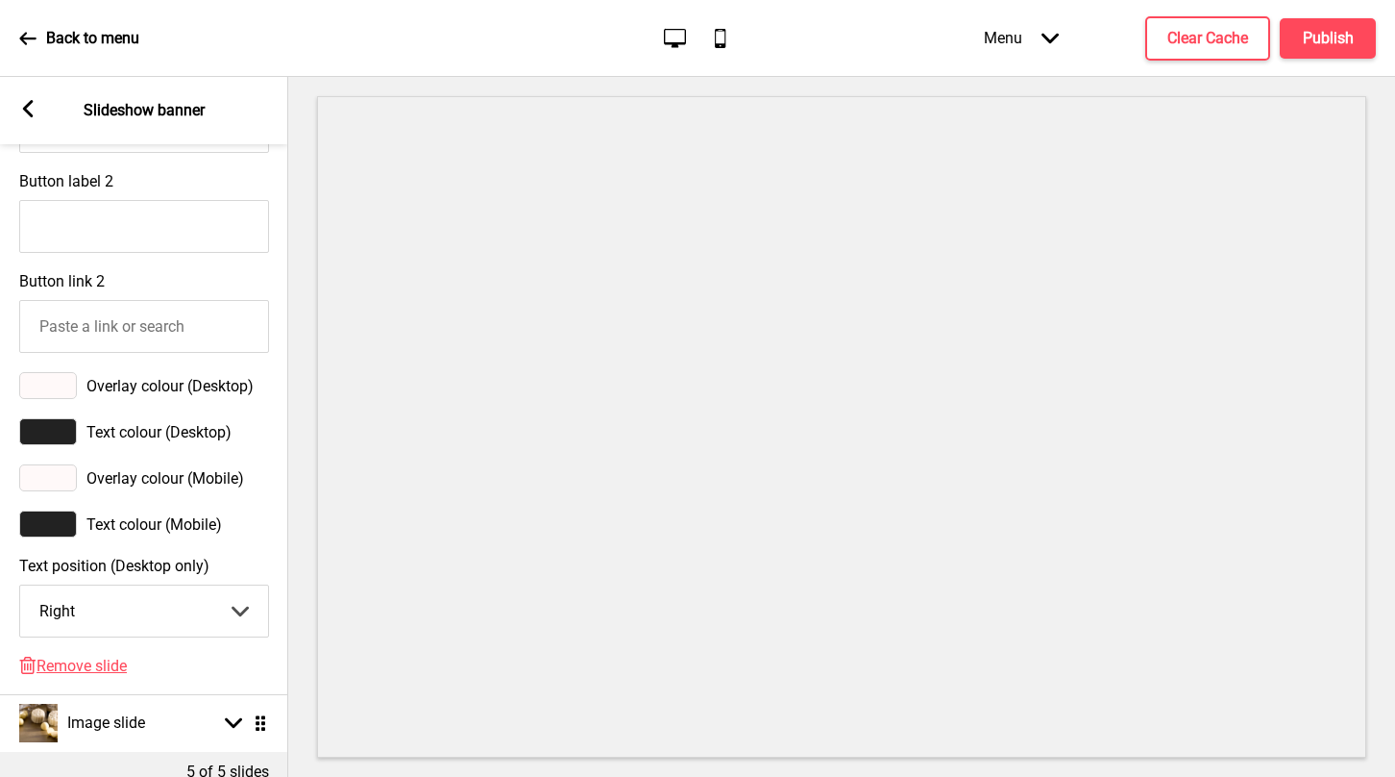
click at [245, 614] on select "Center Left Right" at bounding box center [144, 610] width 248 height 51
select select "left"
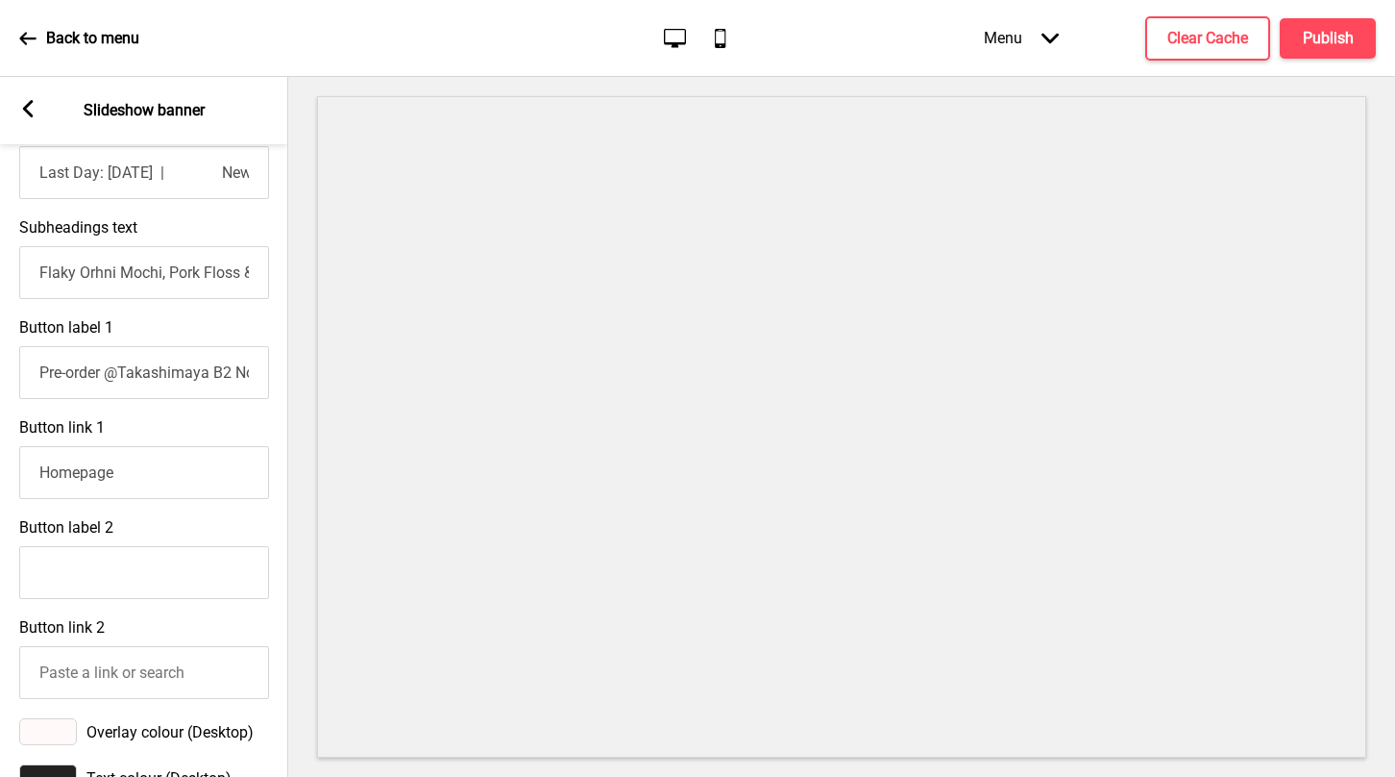
scroll to position [802, 0]
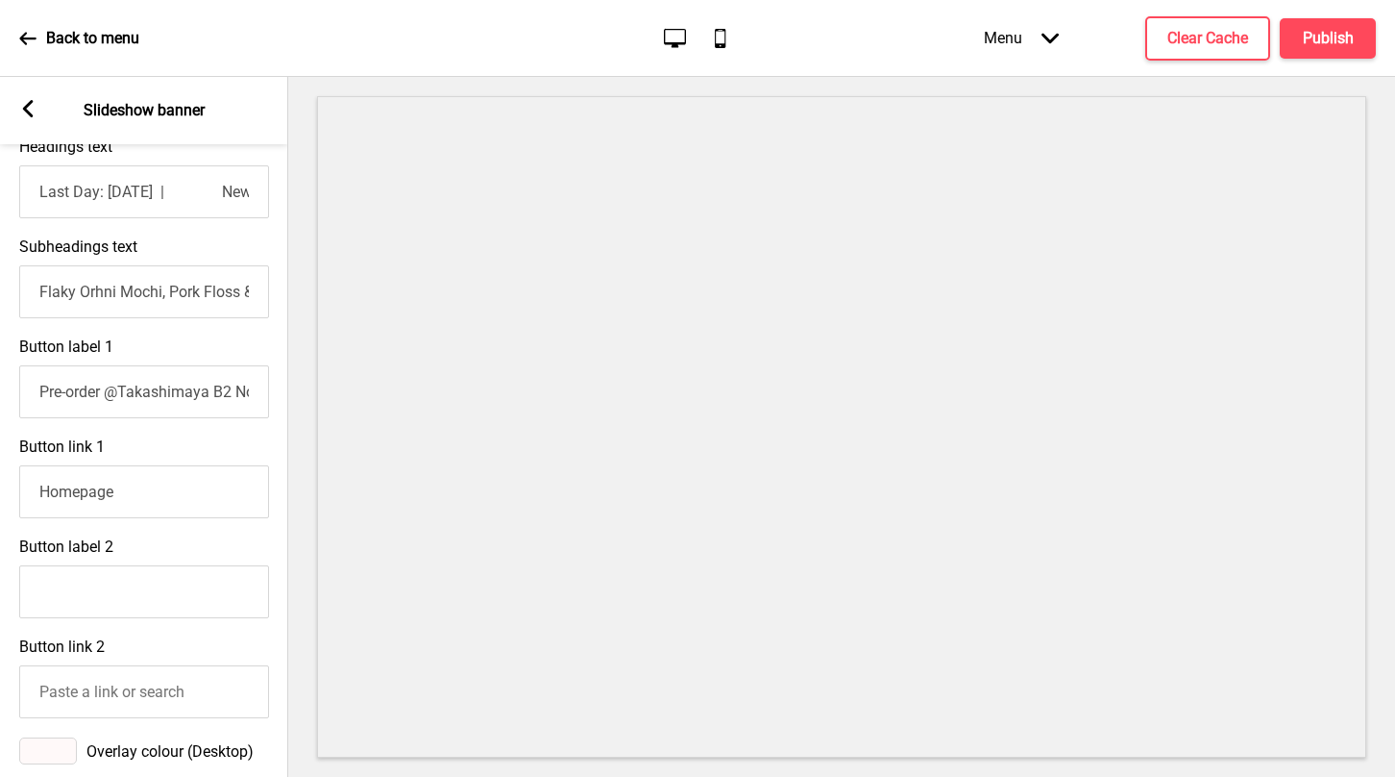
click at [44, 386] on input "Pre-order @Takashimaya B2 Now" at bounding box center [144, 391] width 250 height 53
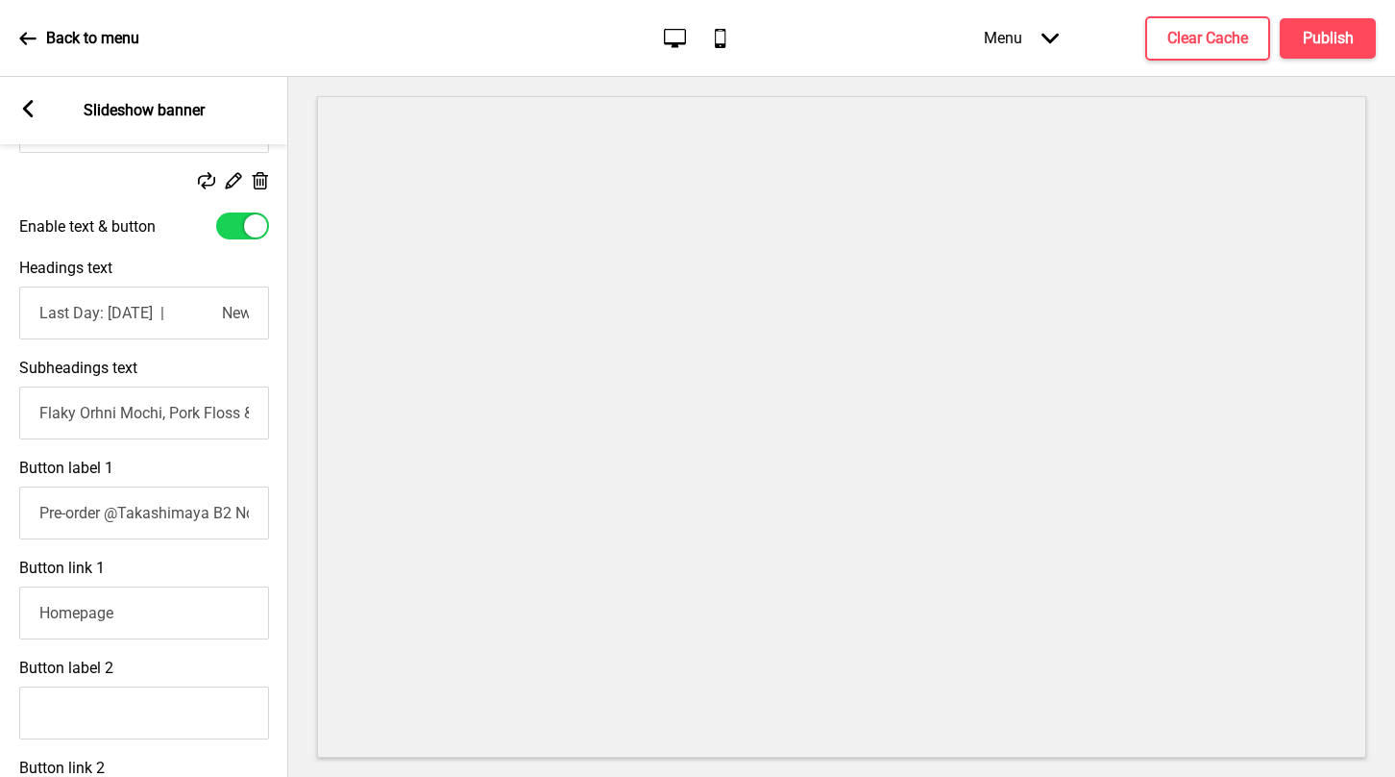
scroll to position [703, 0]
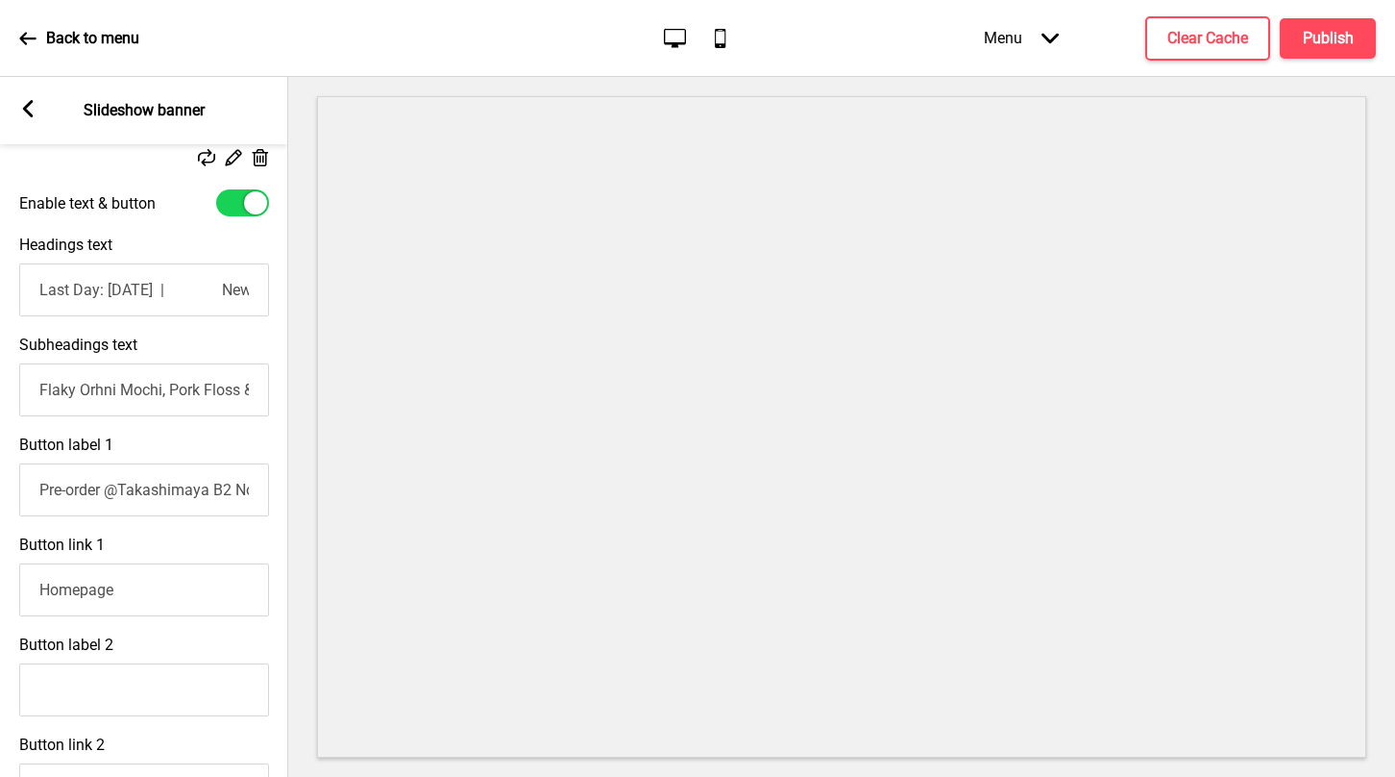
click at [40, 484] on input "Pre-order @Takashimaya B2 Now" at bounding box center [144, 489] width 250 height 53
click at [41, 388] on input "Flaky Orhni Mochi, Pork Floss & Salted Egg Yolk Cremeux & Flaky ORHNI de Lave C…" at bounding box center [144, 389] width 250 height 53
paste input "Daily Handcrafted in 🇸🇬 & Preservative-free!"
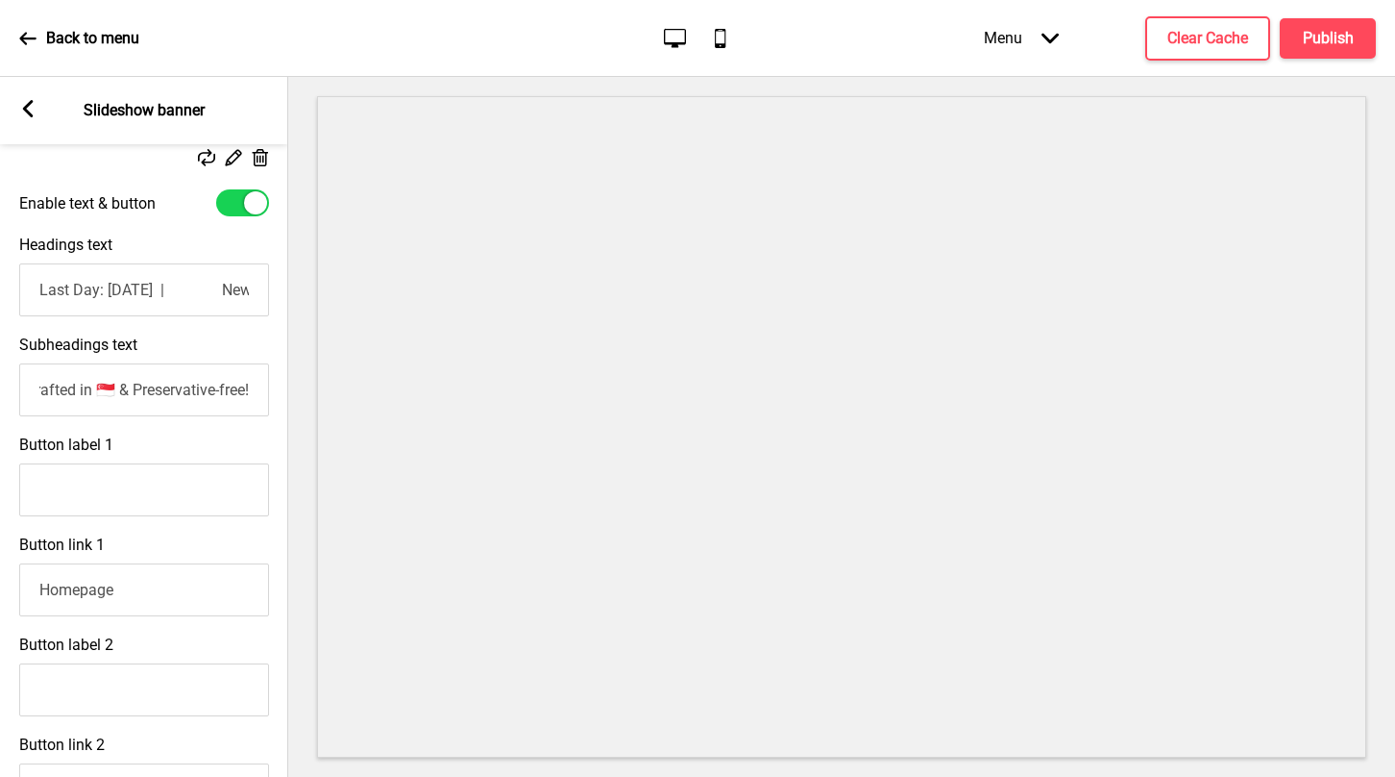
type input "Daily Handcrafted in 🇸🇬 & Preservative-free!"
click at [106, 286] on input "Last Day: [DATE] | New! Peony [PERSON_NAME]'s DIVINE MOON GODDESSES [PERSON_NAM…" at bounding box center [144, 289] width 250 height 53
click at [41, 289] on input "Last Day: [DATE] | New! Peony [PERSON_NAME]'s DIVINE MOON GODDESSES [PERSON_NAM…" at bounding box center [144, 289] width 250 height 53
paste input "Daily Handcrafted in 🇸🇬 & Preservative-free!"
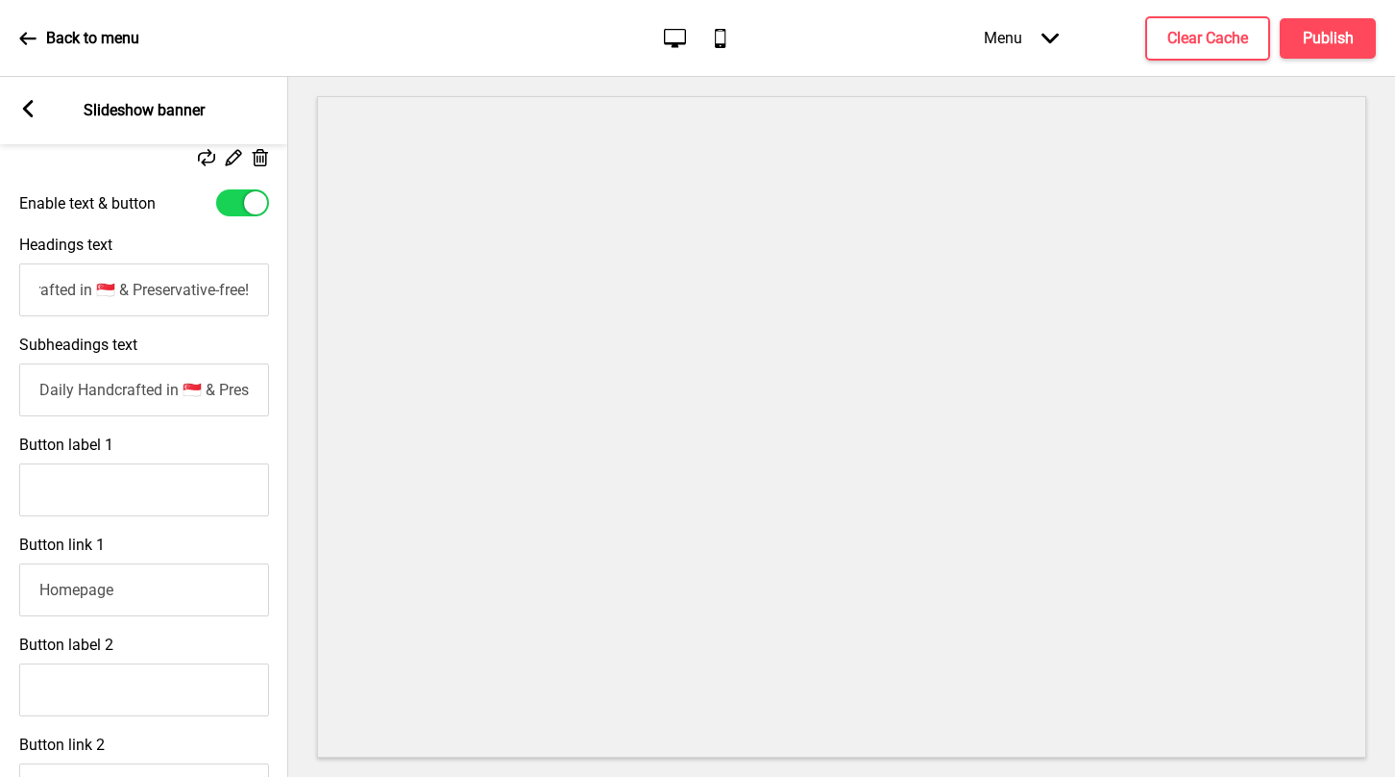
scroll to position [0, 98]
type input "Daily Handcrafted in 🇸🇬 & Preservative-free!"
click at [43, 284] on input "Daily Handcrafted in 🇸🇬 & Preservative-free!" at bounding box center [144, 289] width 250 height 53
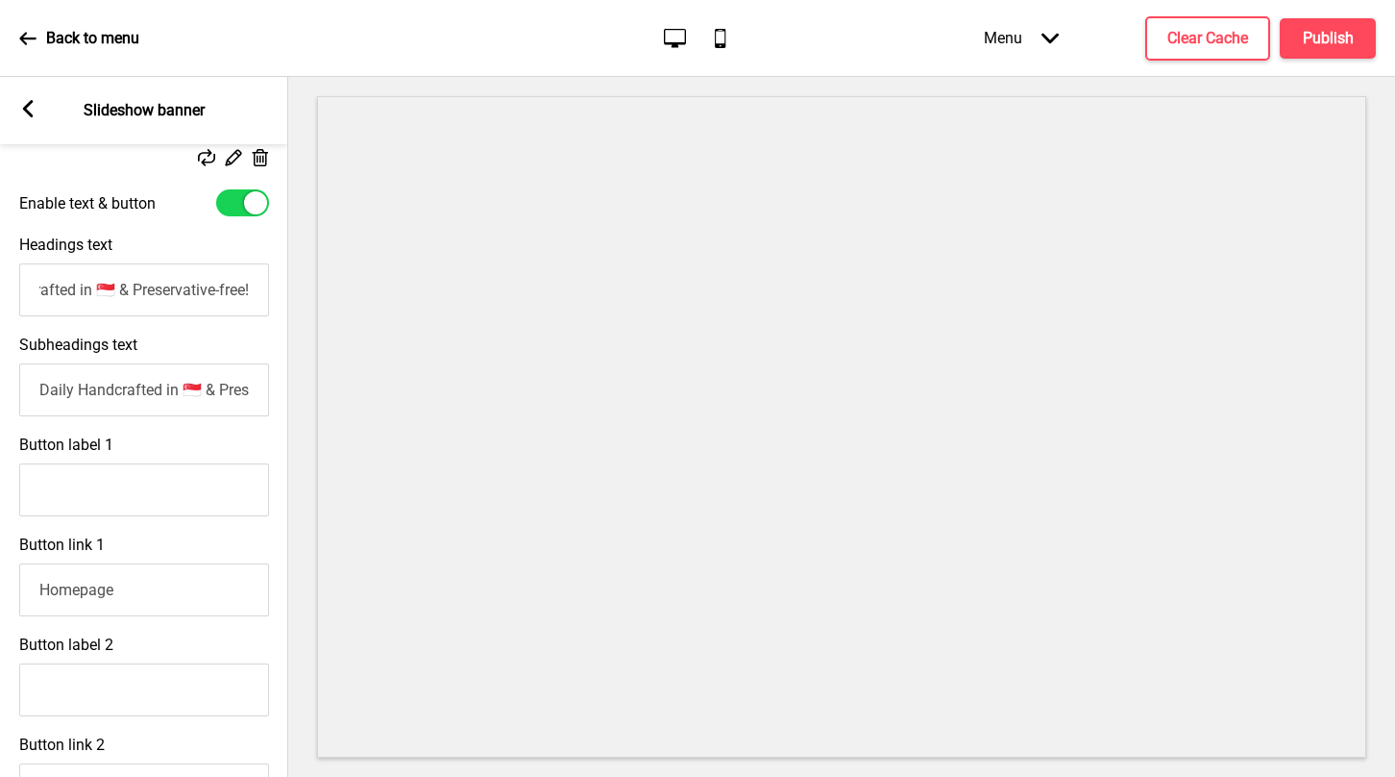
paste input "text"
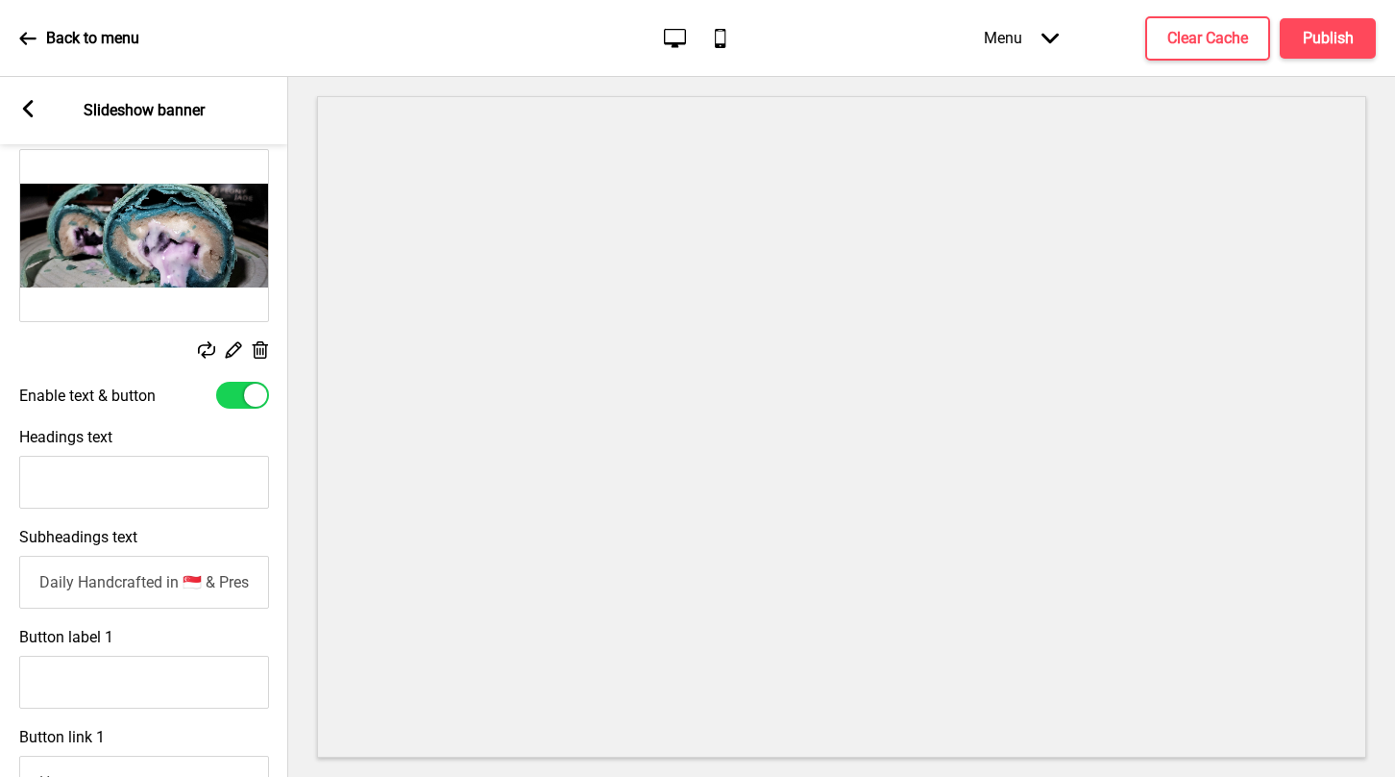
scroll to position [515, 0]
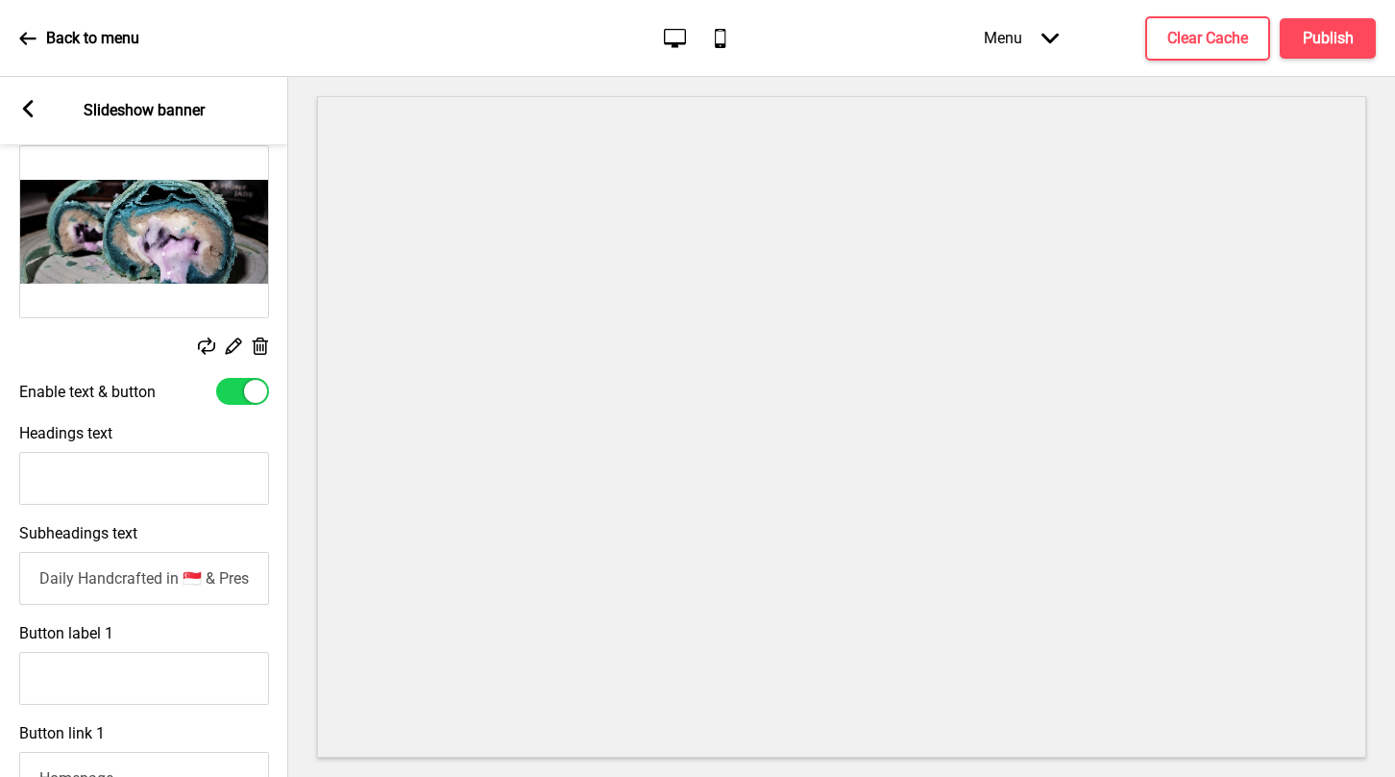
click at [185, 470] on input "Headings text" at bounding box center [144, 478] width 250 height 53
type input "F"
type input "R"
click at [111, 482] on input "2020's Fav! "[PERSON_NAME] Cha Cha", Bubur Cha Cha" at bounding box center [144, 478] width 250 height 53
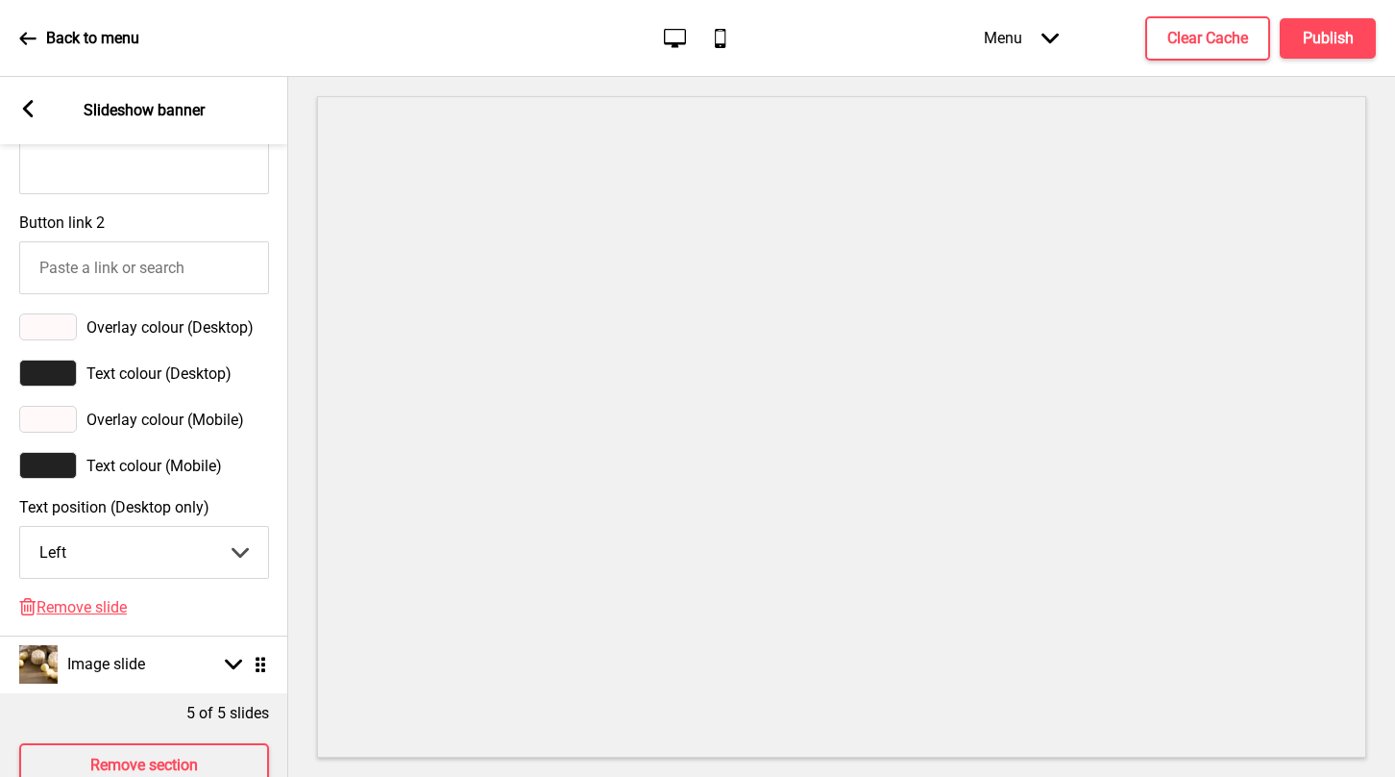
scroll to position [1274, 0]
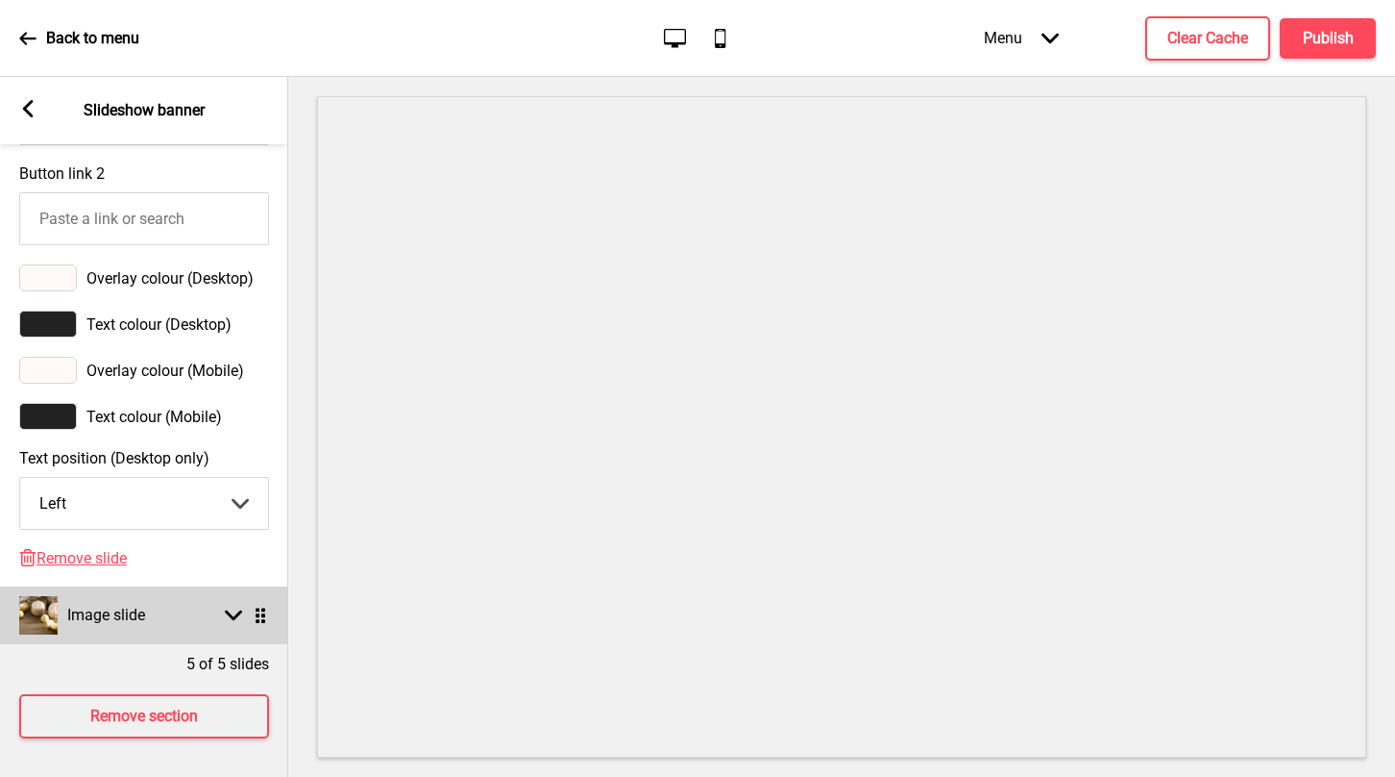
type input "2020's Fav! Flaky Teochew Orhni/Yam "[PERSON_NAME] Cha Cha", Bubur Cha Cha Orhn…"
click at [228, 618] on rect at bounding box center [233, 614] width 17 height 17
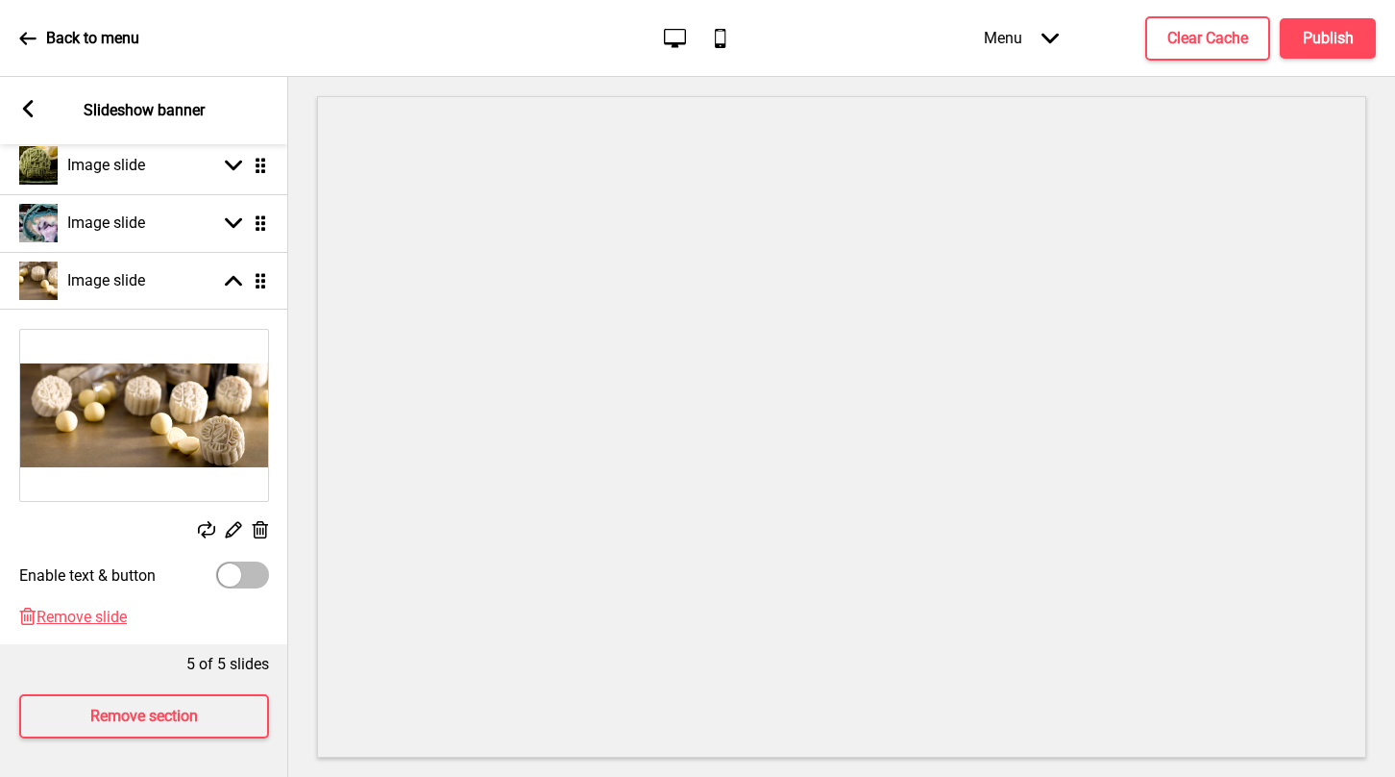
scroll to position [389, 0]
click at [243, 571] on div at bounding box center [242, 574] width 53 height 27
checkbox input "true"
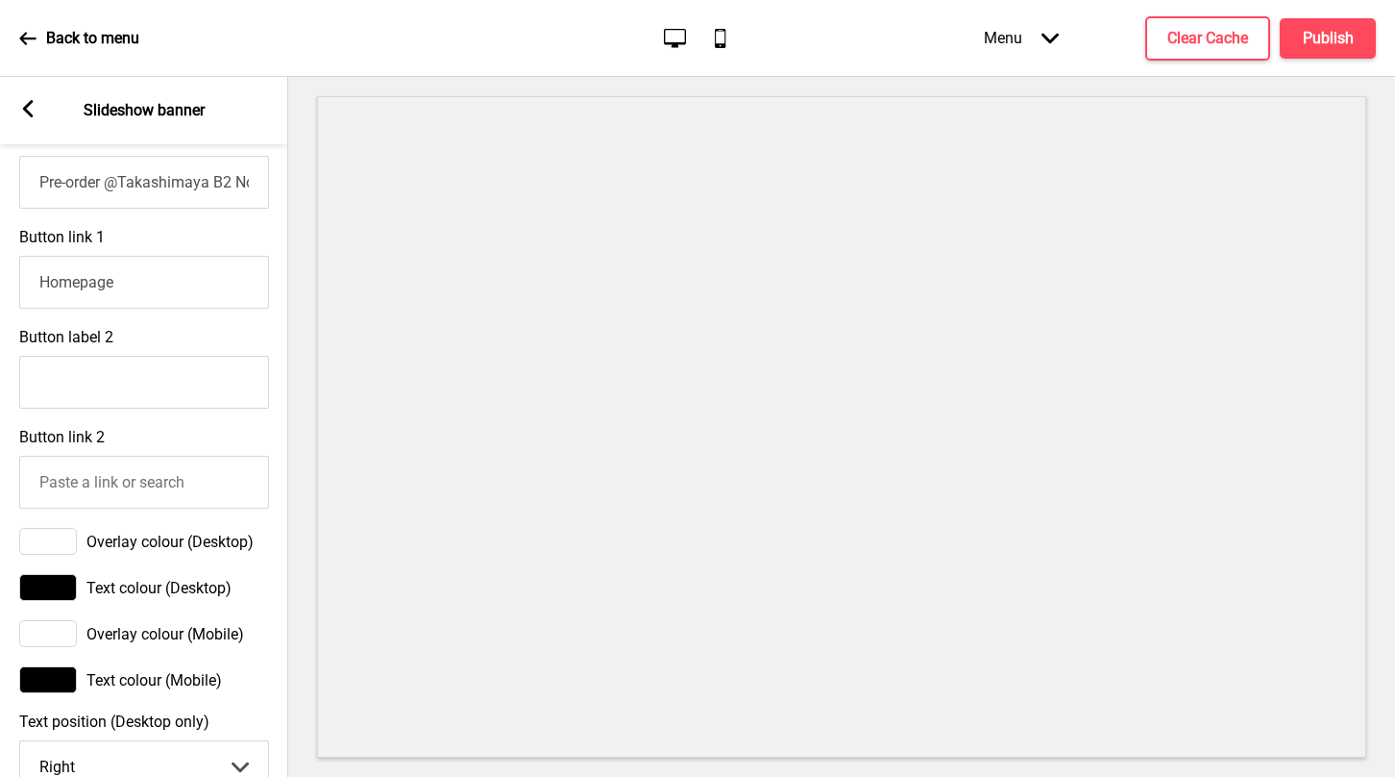
scroll to position [1274, 0]
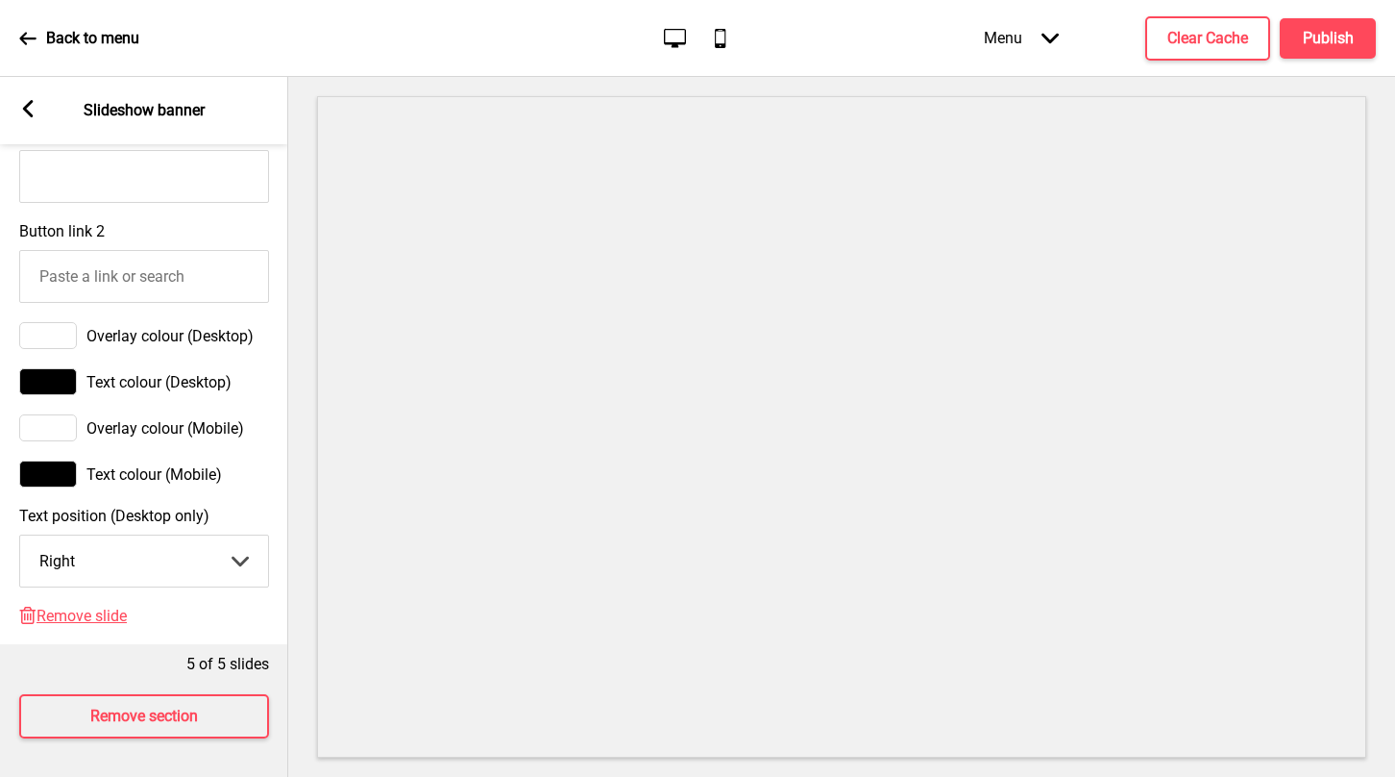
click at [241, 568] on select "Center Left Right" at bounding box center [144, 560] width 248 height 51
select select "left"
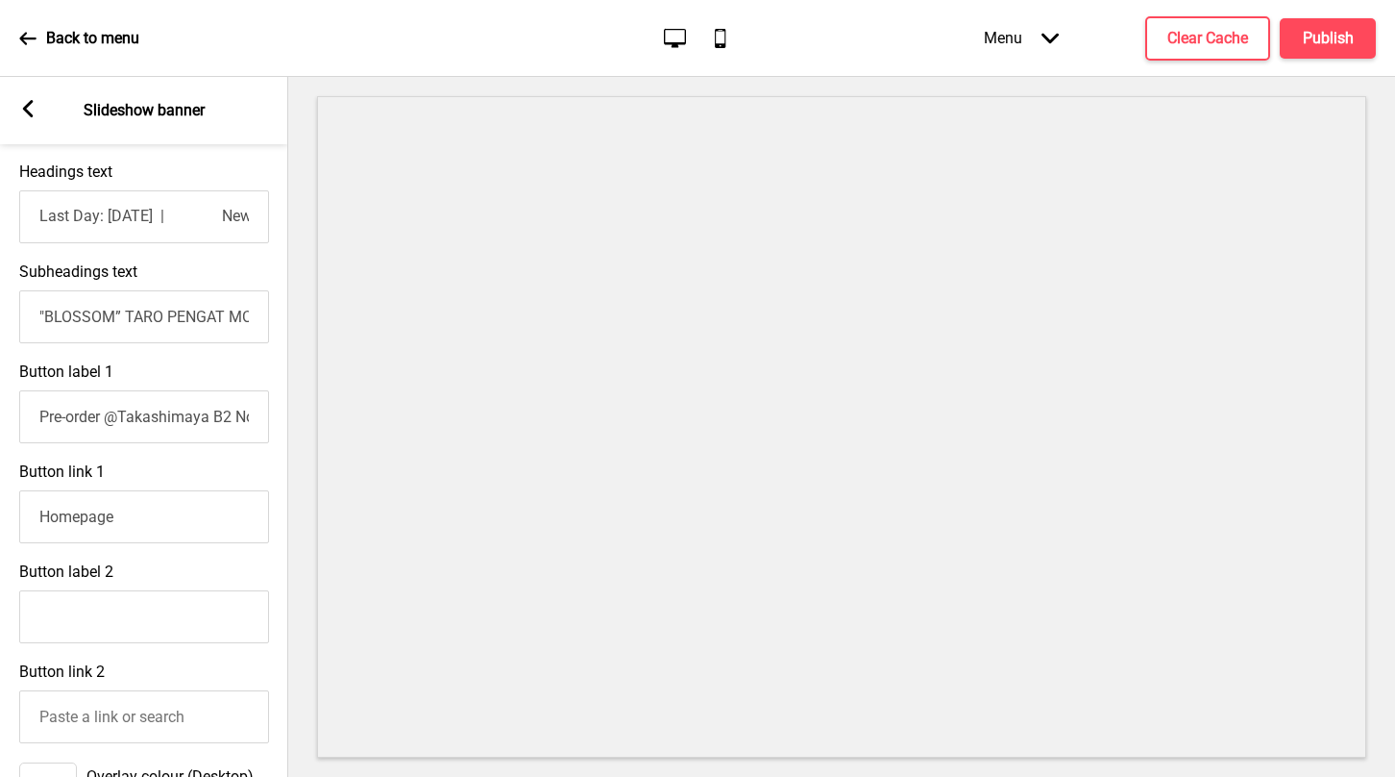
scroll to position [817, 0]
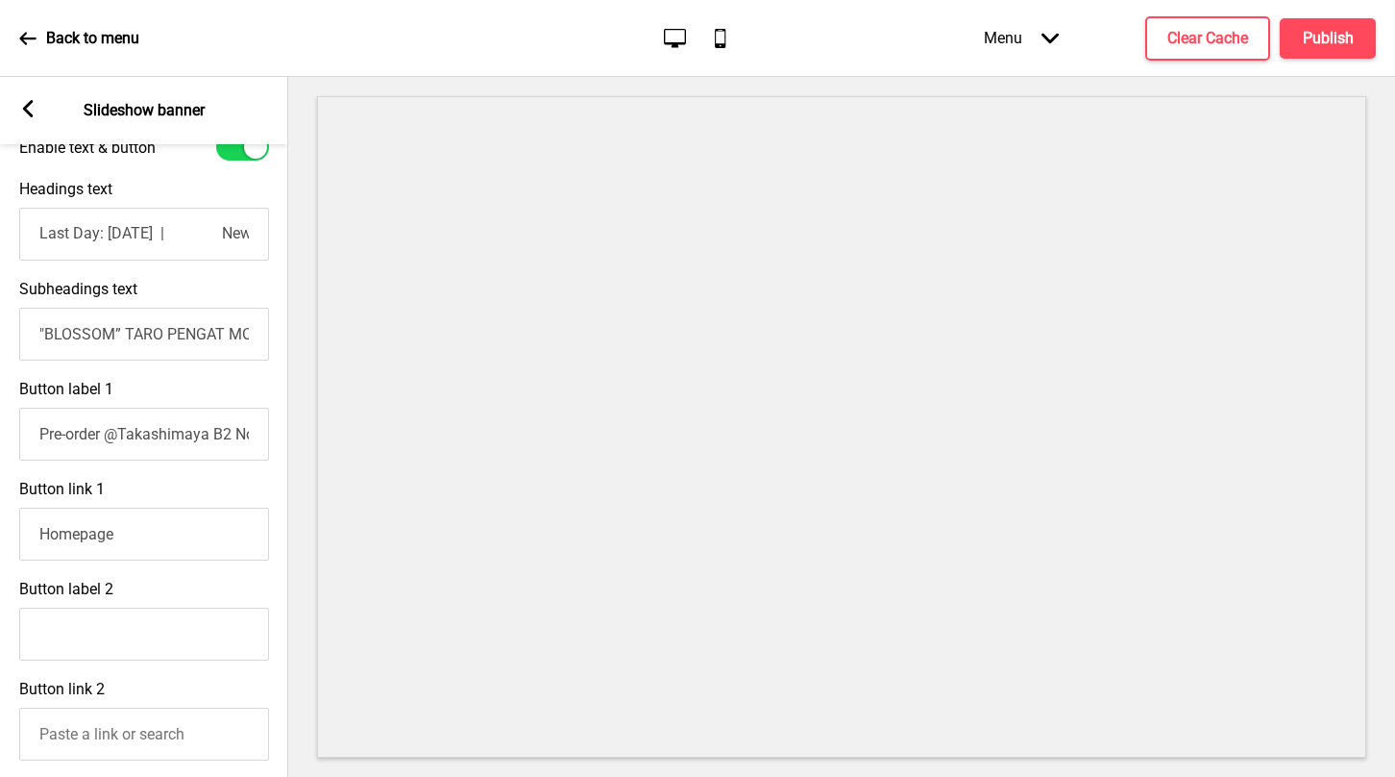
click at [151, 432] on input "Pre-order @Takashimaya B2 Now" at bounding box center [144, 433] width 250 height 53
click at [82, 242] on input "Last Day: [DATE] | New! [PERSON_NAME]'s OVER THE FULL MOON 嫦娥奔月" at bounding box center [144, 234] width 250 height 53
click at [53, 233] on input "Last Day: [DATE] | New! [PERSON_NAME]'s OVER THE FULL MOON 嫦娥奔月" at bounding box center [144, 234] width 250 height 53
click at [207, 247] on input "Last Day: [DATE] | New! [PERSON_NAME]'s OVER THE FULL MOON 嫦娥奔月" at bounding box center [144, 234] width 250 height 53
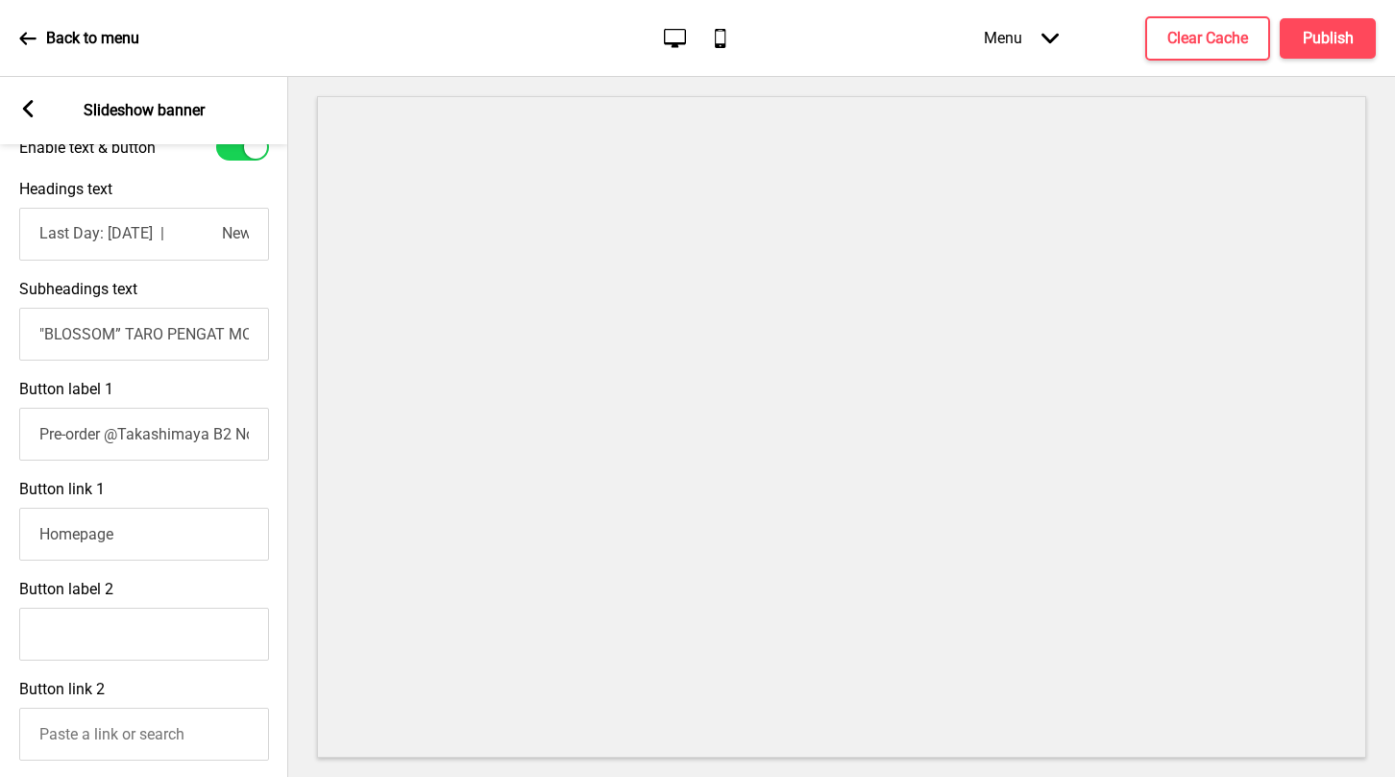
click at [180, 234] on input "Last Day: [DATE] | New! [PERSON_NAME]'s OVER THE FULL MOON 嫦娥奔月" at bounding box center [144, 234] width 250 height 53
type input "L"
click at [56, 441] on input "Pre-order @Takashimaya B2 Now" at bounding box center [144, 433] width 250 height 53
click at [129, 429] on input "Button label 1" at bounding box center [144, 433] width 250 height 53
paste input "Daily Handcrafted in 🇸🇬 & Preservative-free!"
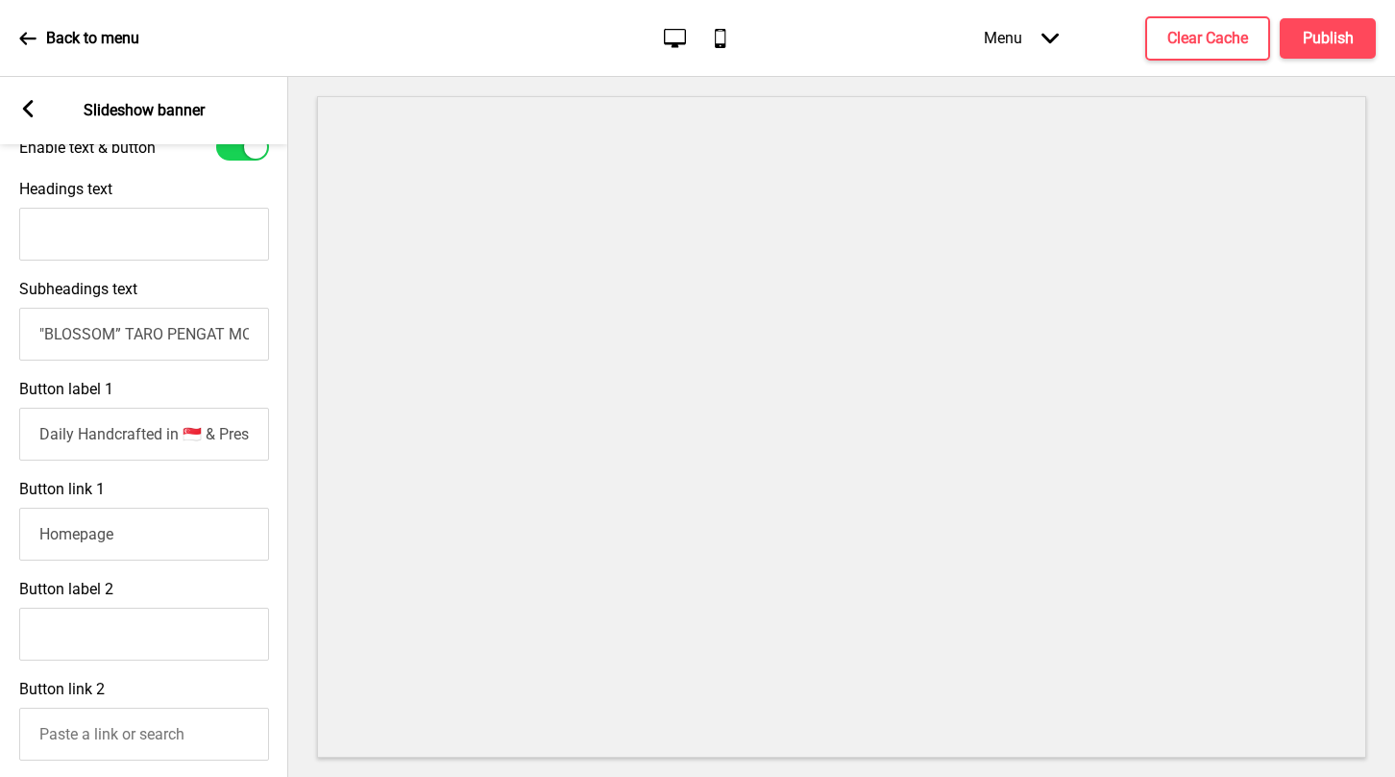
scroll to position [0, 94]
type input "Daily Handcrafted in 🇸🇬 & Preservative-free!"
click at [57, 338] on input ""BLOSSOM” TARO PENGAT MOCHI [PERSON_NAME] MELAKA De LAVE with Pulut Hitam Flaky…" at bounding box center [144, 334] width 250 height 53
paste input "Daily Handcrafted in 🇸🇬 & Preservative-free!"
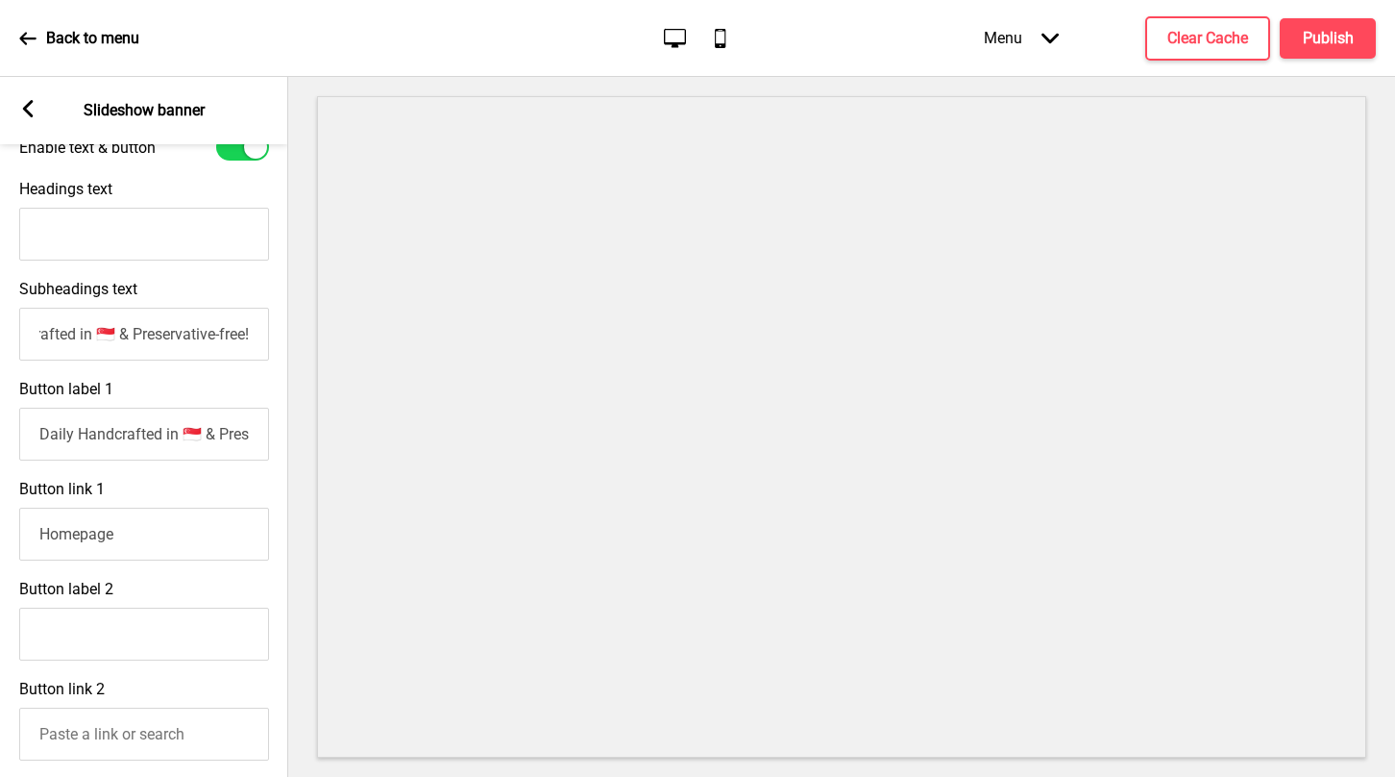
scroll to position [0, 94]
type input "Daily Handcrafted in 🇸🇬 & Preservative-free!"
click at [57, 420] on input "Daily Handcrafted in 🇸🇬 & Preservative-free!" at bounding box center [144, 433] width 250 height 53
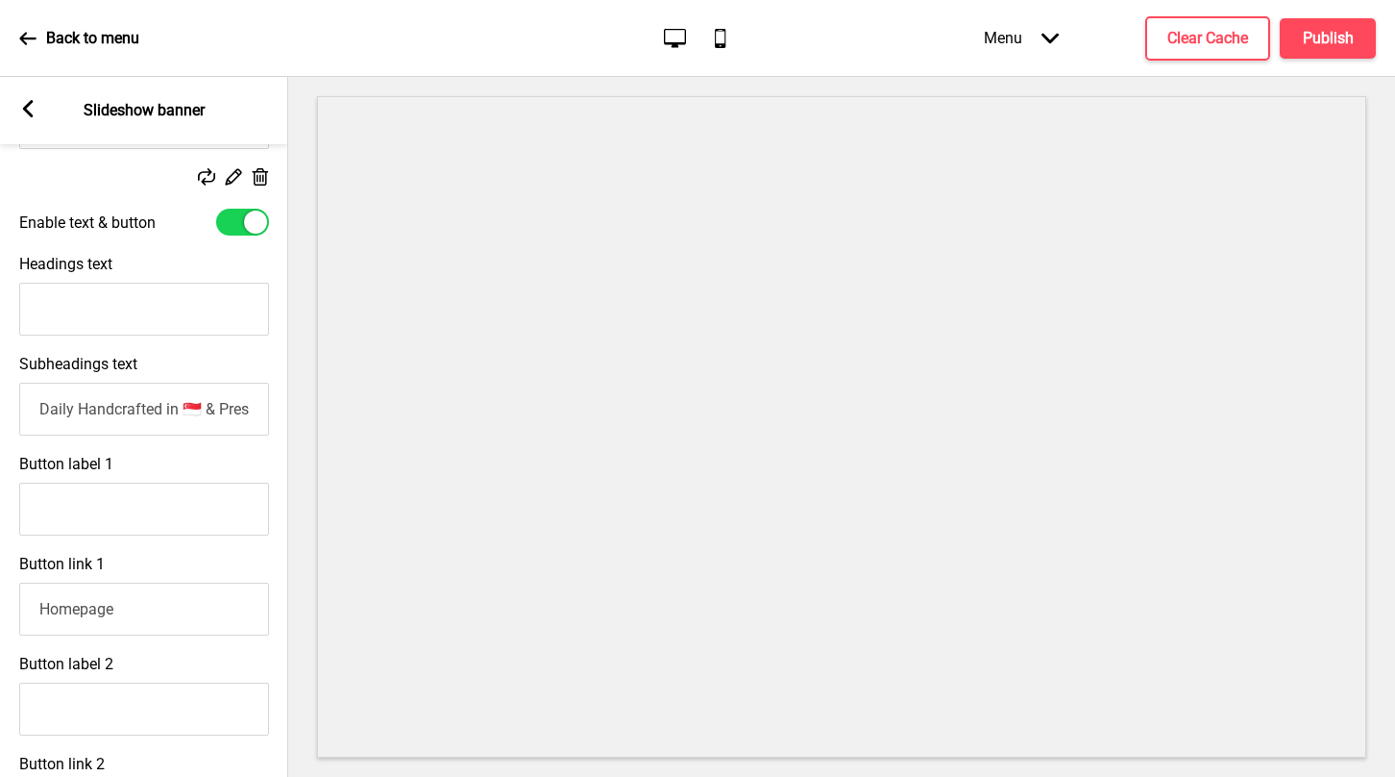
scroll to position [712, 0]
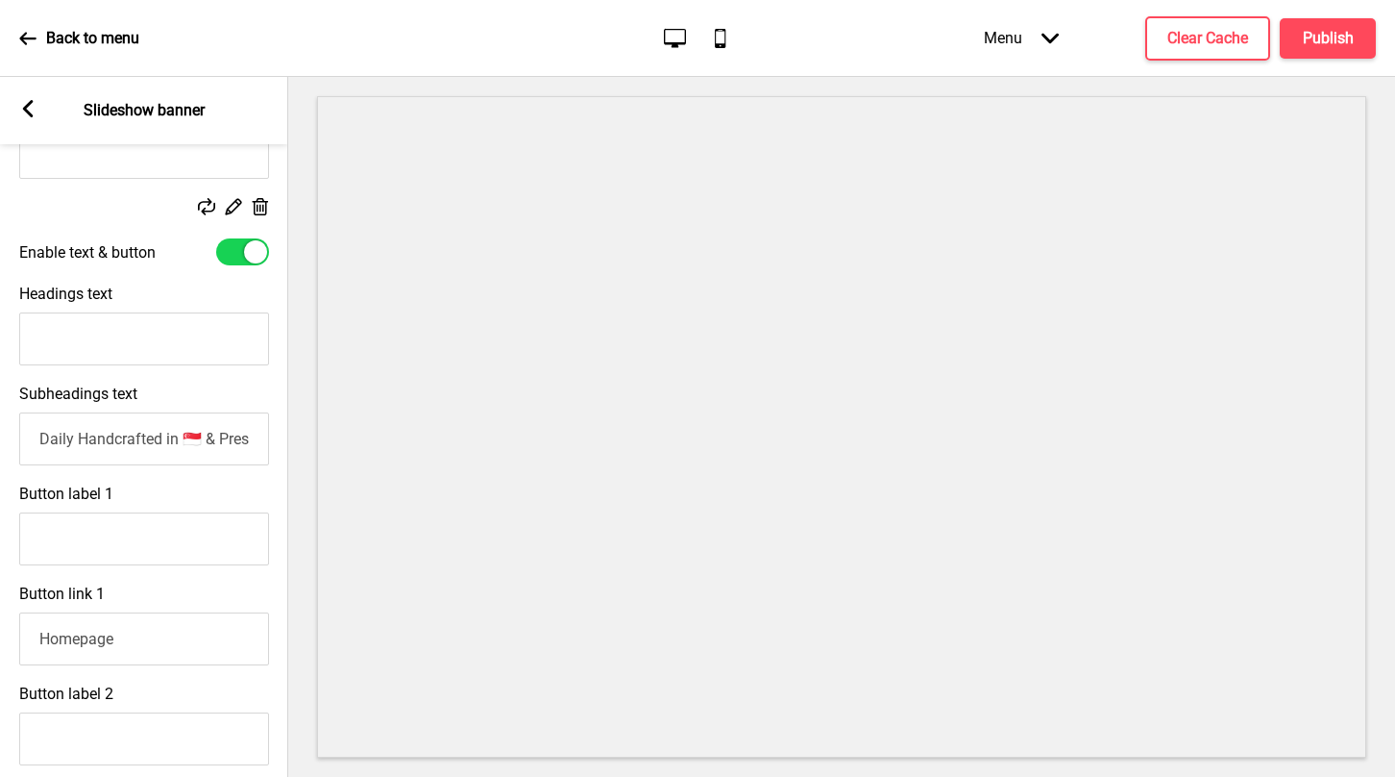
click at [83, 330] on input "Headings text" at bounding box center [144, 338] width 250 height 53
paste input "Champagne Truffle and Ganache Mini Snowskin Mooncake (Contains 15% Liqueur Cont…"
click at [160, 453] on input "Daily Handcrafted in 🇸🇬 & Preservative-free!" at bounding box center [144, 438] width 250 height 53
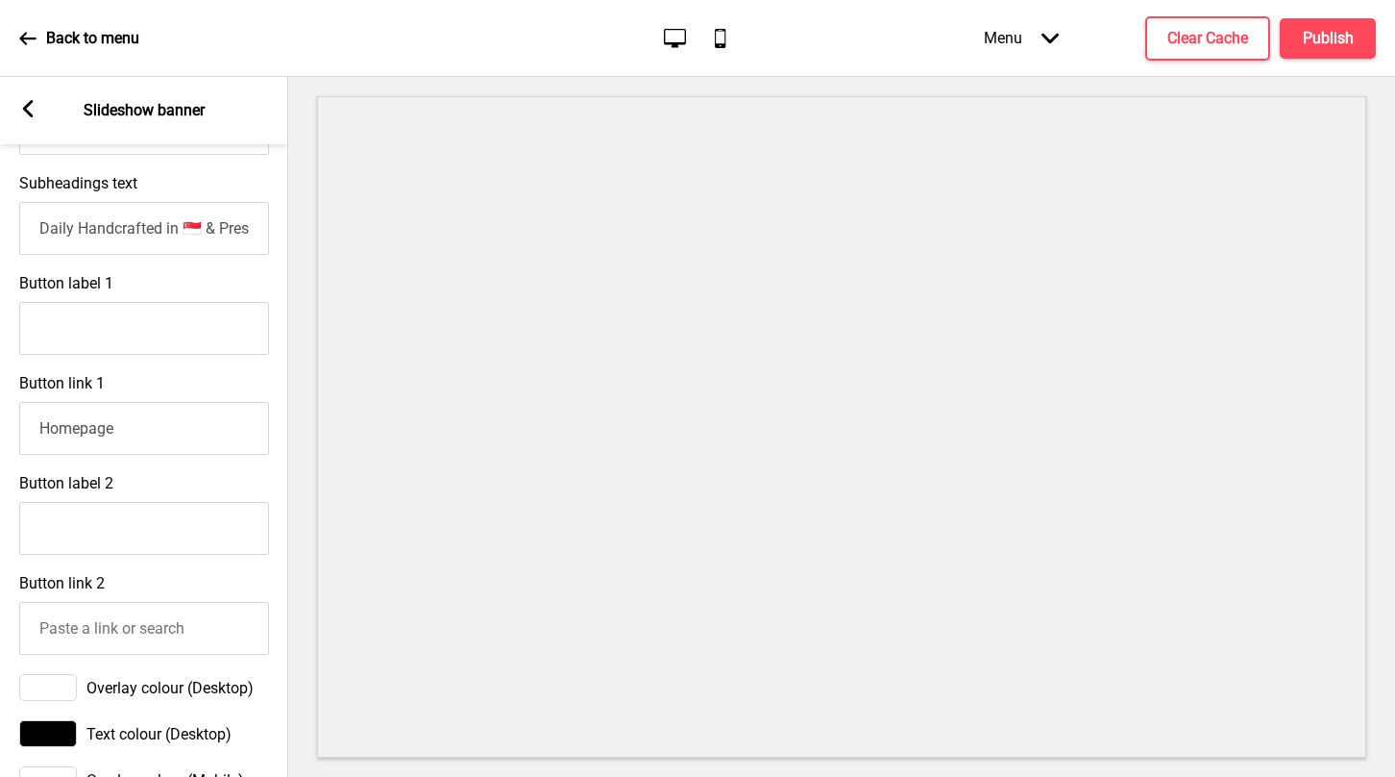
scroll to position [1013, 0]
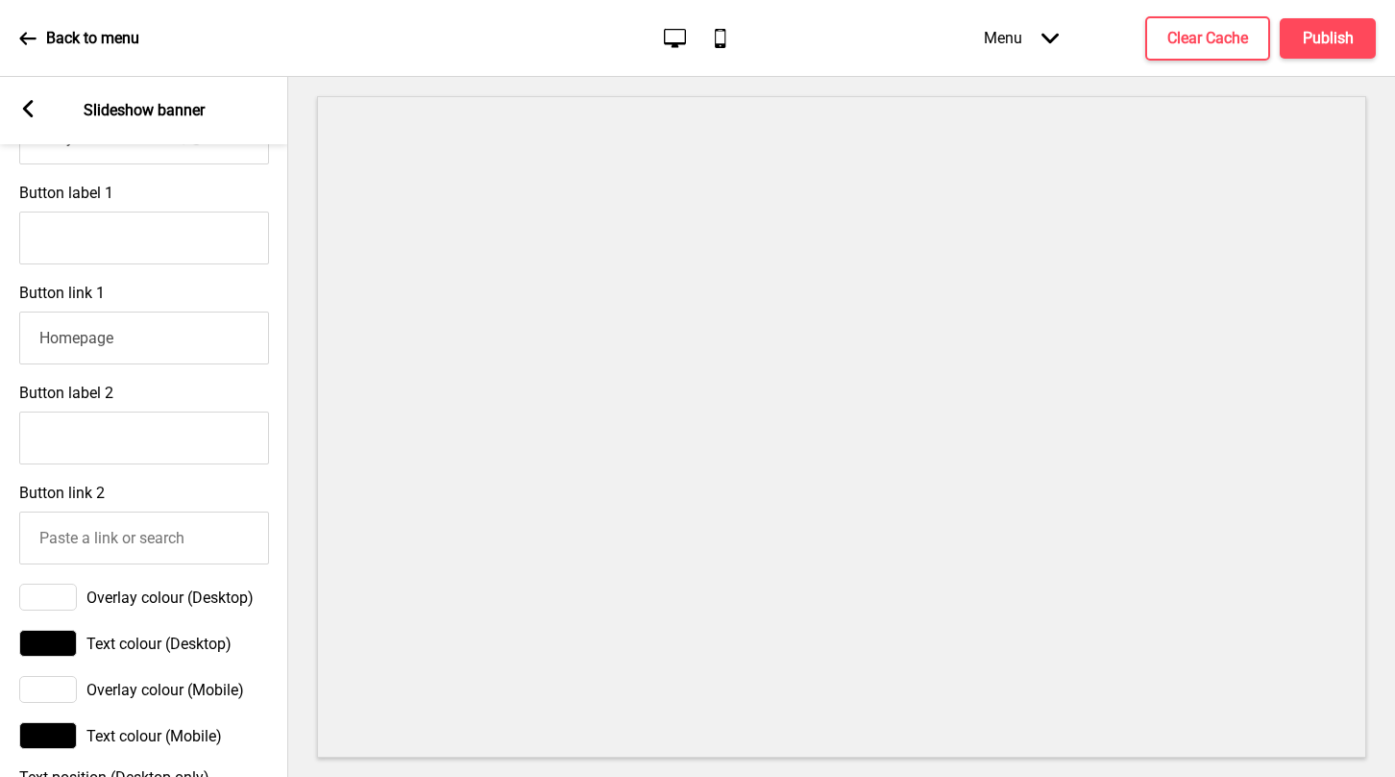
click at [111, 353] on input "Homepage" at bounding box center [144, 337] width 250 height 53
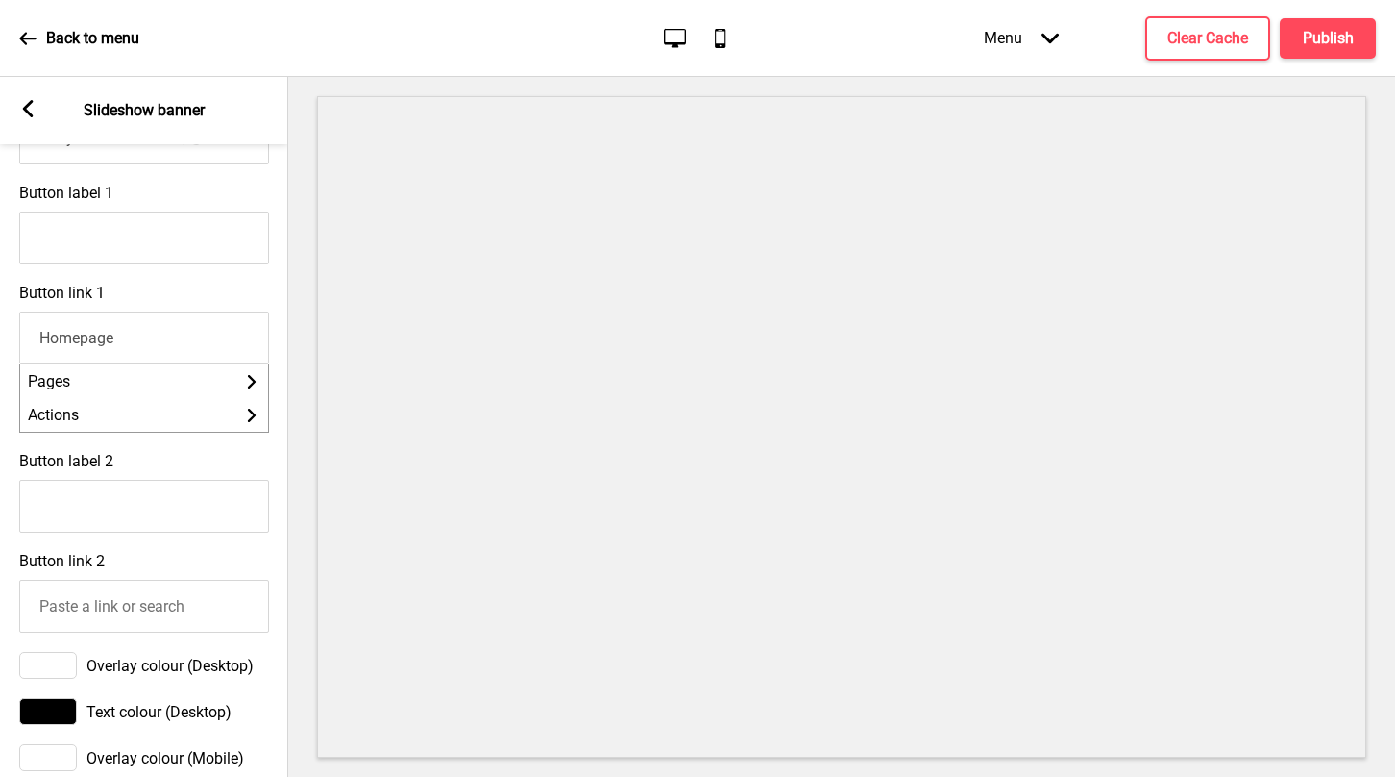
scroll to position [848, 0]
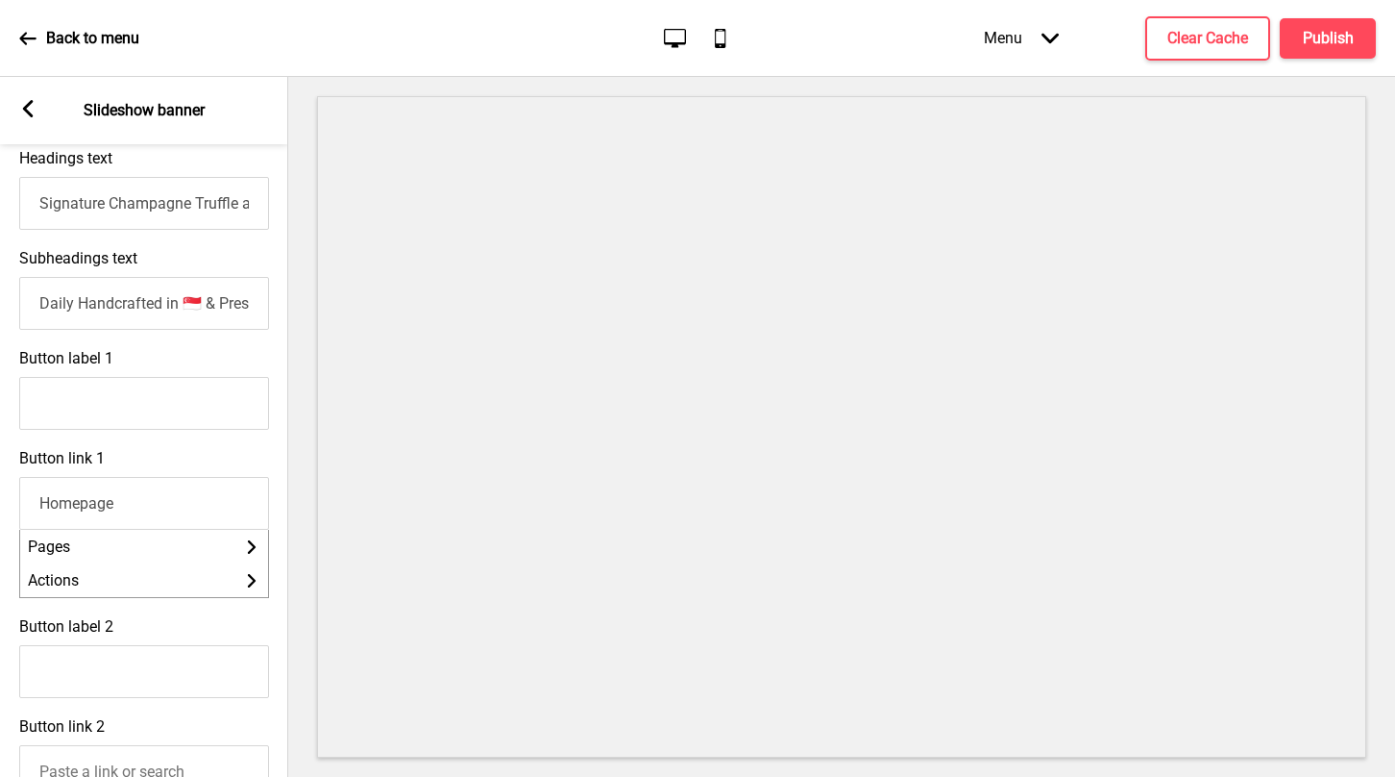
click at [160, 210] on input "Signature Champagne Truffle and Ganache Mini Snowskin Mooncake (Contains 15% Li…" at bounding box center [144, 203] width 250 height 53
click at [210, 208] on input "Signature Champagne Truffle and Ganache Mini Snowskin Mooncake (Contains 15% Li…" at bounding box center [144, 203] width 250 height 53
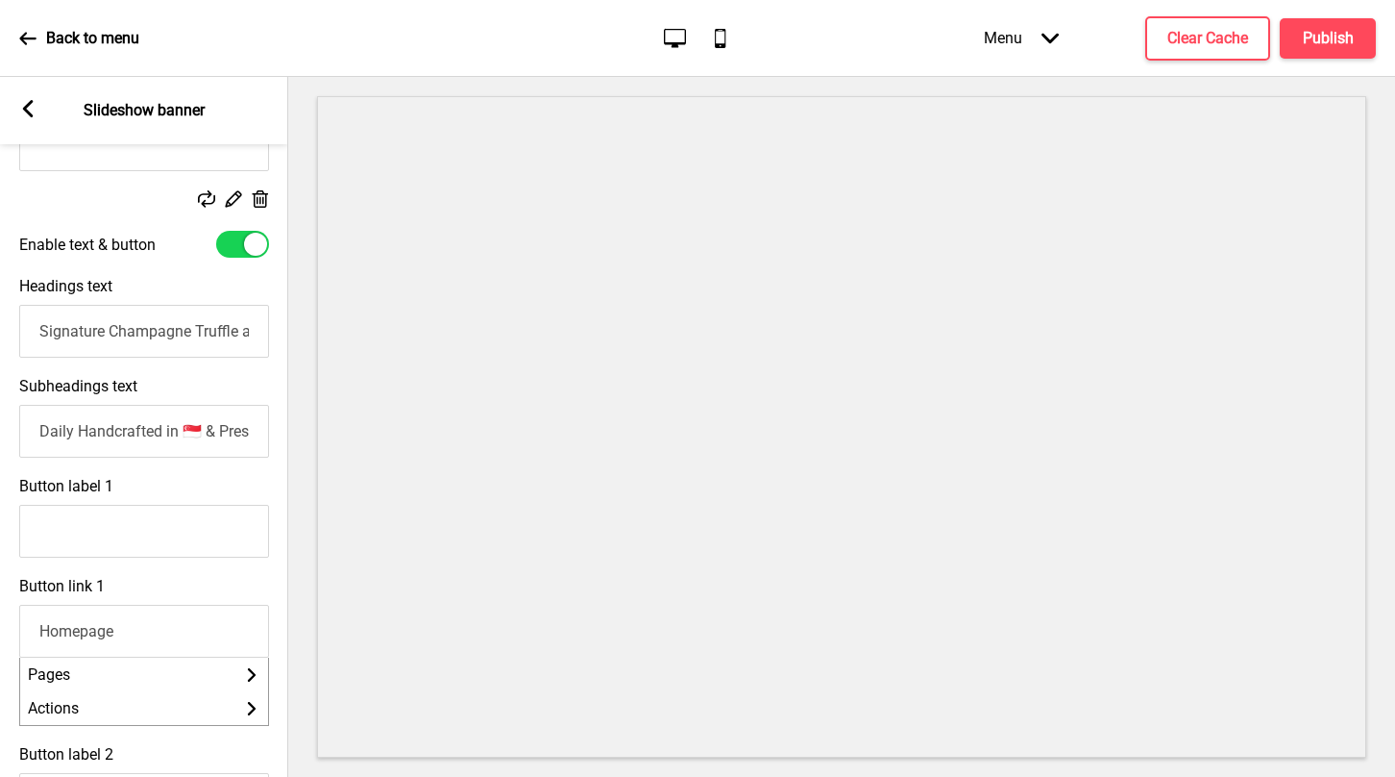
scroll to position [721, 0]
click at [212, 329] on input "Signature Champagne Truffle and Ganache Mini Snowskin Mooncake (Contains 15% Li…" at bounding box center [144, 330] width 250 height 53
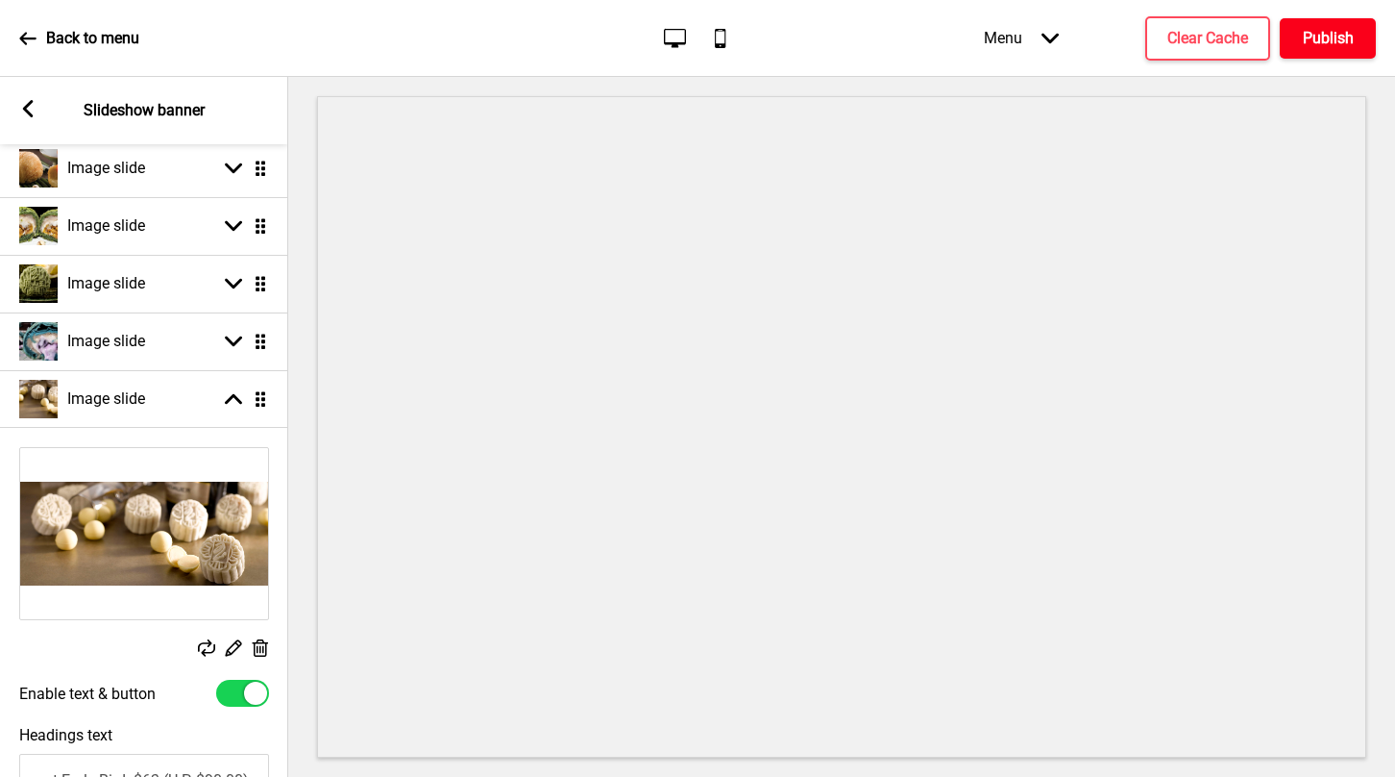
scroll to position [0, 0]
click at [1333, 32] on h4 "Publish" at bounding box center [1328, 38] width 51 height 21
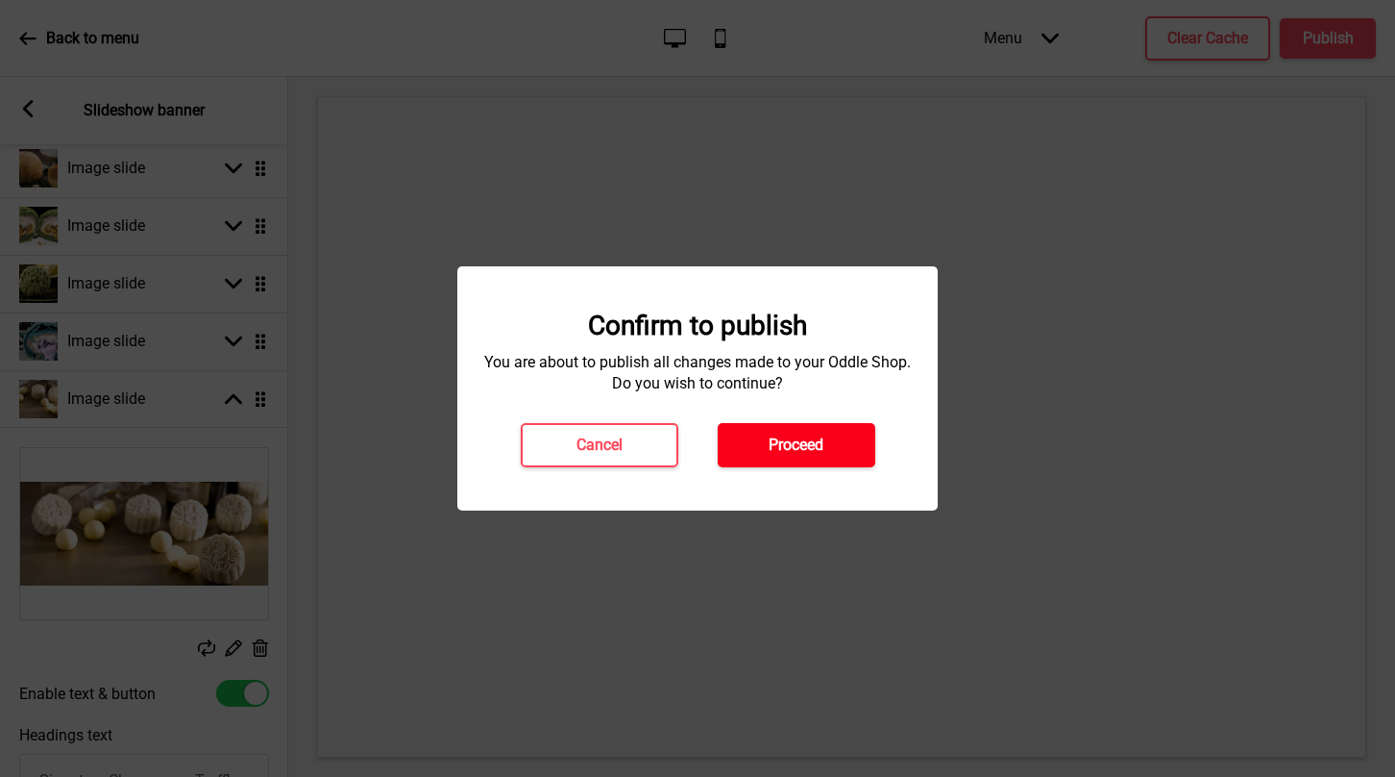
click at [788, 456] on button "Proceed" at bounding box center [797, 445] width 158 height 44
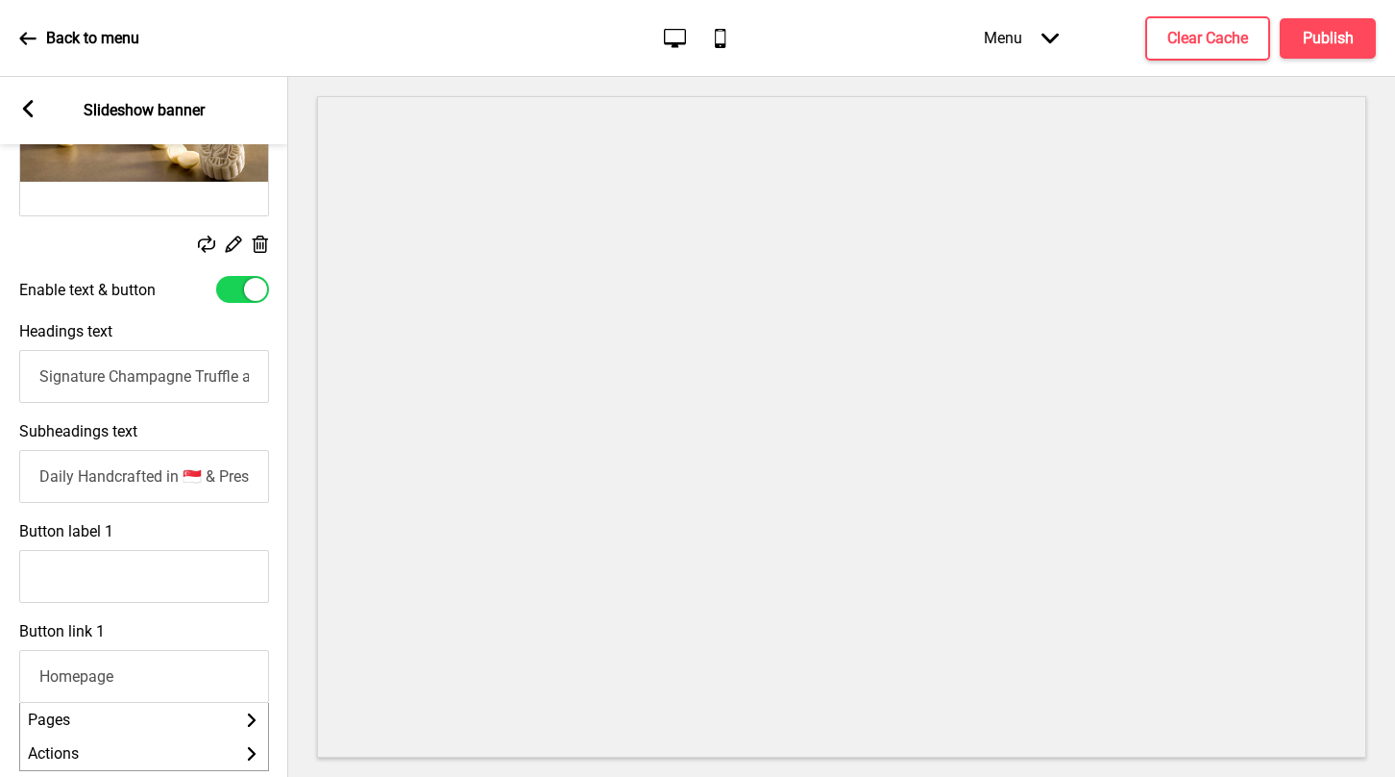
scroll to position [688, 0]
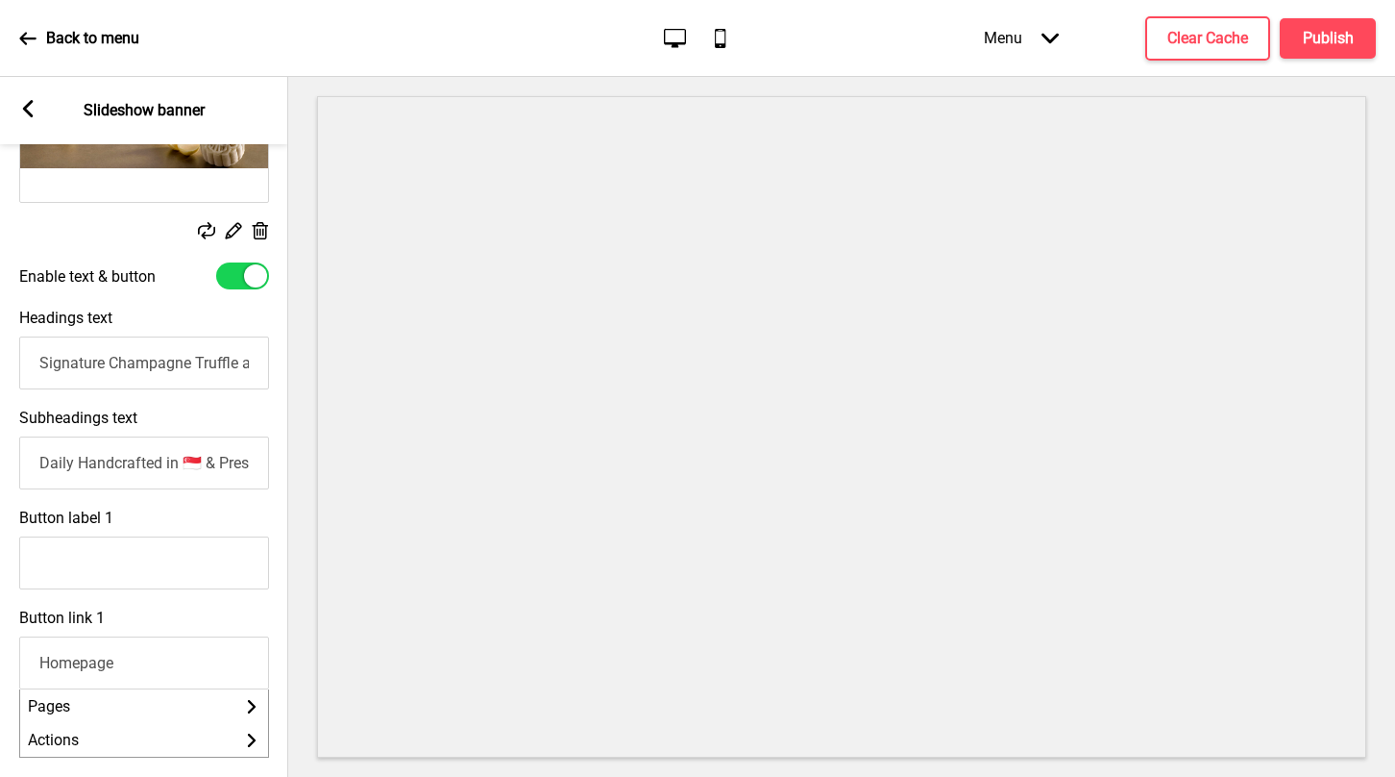
click at [93, 376] on input "Signature Champagne Truffle and Ganache Mini Snowskin Mooncake (Contains 15% Li…" at bounding box center [144, 362] width 250 height 53
click at [111, 346] on input "Signature Champagne Truffle and Ganache Mini Snowskin Mooncake (Contains 15% Li…" at bounding box center [144, 362] width 250 height 53
click at [154, 358] on input "Signature Champagne Truffle and Ganache Mini Snowskin Mooncake (Contains 15% Li…" at bounding box center [144, 362] width 250 height 53
type input "Signature Champagne Truffle and Ganache Mini Snowskin Mooncake (Contains 15% Li…"
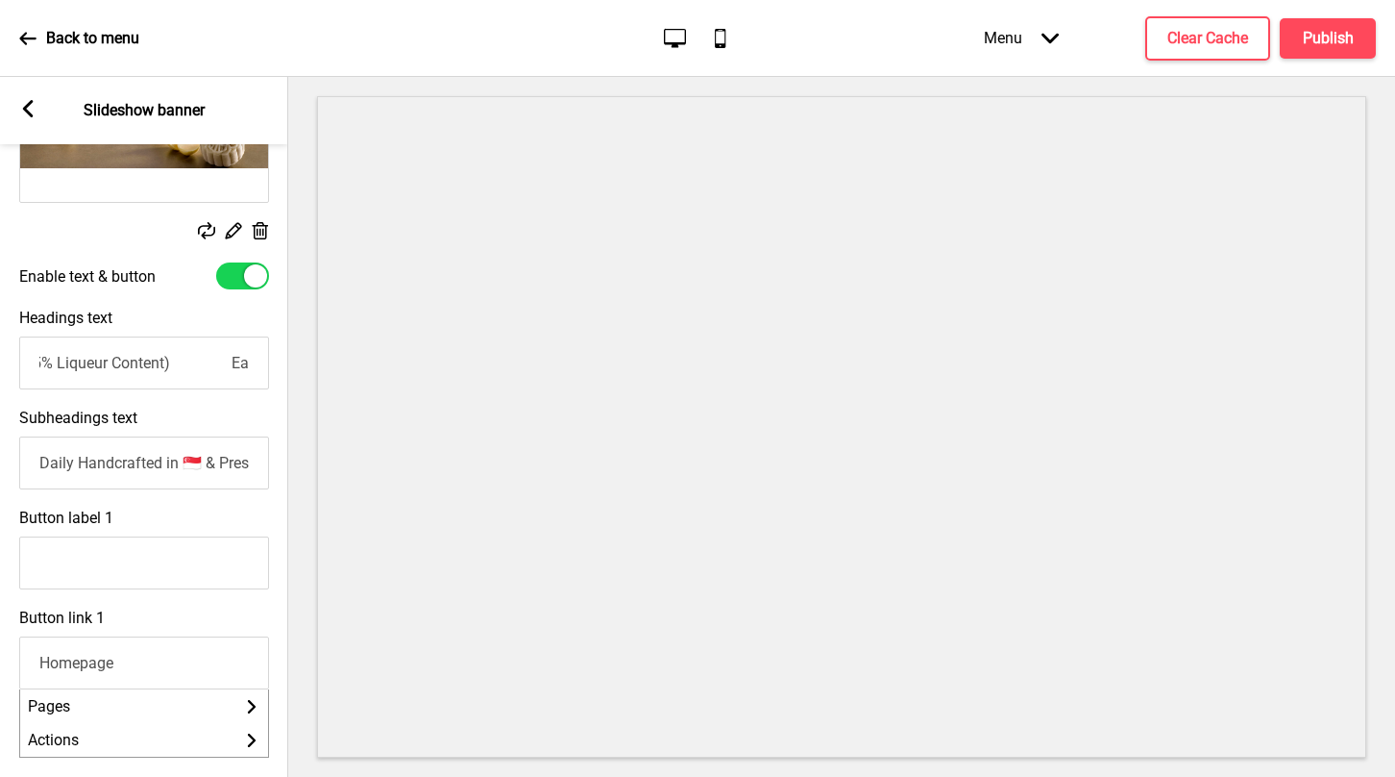
scroll to position [0, 0]
click at [1334, 52] on button "Publish" at bounding box center [1328, 38] width 96 height 40
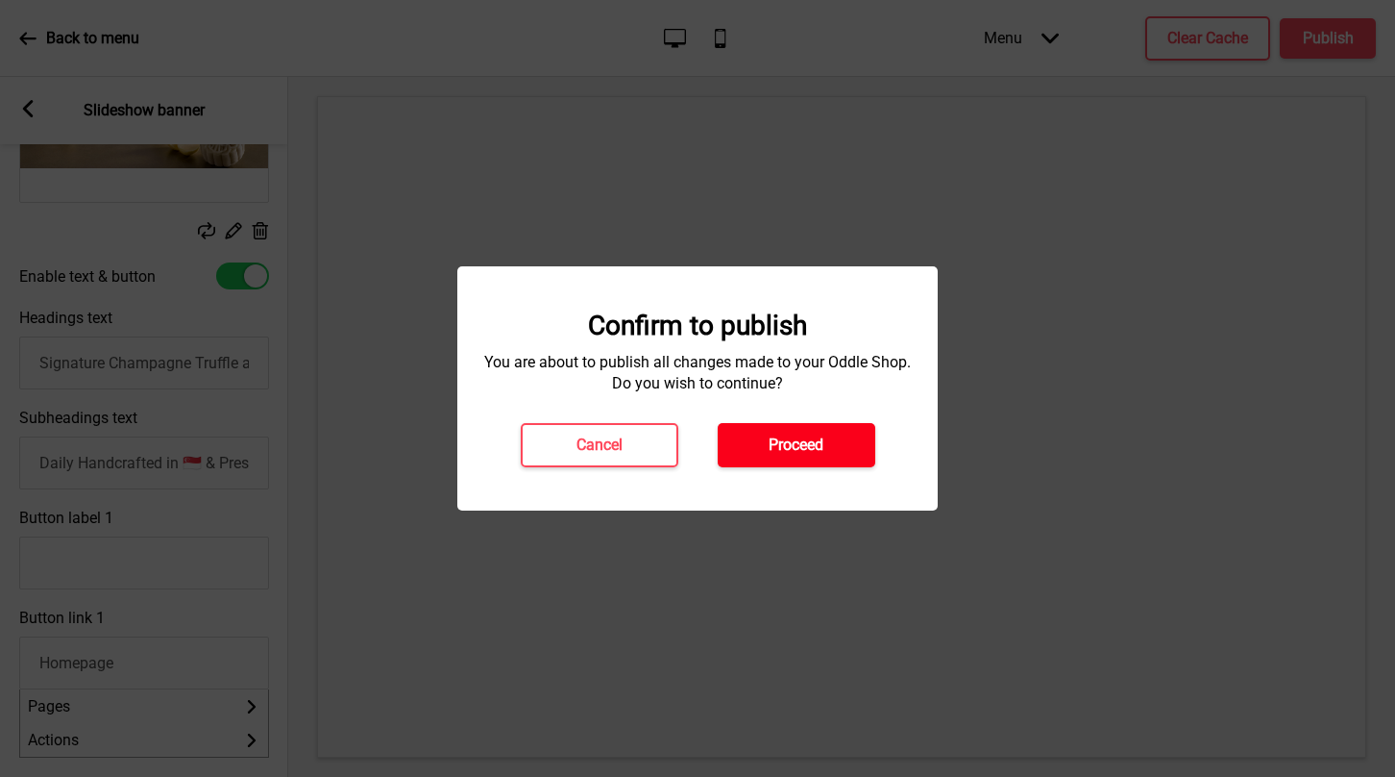
click at [779, 443] on h4 "Proceed" at bounding box center [796, 444] width 55 height 21
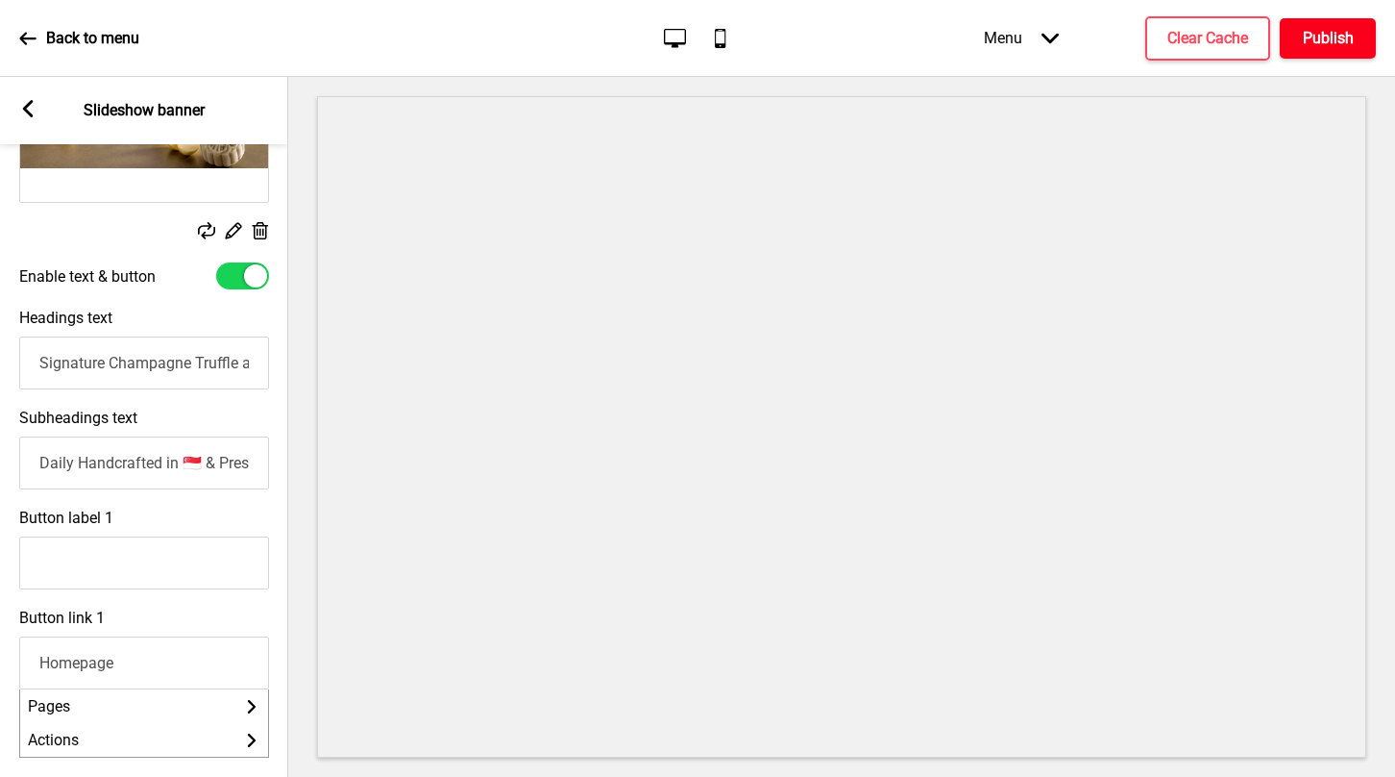
click at [1319, 37] on h4 "Publish" at bounding box center [1328, 38] width 51 height 21
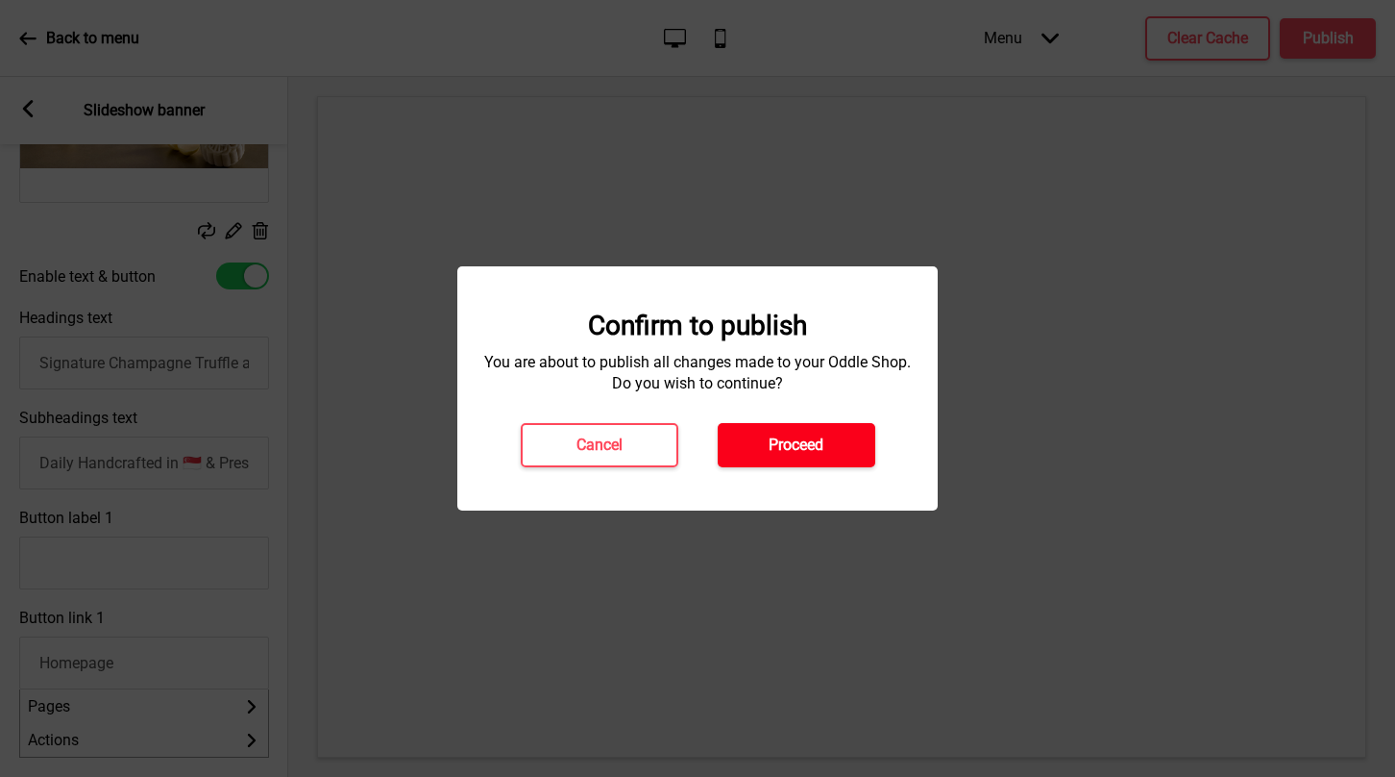
click at [830, 434] on button "Proceed" at bounding box center [797, 445] width 158 height 44
